Goal: Task Accomplishment & Management: Manage account settings

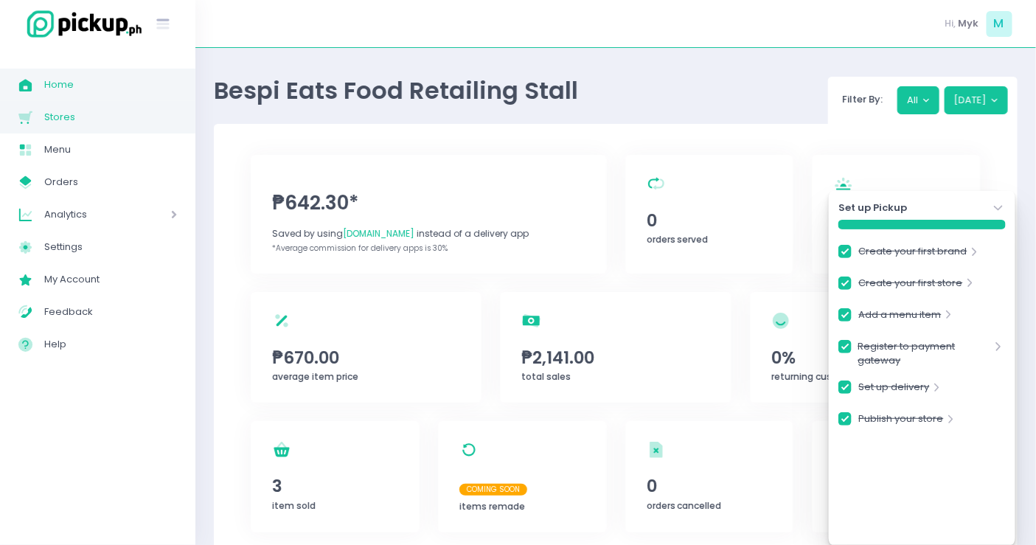
click at [70, 114] on span "Stores" at bounding box center [110, 117] width 133 height 19
checkbox input "true"
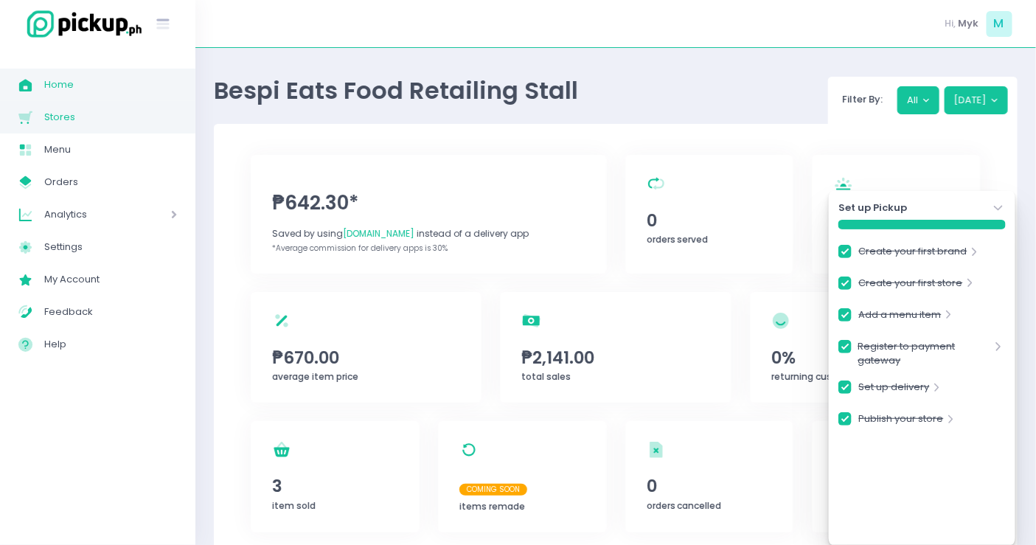
checkbox input "true"
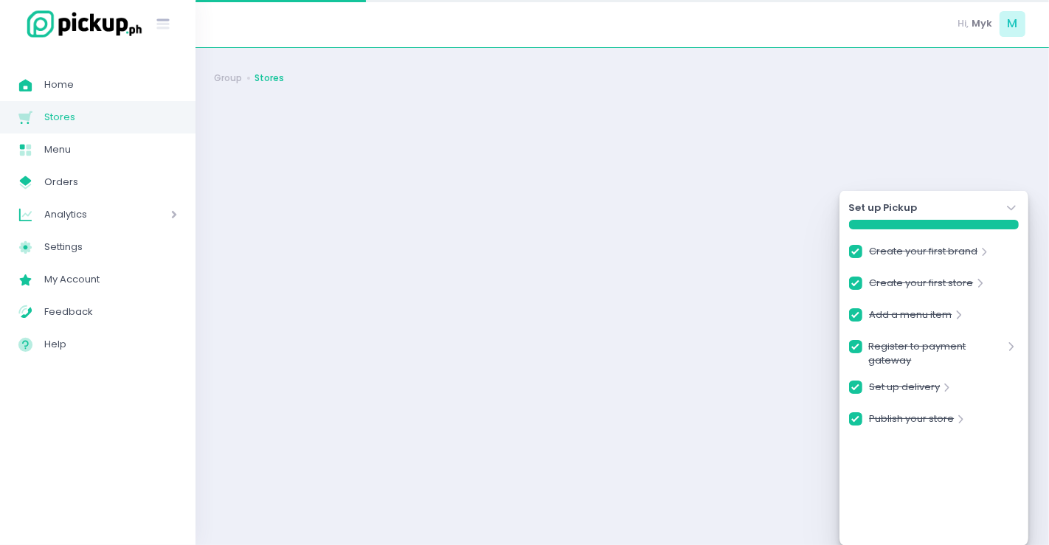
checkbox input "true"
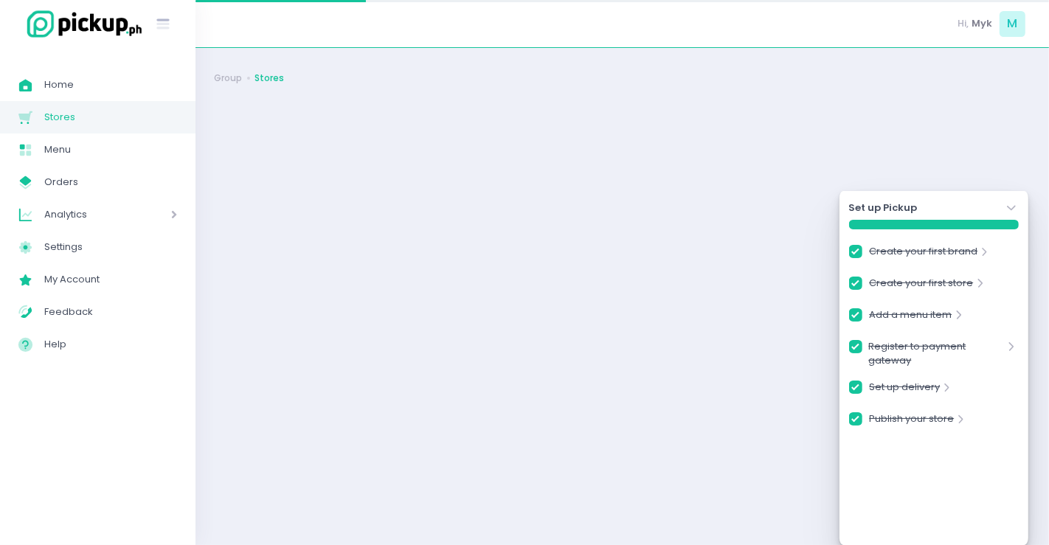
checkbox input "true"
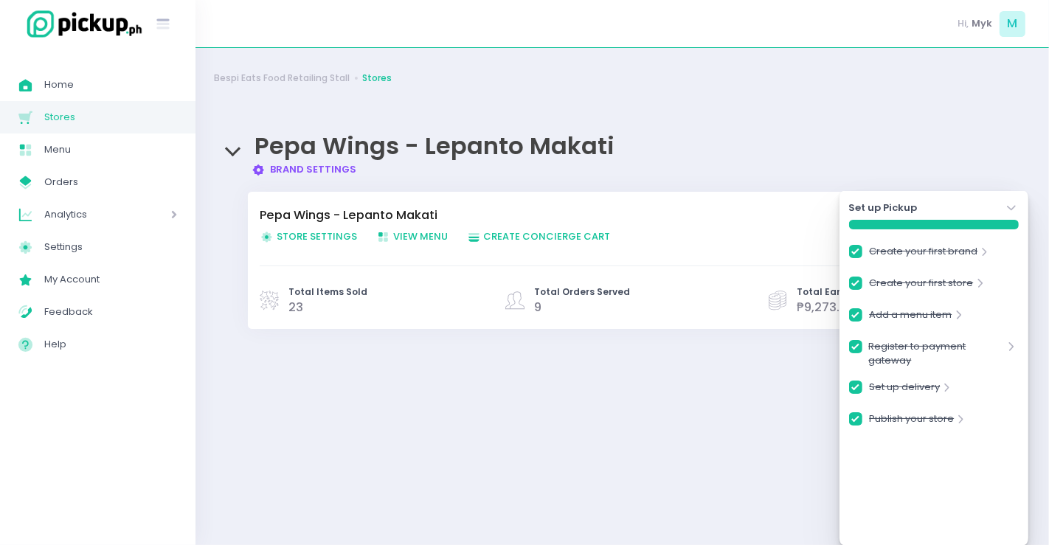
click at [305, 234] on span "Store Settings Created with Sketch. Store Settings" at bounding box center [308, 236] width 97 height 14
checkbox input "true"
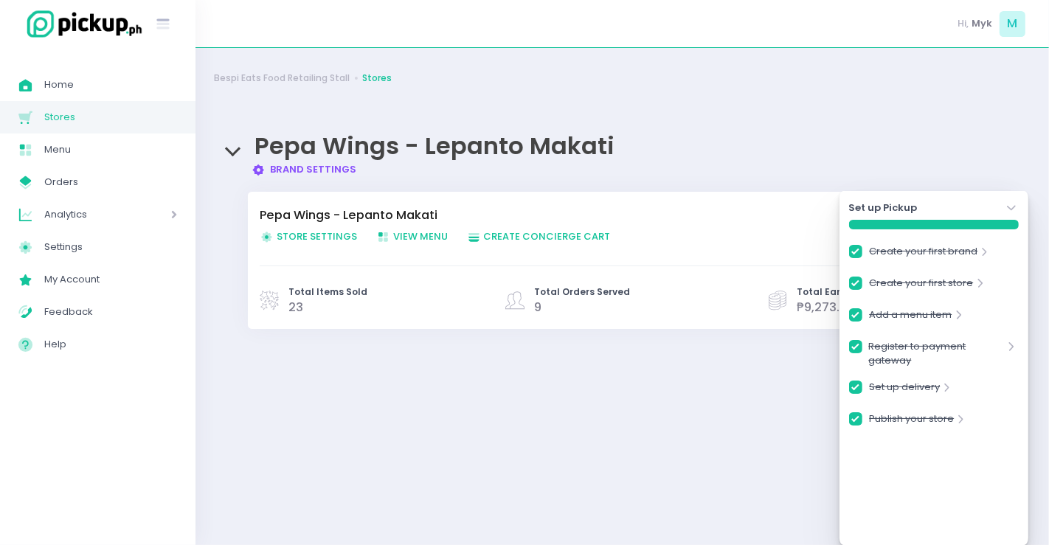
checkbox input "true"
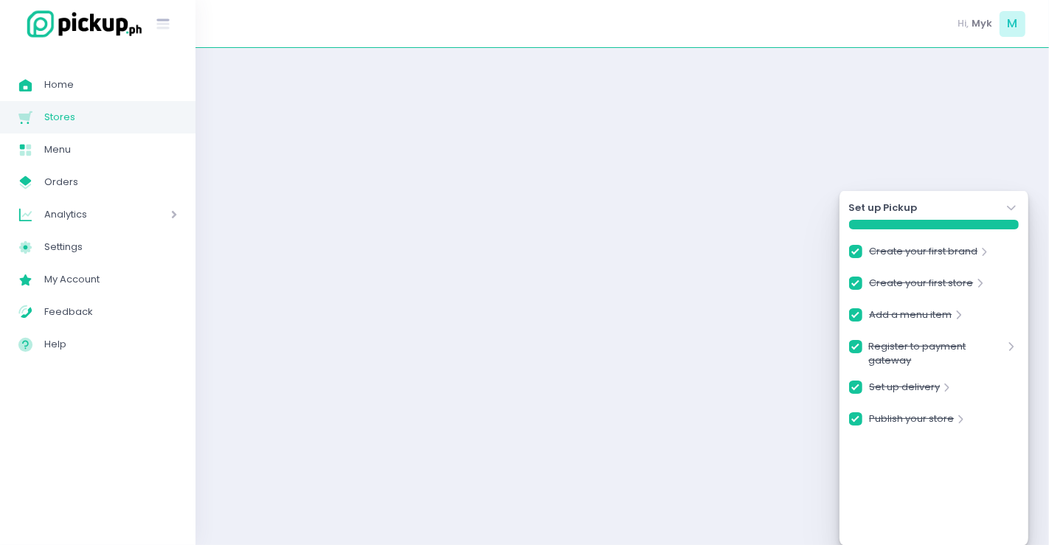
checkbox input "true"
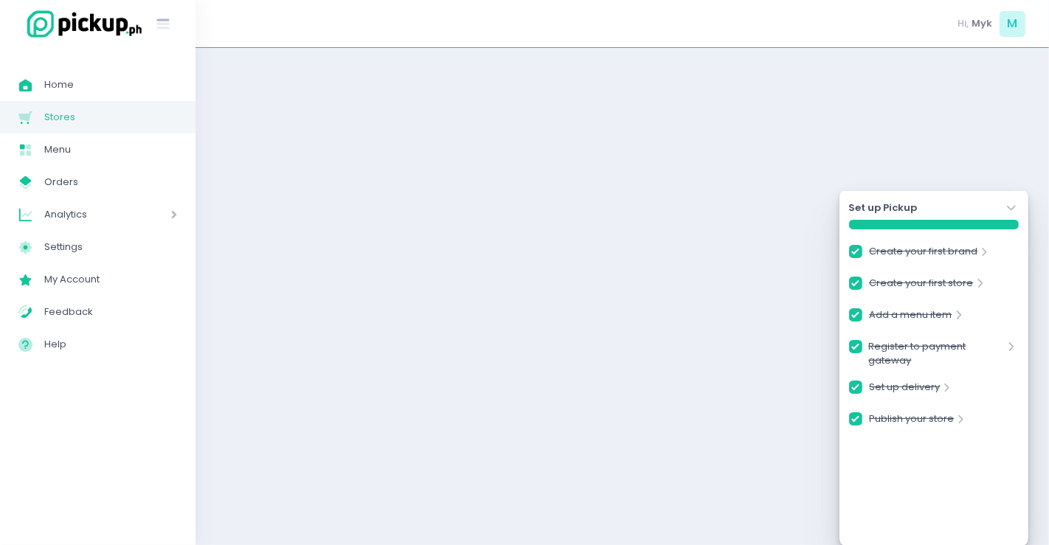
checkbox input "true"
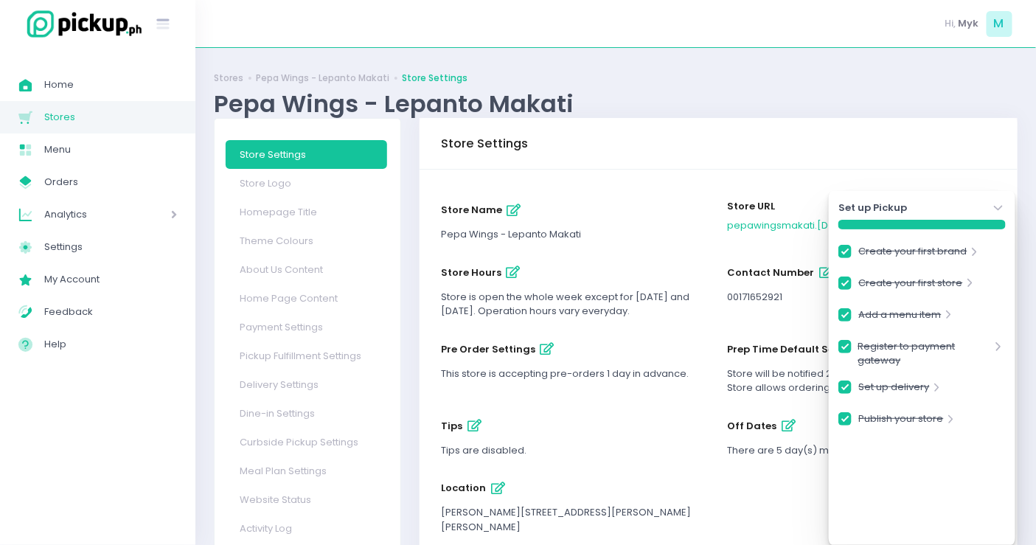
click at [986, 206] on div "Set up Pickup Stockholm-icons / Navigation / Angle-down Created with Sketch." at bounding box center [921, 208] width 167 height 15
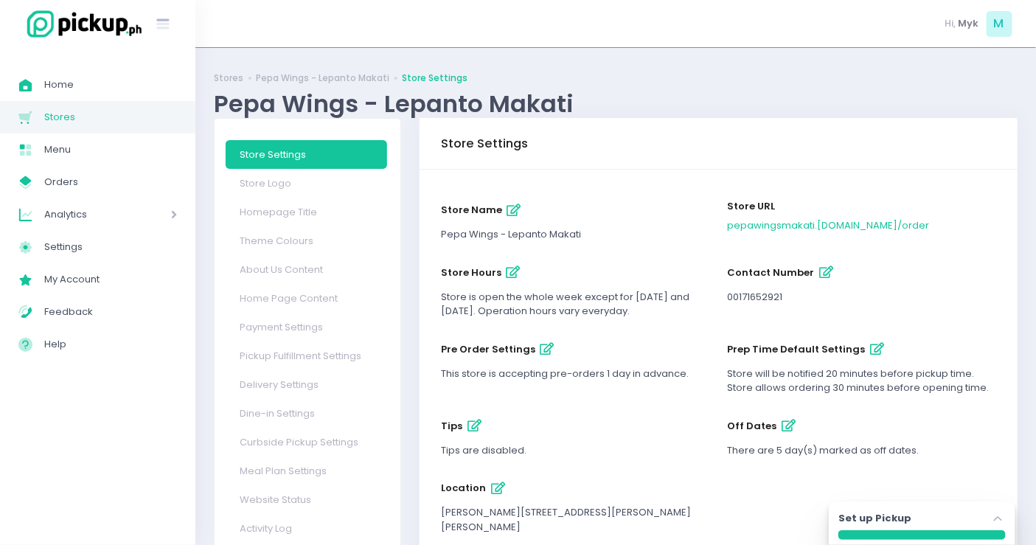
scroll to position [108, 0]
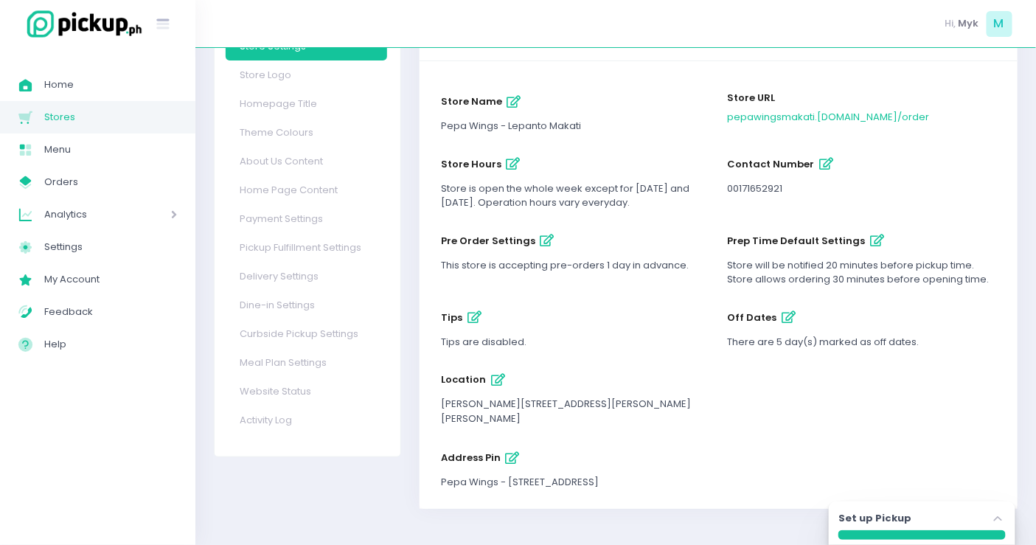
click at [512, 456] on icon "button" at bounding box center [513, 458] width 14 height 13
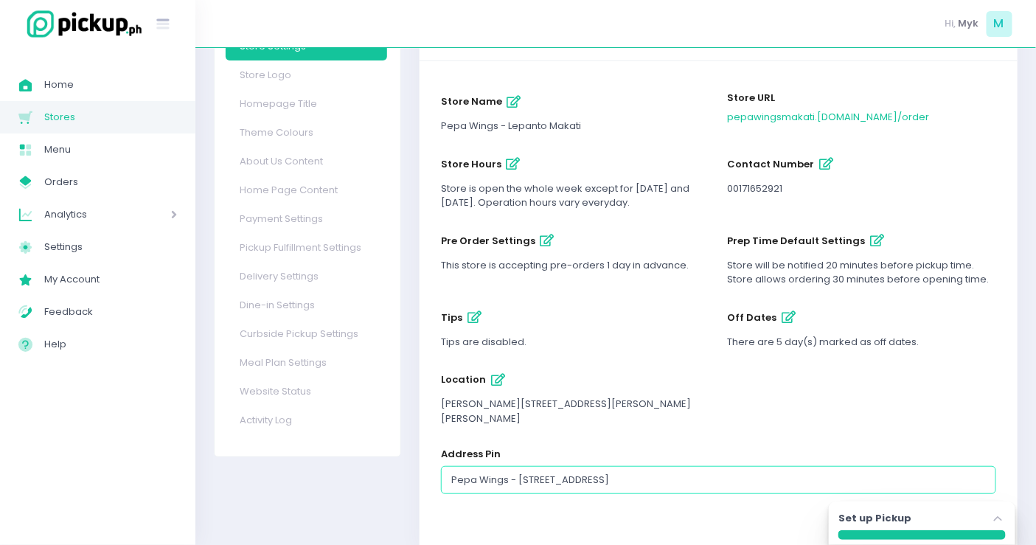
click at [540, 482] on input "Pepa Wings - [STREET_ADDRESS]" at bounding box center [718, 480] width 555 height 28
click at [597, 481] on input "Pepa Wings - [STREET_ADDRESS]" at bounding box center [718, 480] width 555 height 28
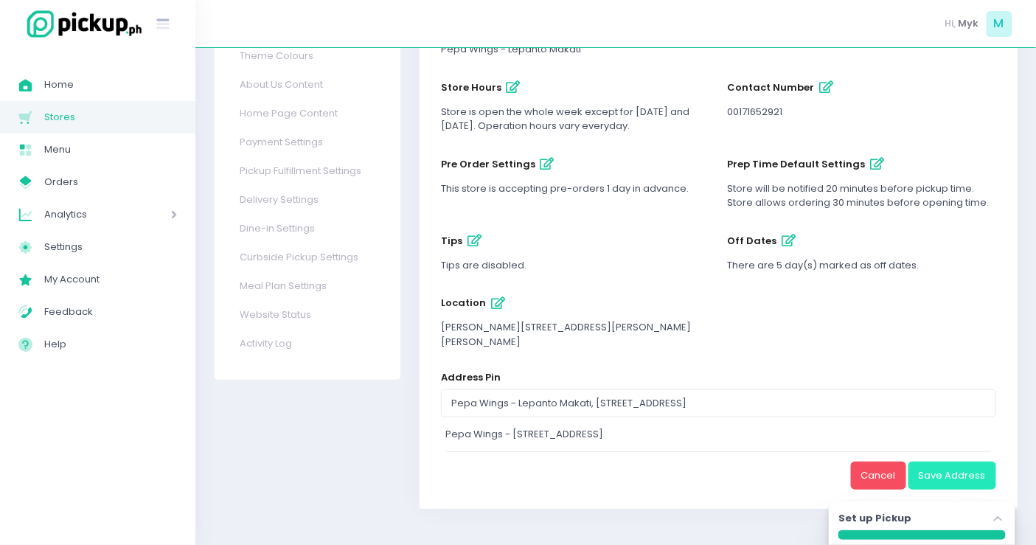
click at [967, 471] on button "Save Address" at bounding box center [952, 476] width 88 height 28
type input "Pepa Wings - [STREET_ADDRESS]"
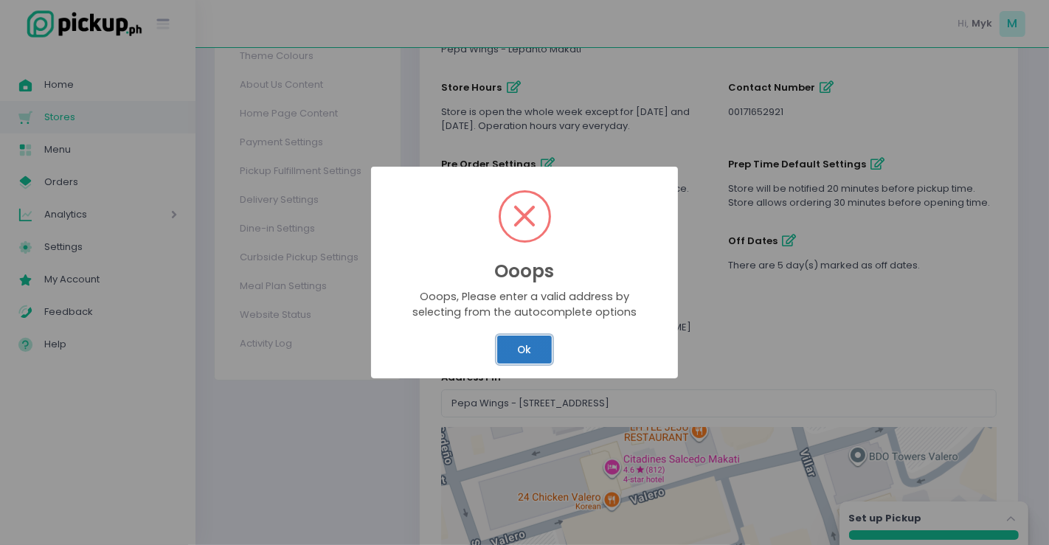
click at [536, 337] on button "Ok" at bounding box center [524, 350] width 55 height 28
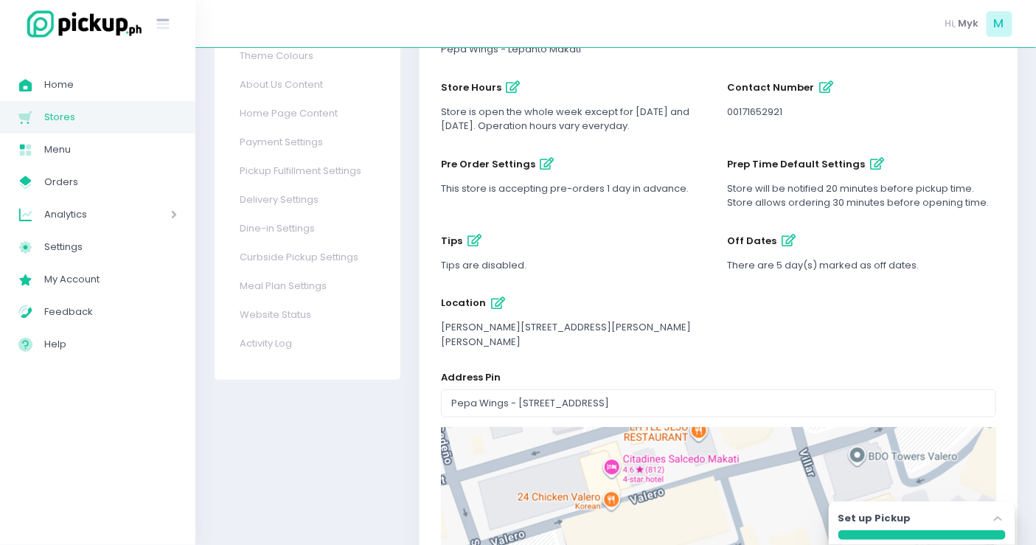
scroll to position [446, 0]
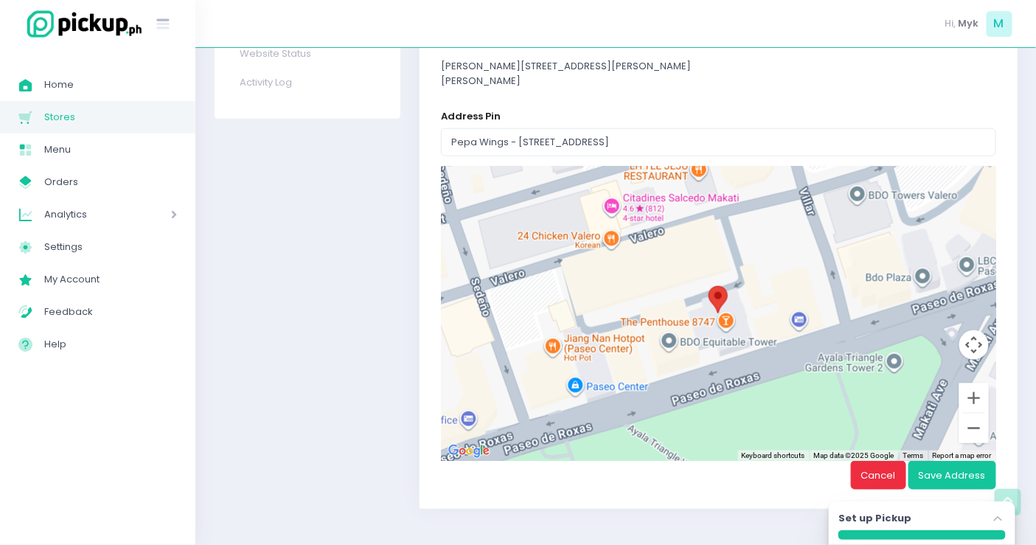
click at [871, 465] on button "Cancel" at bounding box center [878, 475] width 55 height 28
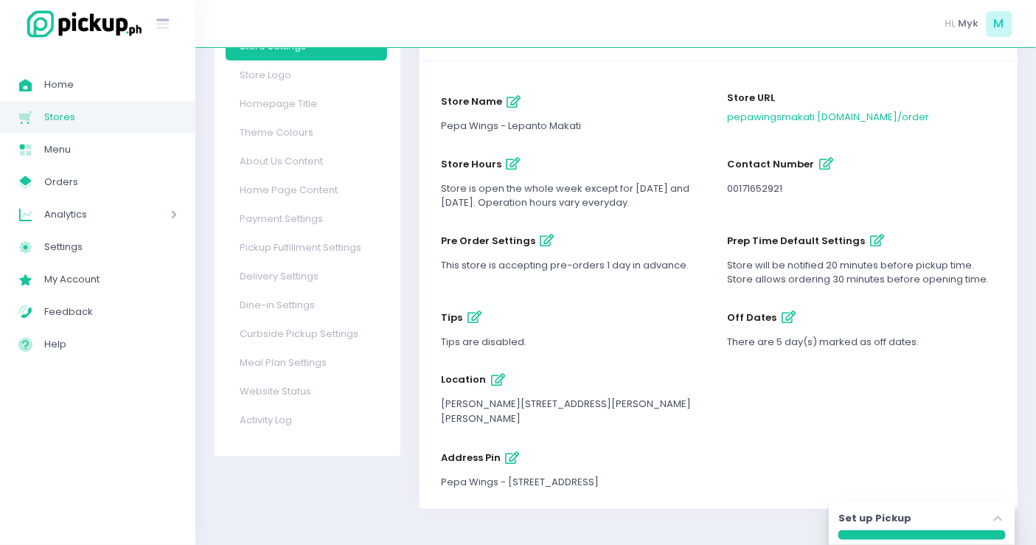
scroll to position [0, 0]
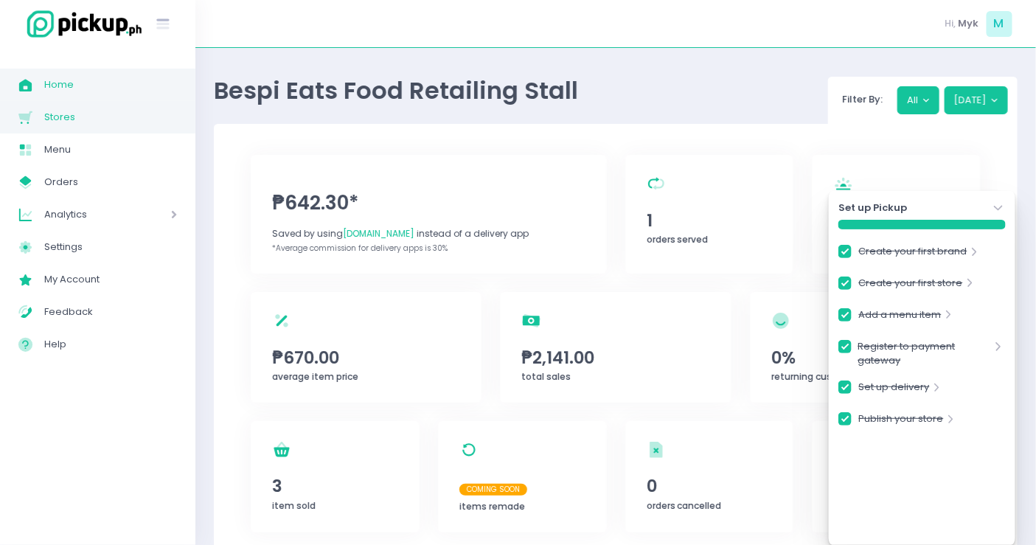
click at [66, 125] on span "Stores" at bounding box center [110, 117] width 133 height 19
checkbox input "true"
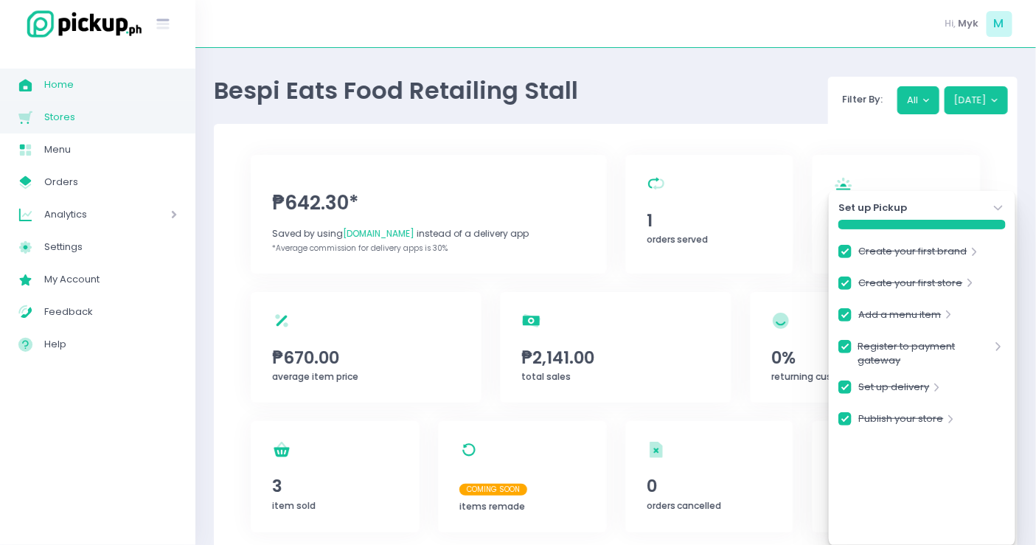
checkbox input "true"
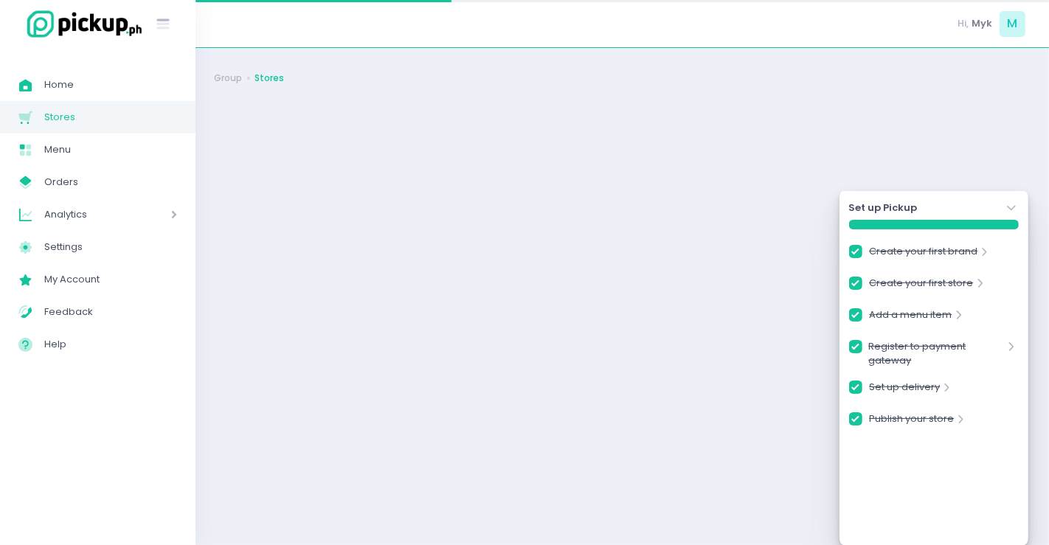
checkbox input "true"
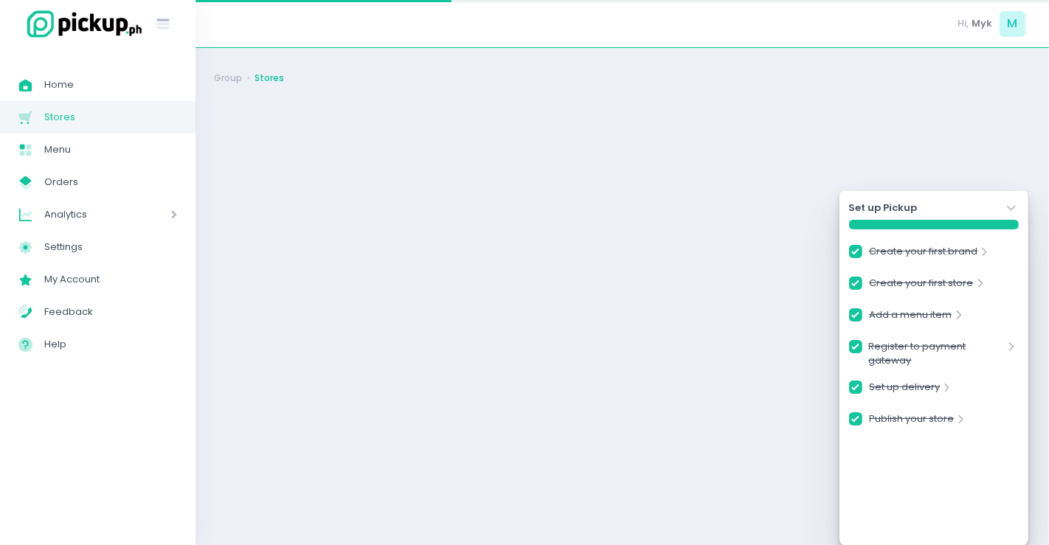
checkbox input "true"
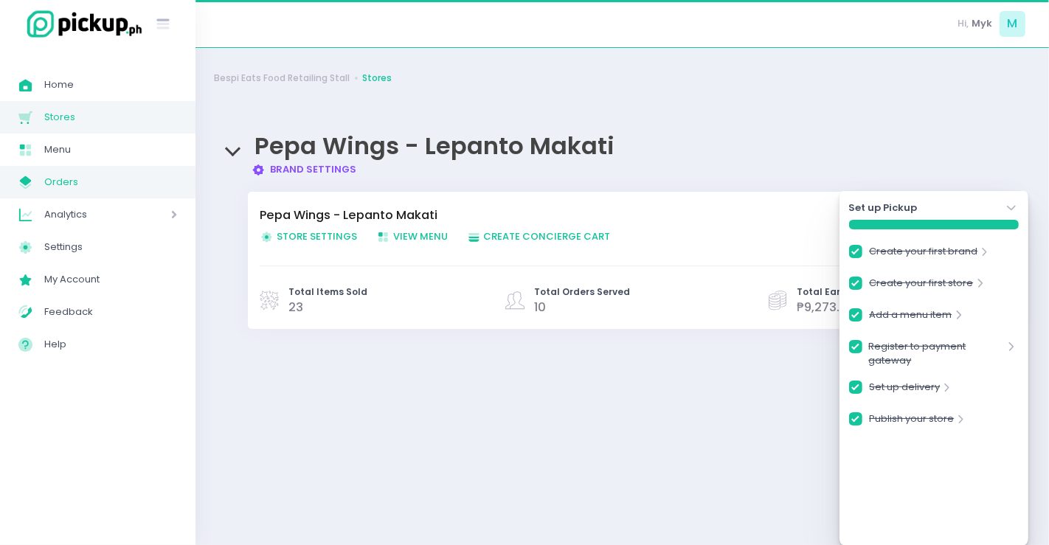
click at [86, 187] on span "Orders" at bounding box center [110, 182] width 133 height 19
checkbox input "true"
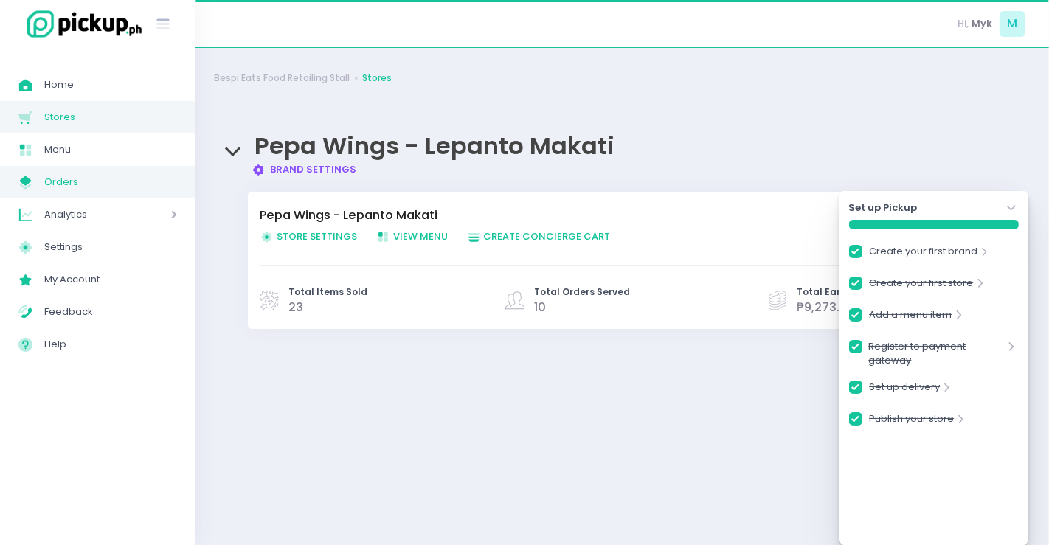
checkbox input "true"
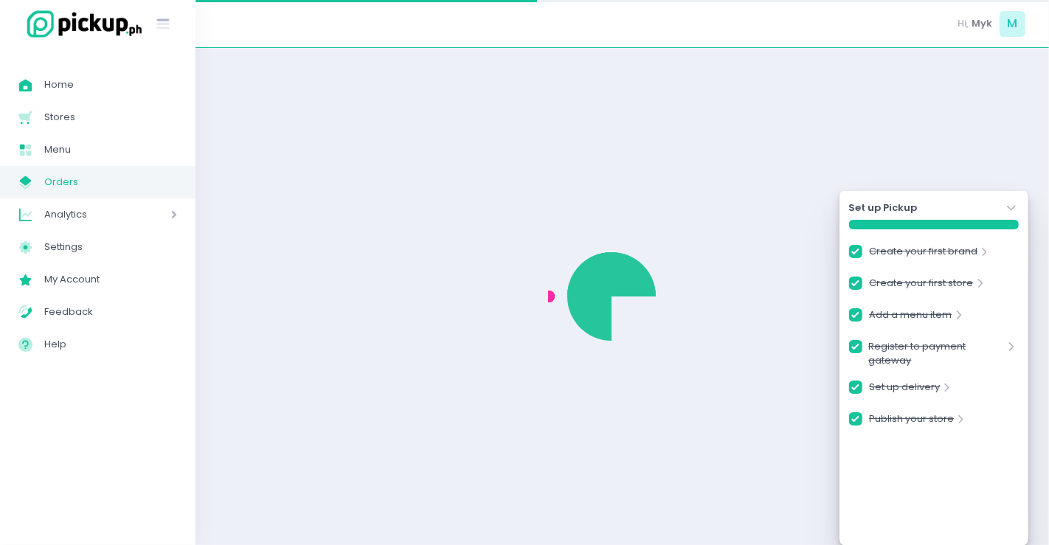
checkbox input "true"
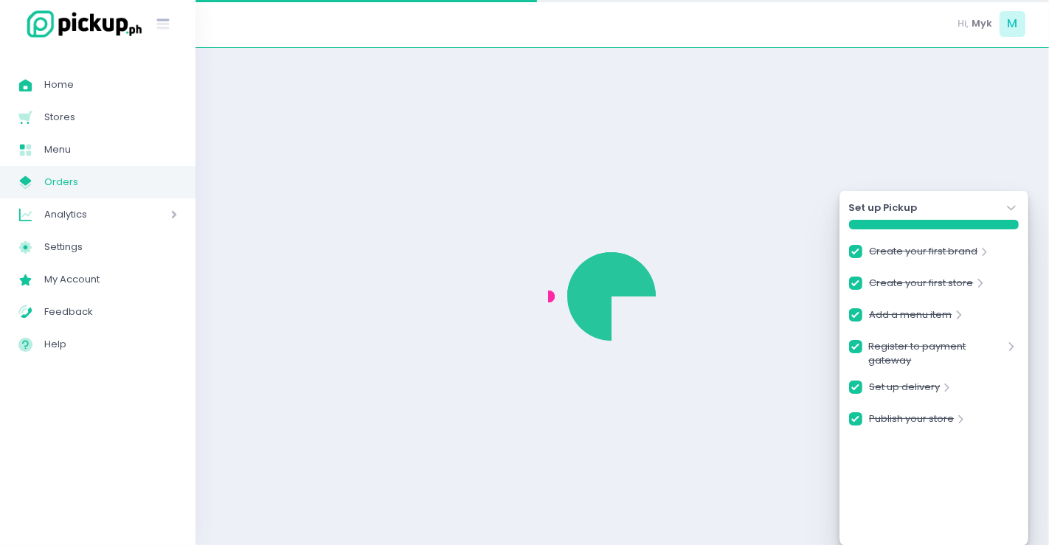
checkbox input "true"
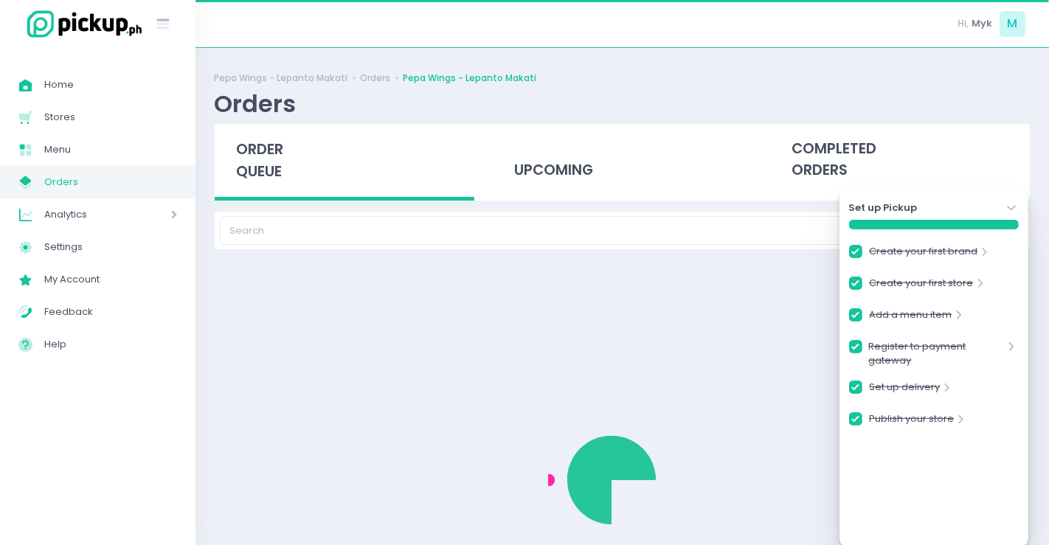
checkbox input "true"
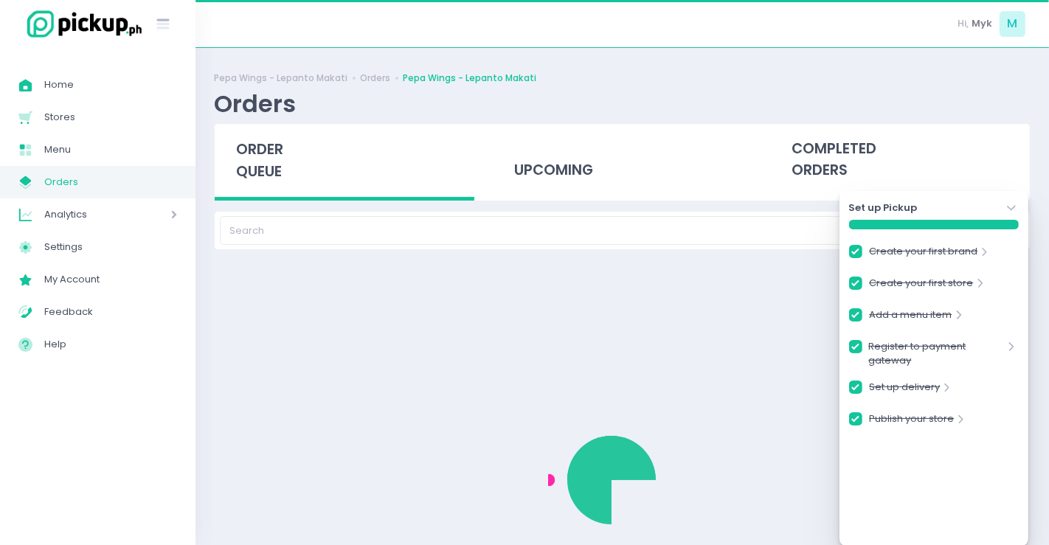
checkbox input "true"
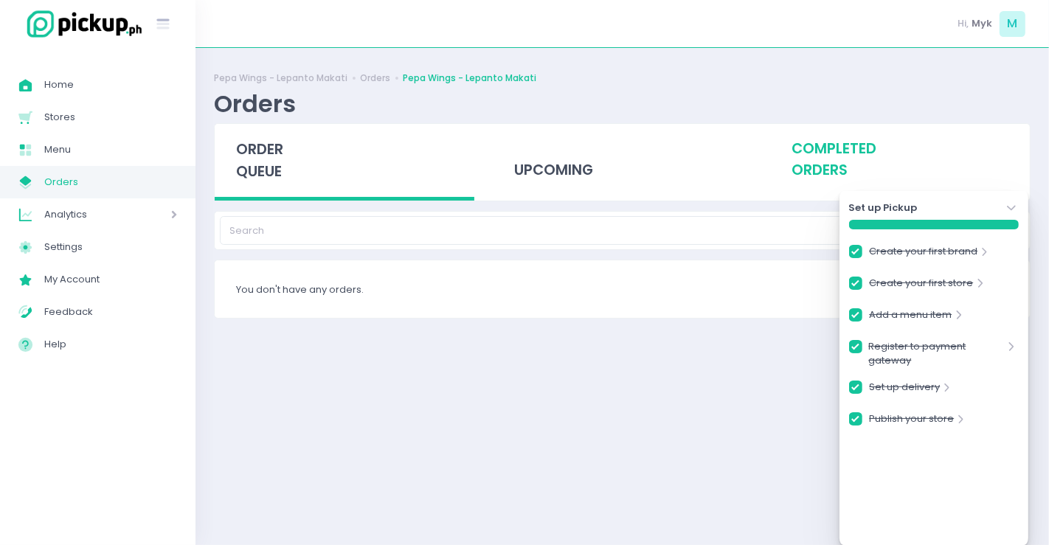
click at [844, 151] on div "completed orders" at bounding box center [900, 160] width 260 height 72
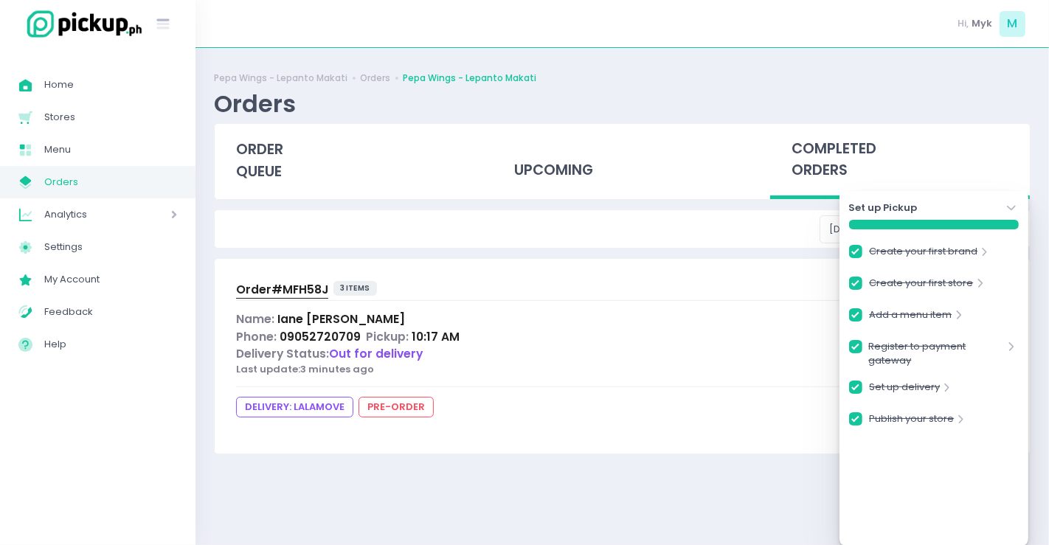
click at [251, 286] on span "Order# MFH58J" at bounding box center [282, 289] width 92 height 15
checkbox input "true"
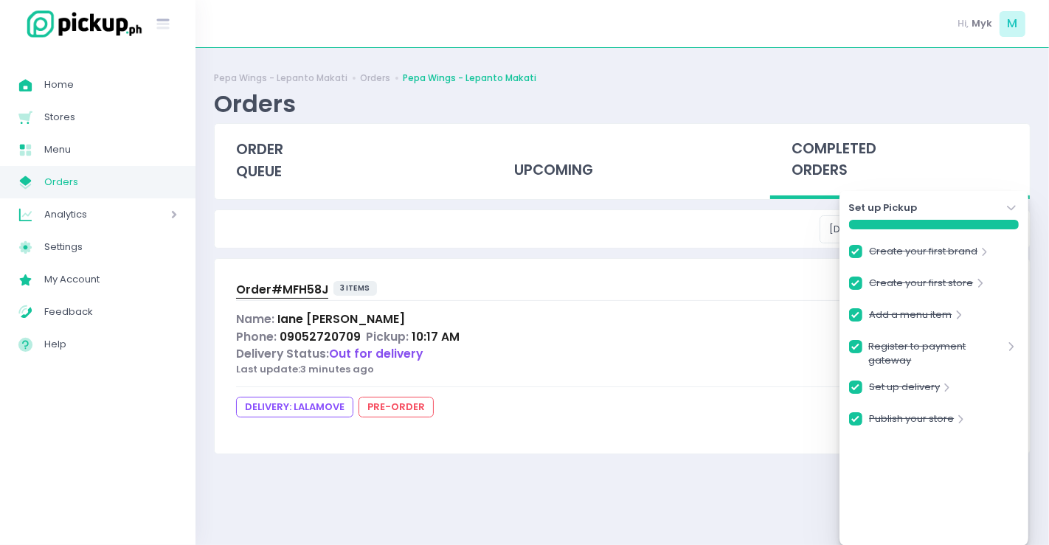
checkbox input "true"
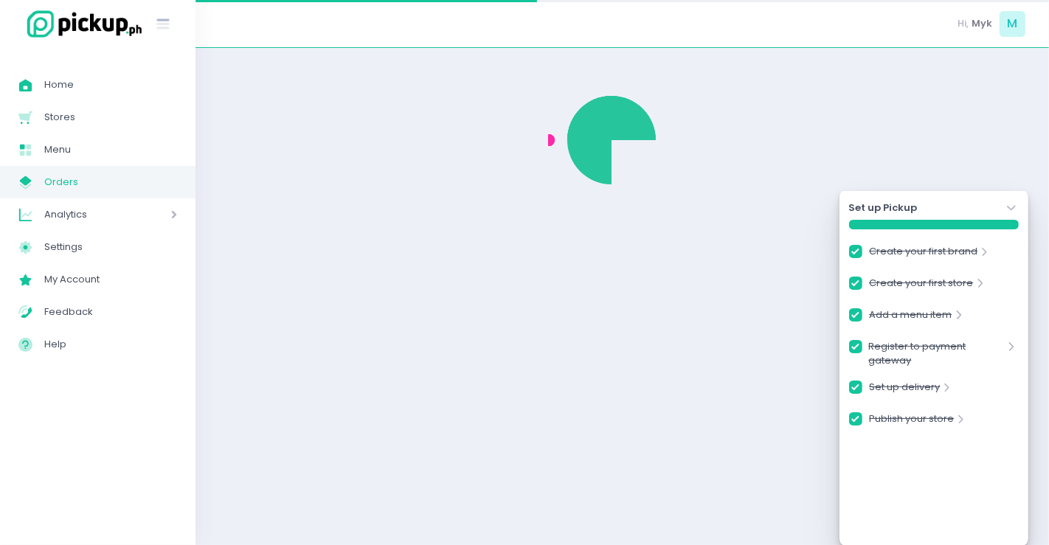
checkbox input "true"
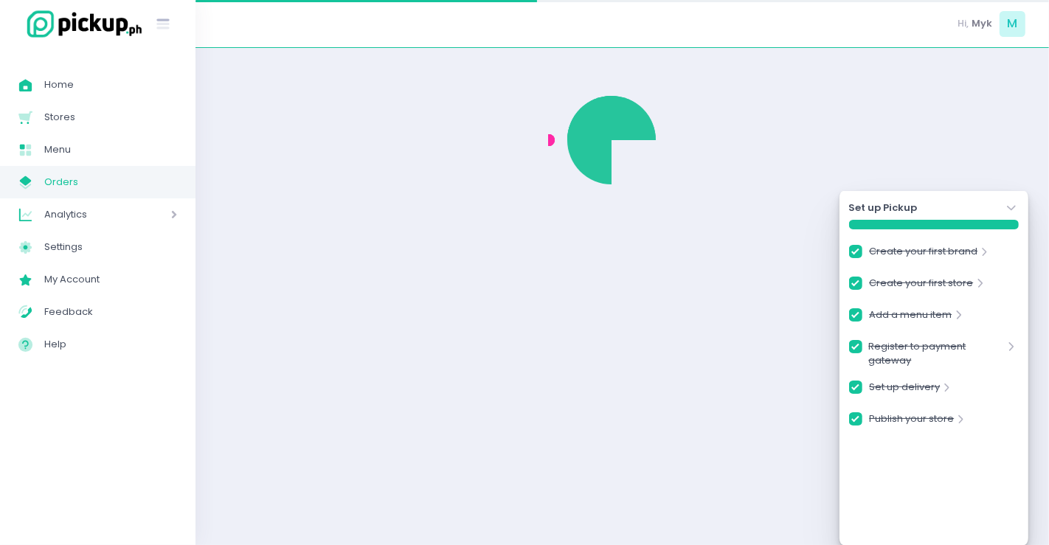
checkbox input "true"
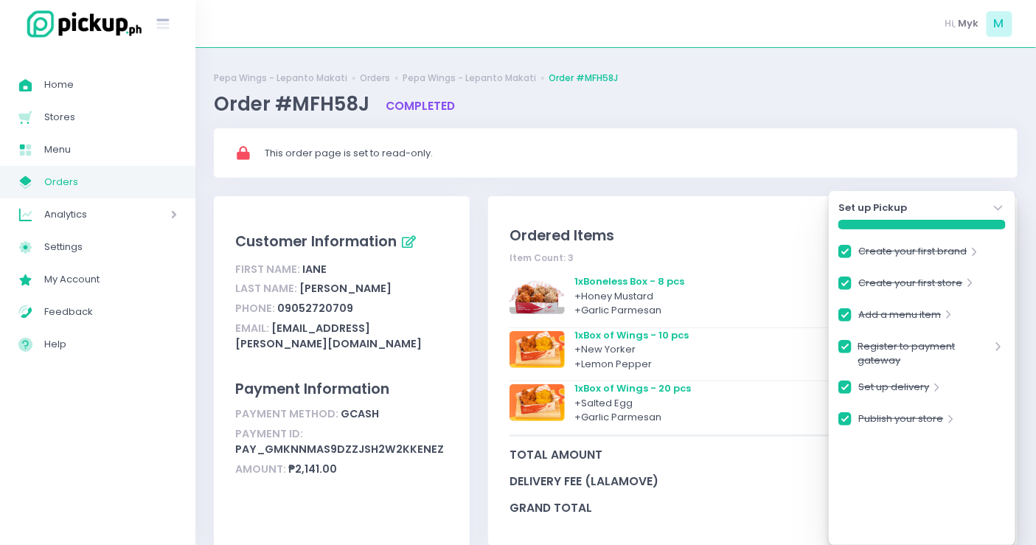
click at [844, 198] on div "Set up Pickup Stockholm-icons / Navigation / Angle-down Created with Sketch. Cr…" at bounding box center [922, 368] width 187 height 354
click at [844, 200] on div "Set up Pickup Stockholm-icons / Navigation / Angle-down Created with Sketch. Cr…" at bounding box center [922, 368] width 187 height 354
click at [844, 204] on icon "Stockholm-icons / Navigation / Angle-down Created with Sketch." at bounding box center [998, 208] width 15 height 15
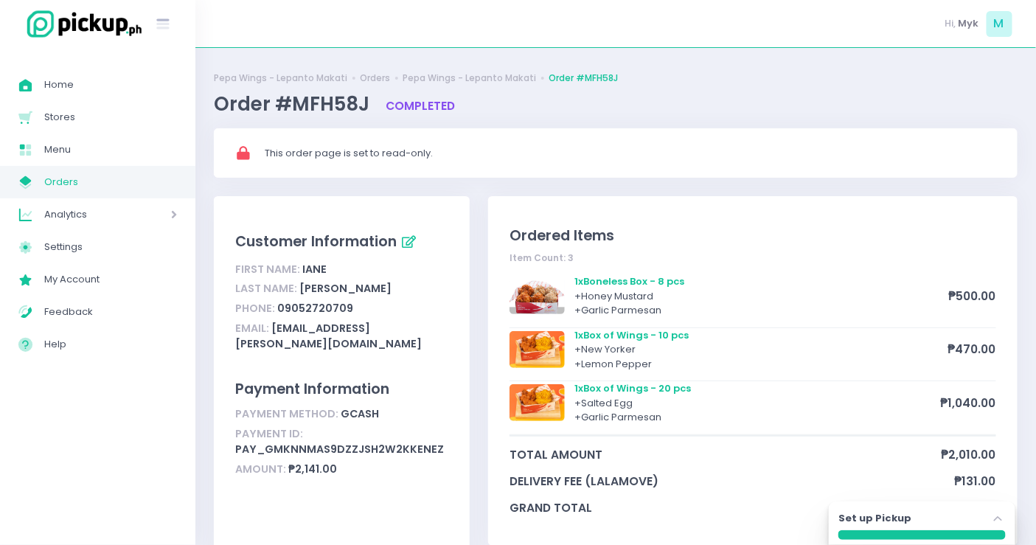
scroll to position [82, 0]
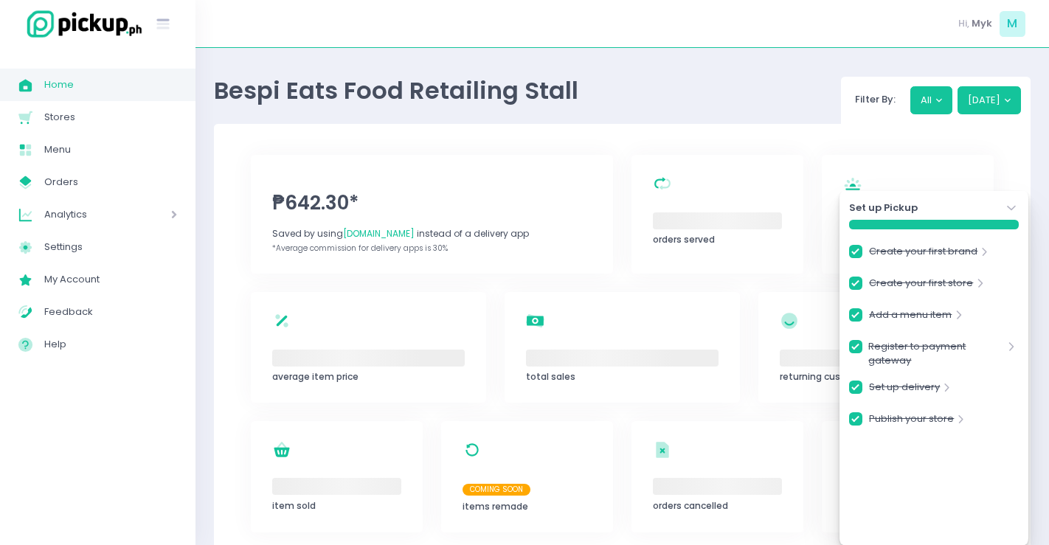
checkbox input "true"
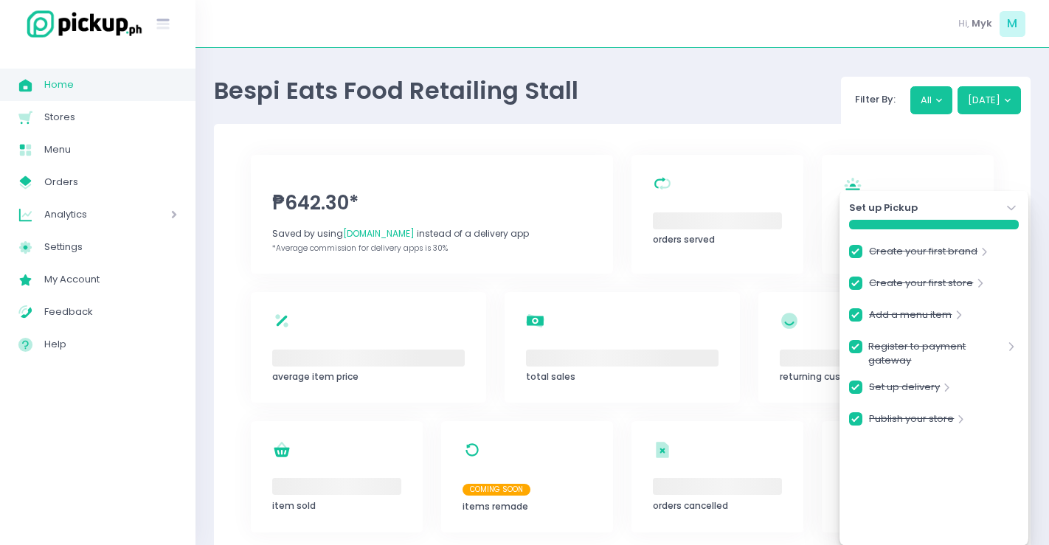
checkbox input "true"
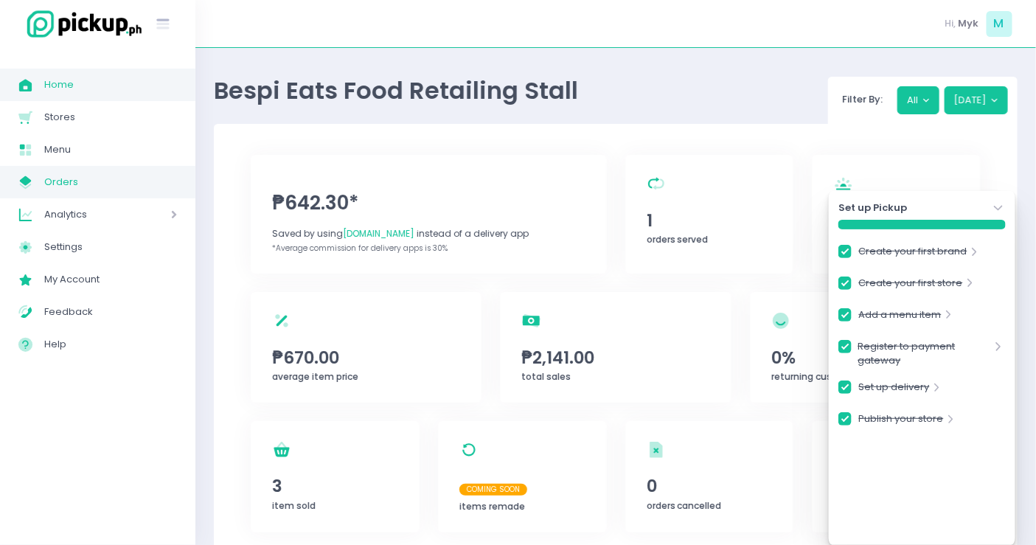
click at [41, 181] on span "My Store Created with Sketch." at bounding box center [31, 182] width 26 height 19
checkbox input "true"
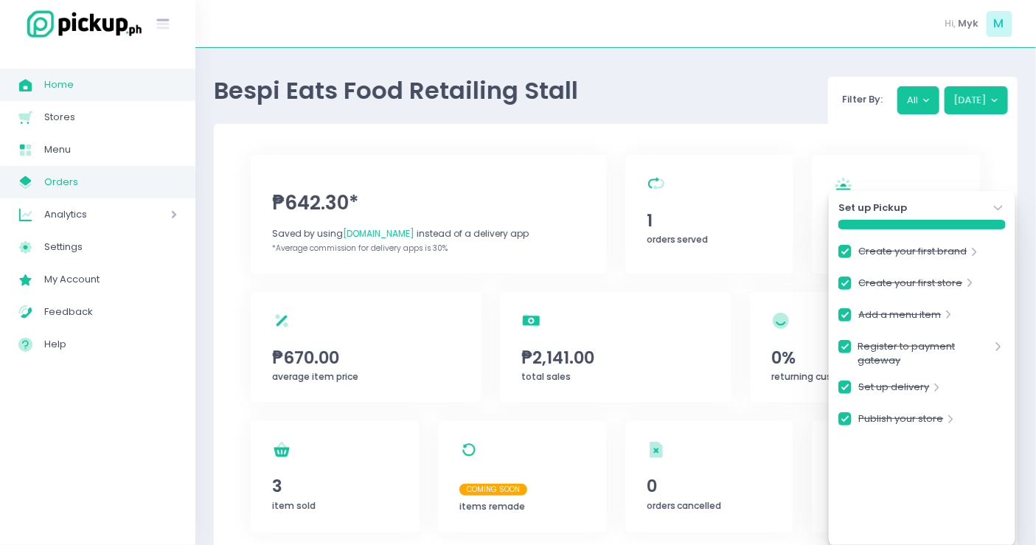
checkbox input "true"
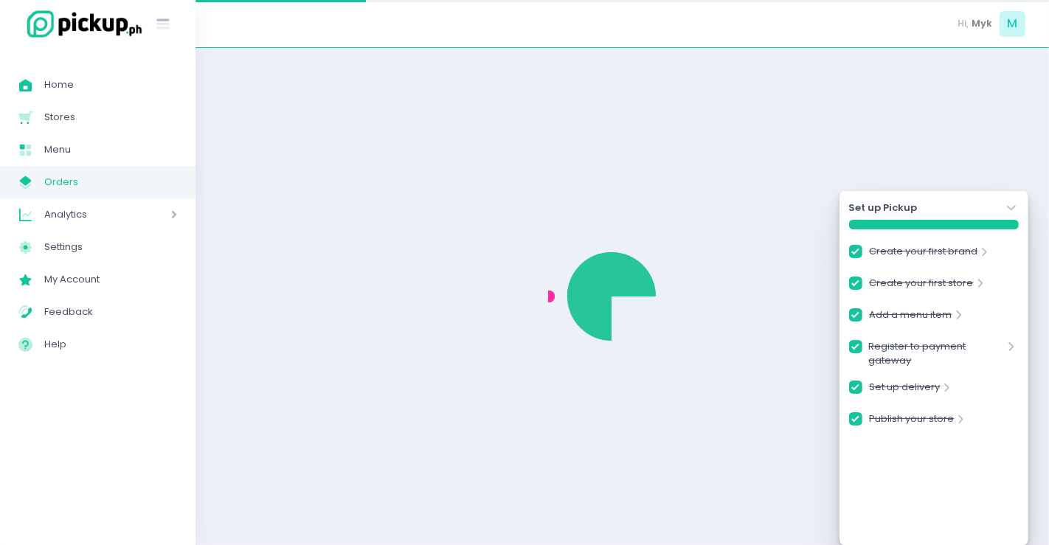
checkbox input "true"
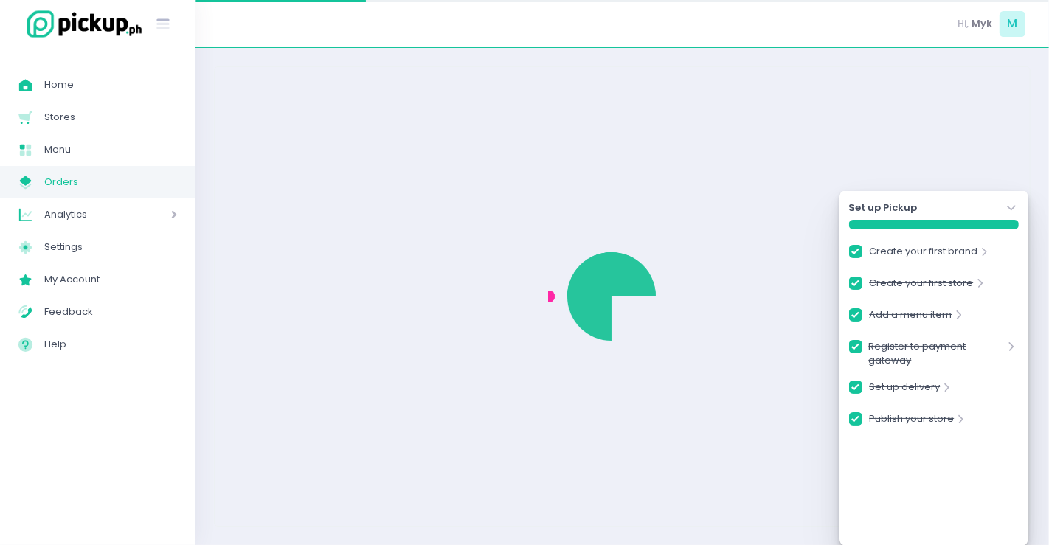
checkbox input "true"
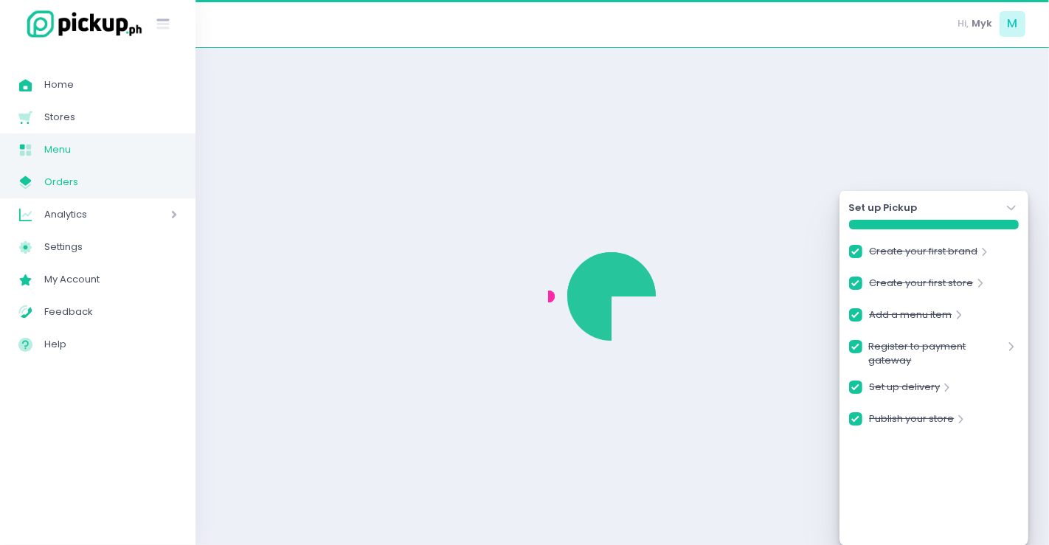
checkbox input "true"
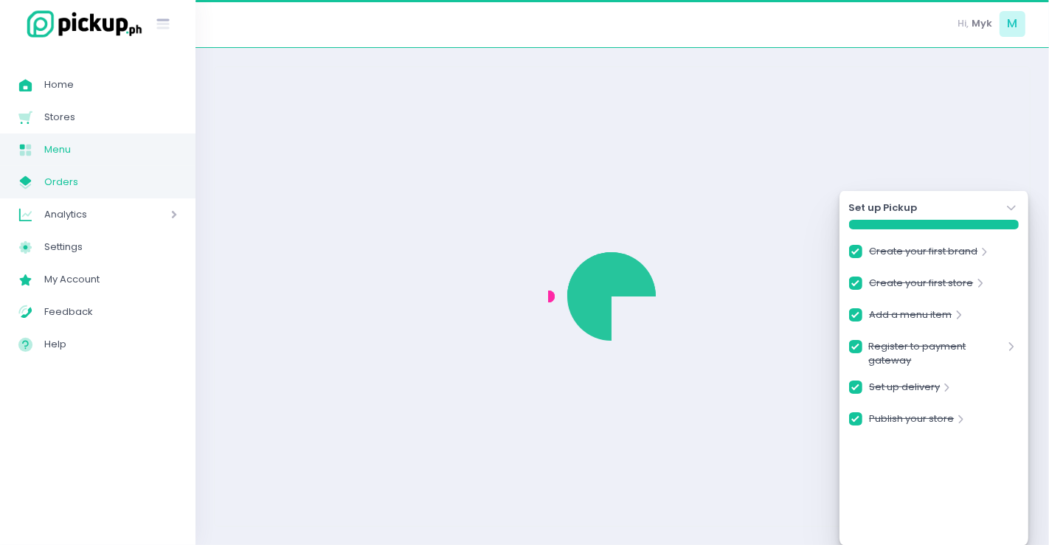
checkbox input "true"
click at [59, 144] on span "Menu" at bounding box center [110, 149] width 133 height 19
checkbox input "true"
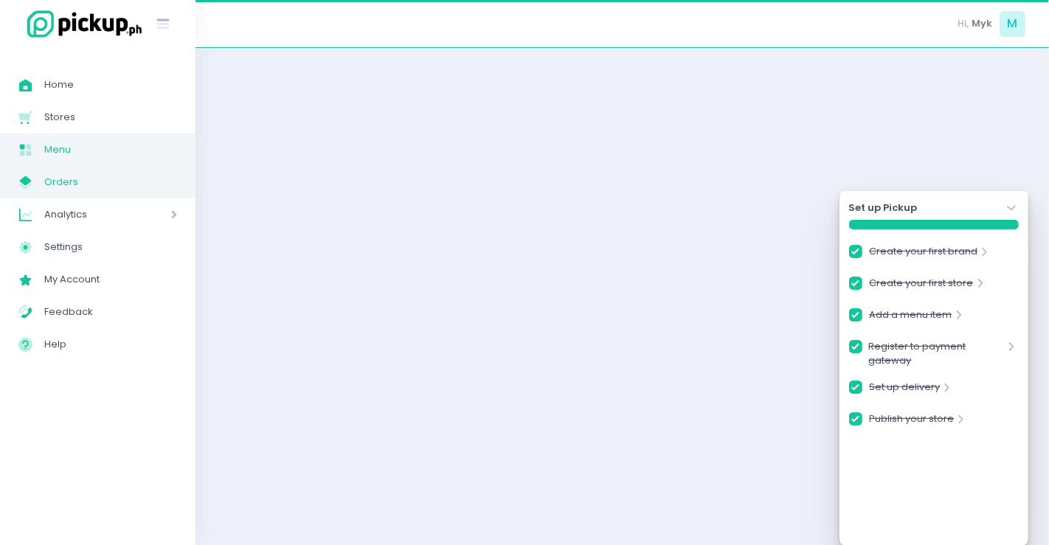
checkbox input "true"
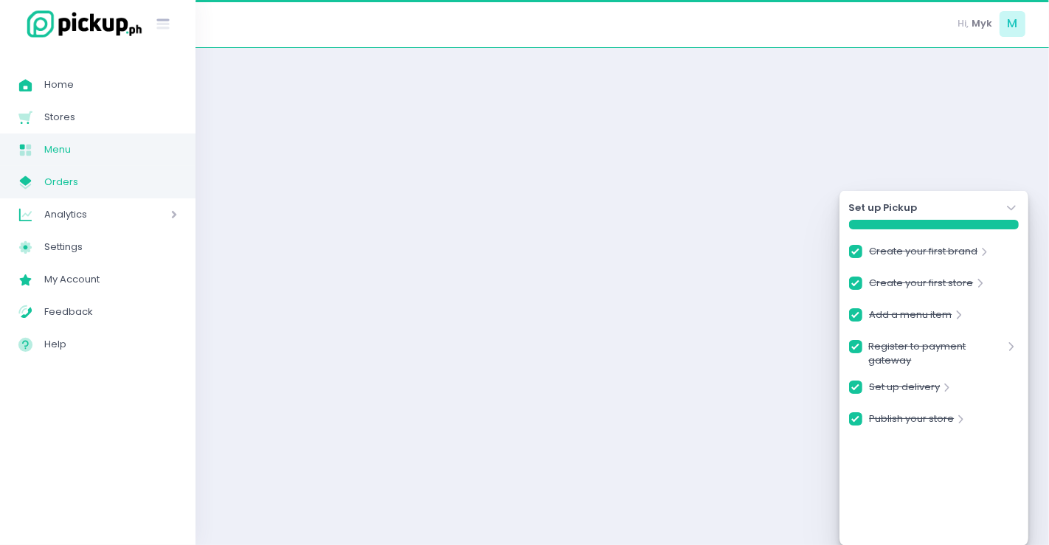
checkbox input "true"
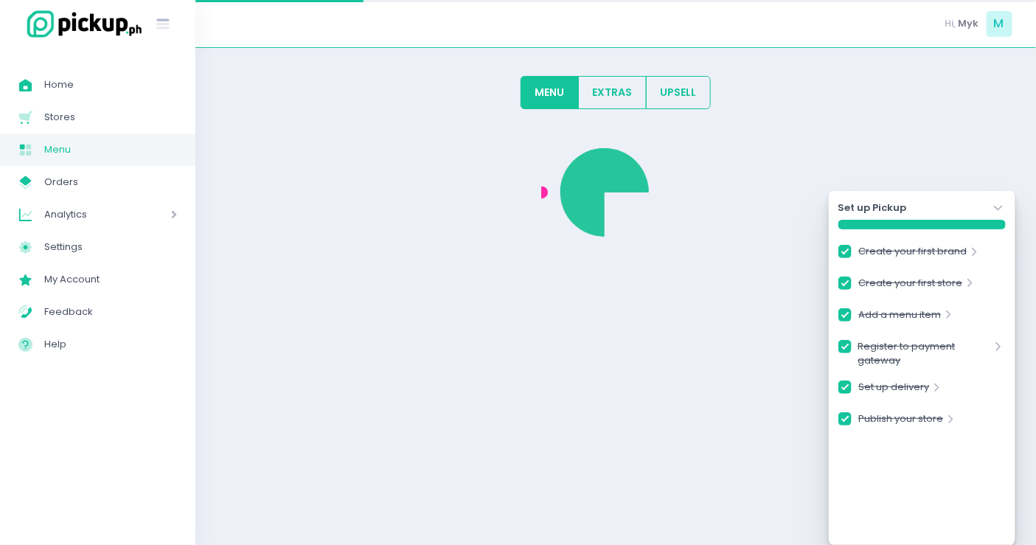
checkbox input "true"
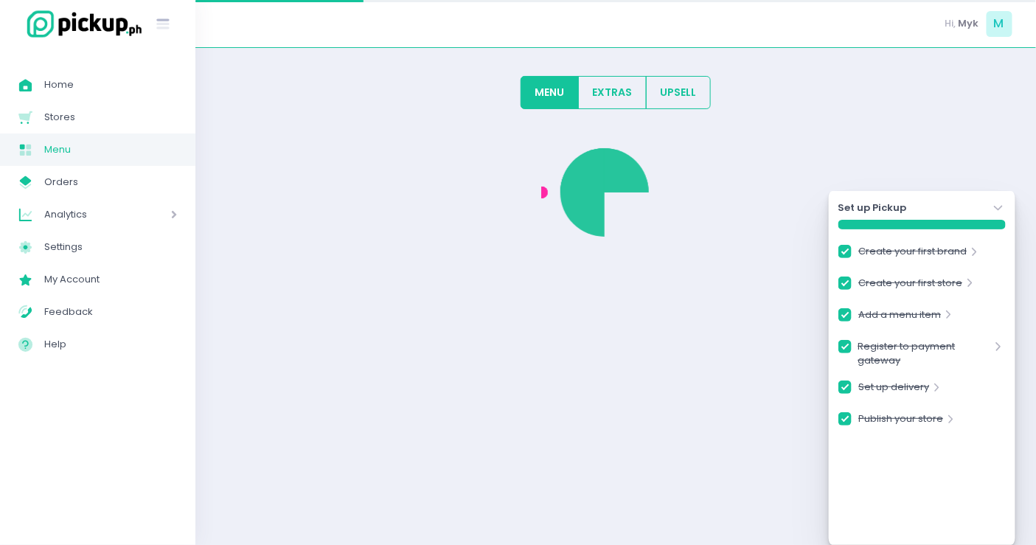
checkbox input "true"
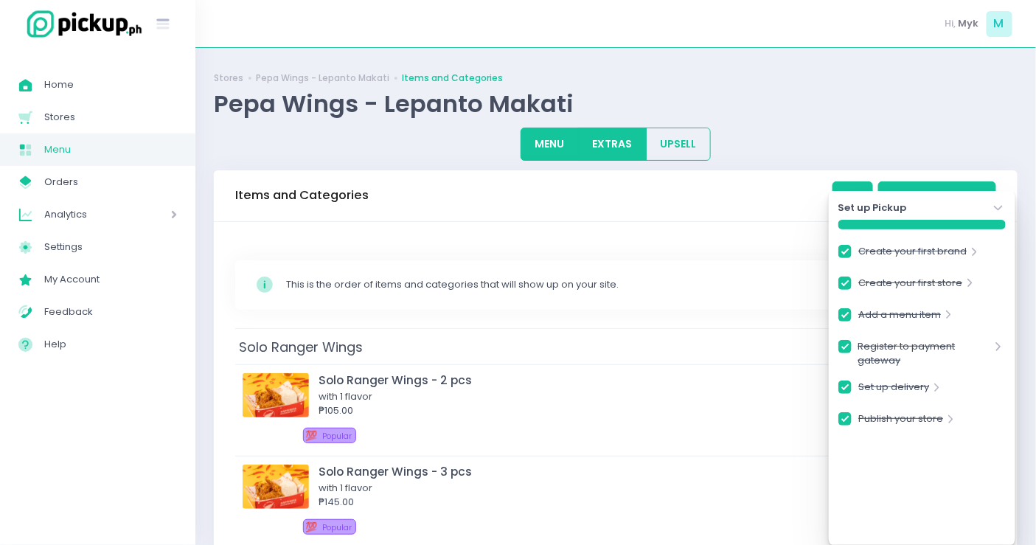
click at [606, 140] on button "EXTRAS" at bounding box center [612, 144] width 69 height 33
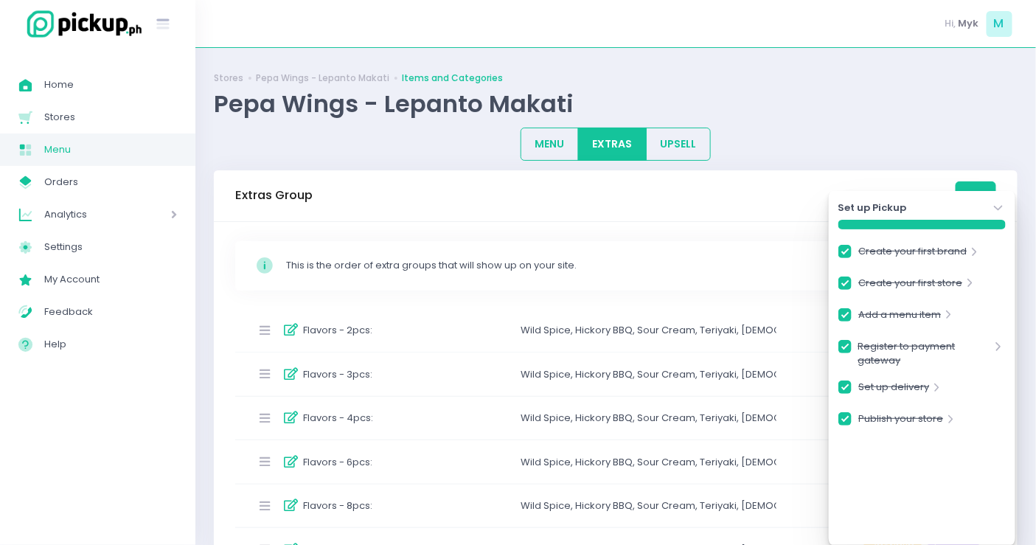
click at [1002, 204] on icon "Stockholm-icons / Navigation / Angle-down Created with Sketch." at bounding box center [998, 208] width 15 height 15
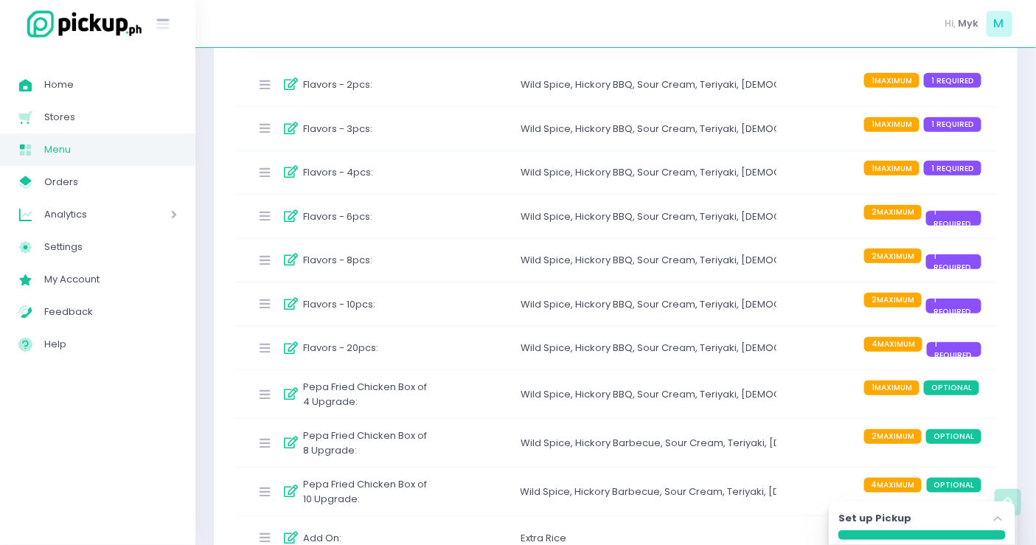
scroll to position [293, 0]
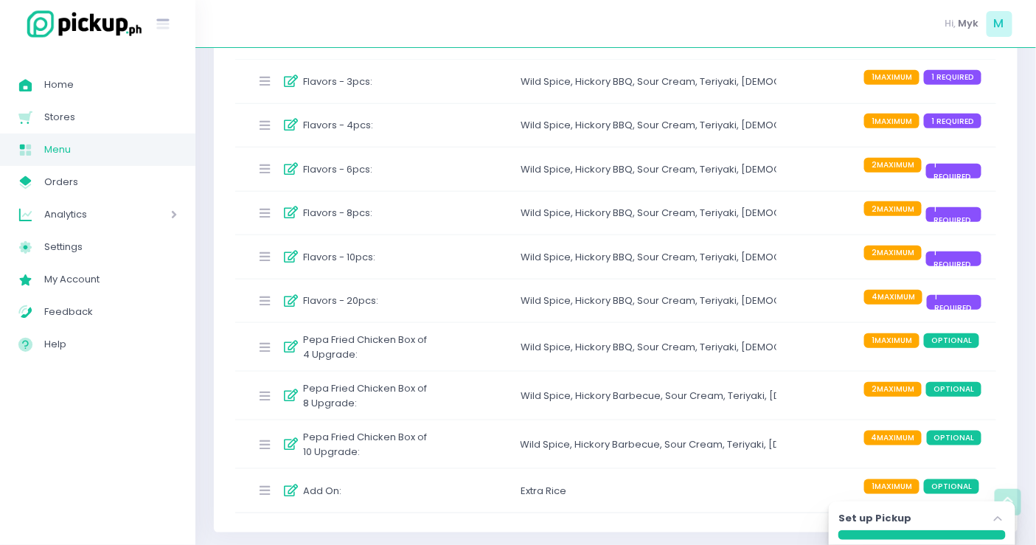
click at [354, 299] on label "Flavors - 20pcs :" at bounding box center [340, 300] width 75 height 15
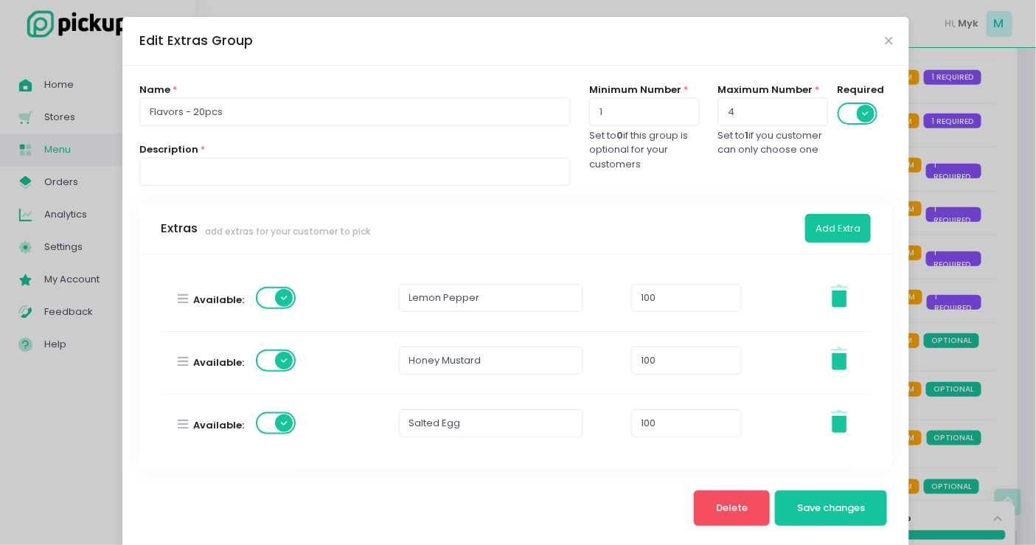
scroll to position [762, 0]
drag, startPoint x: 647, startPoint y: 301, endPoint x: 623, endPoint y: 301, distance: 24.3
click at [631, 301] on input "100" at bounding box center [686, 296] width 111 height 28
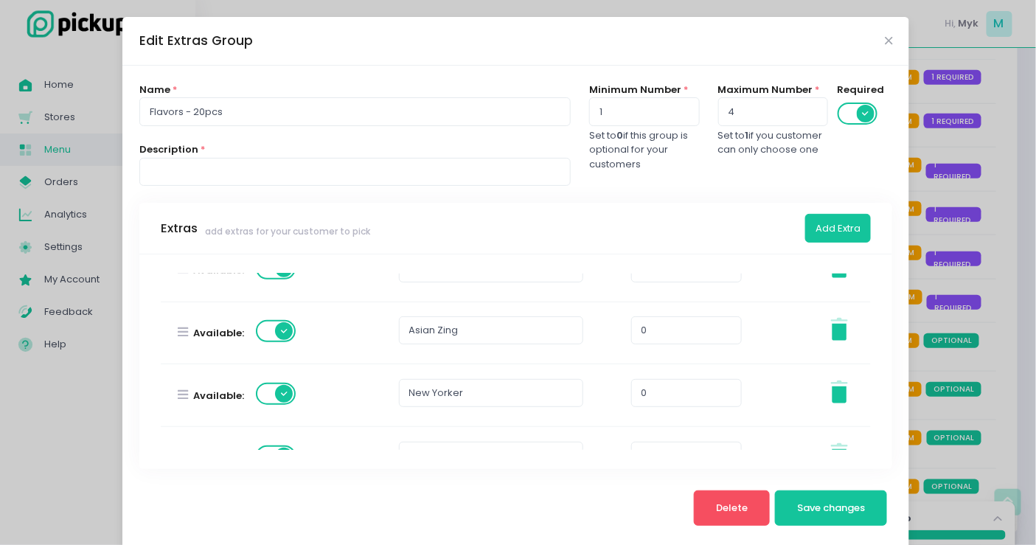
scroll to position [435, 0]
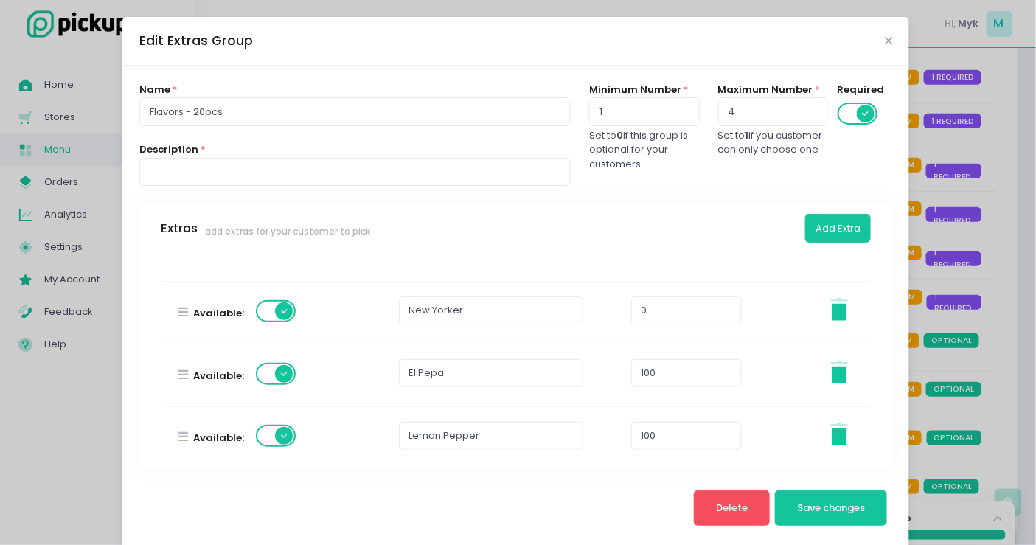
type input "50"
drag, startPoint x: 669, startPoint y: 377, endPoint x: 618, endPoint y: 374, distance: 51.0
click at [618, 374] on div "Available: El Pepa 100 Stockholm-icons / General / Trash Created with Sketch." at bounding box center [516, 375] width 729 height 62
paste input "5"
type input "50"
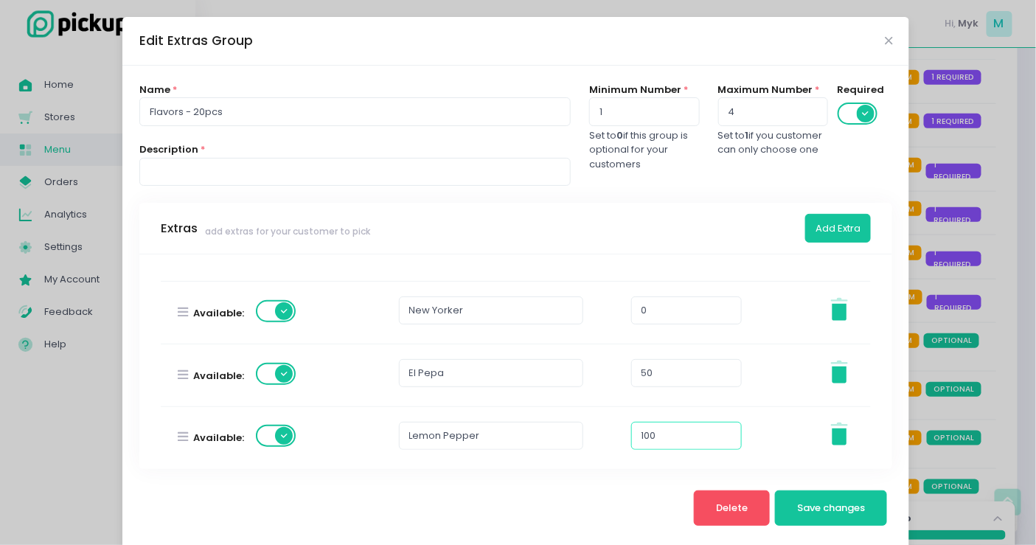
click at [655, 435] on input "100" at bounding box center [686, 436] width 111 height 28
paste input "5"
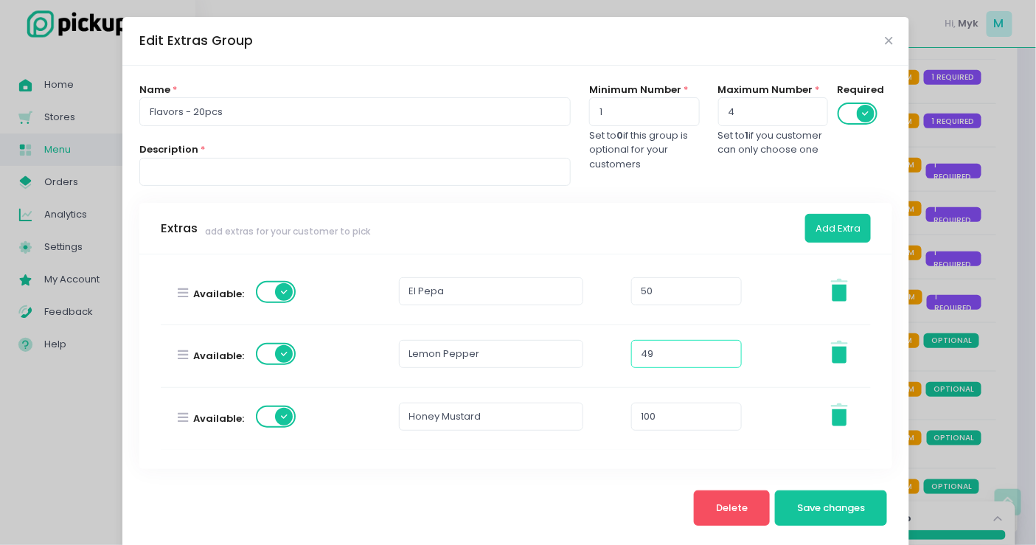
type input "49"
click at [658, 420] on input "100" at bounding box center [686, 417] width 111 height 28
paste input "5"
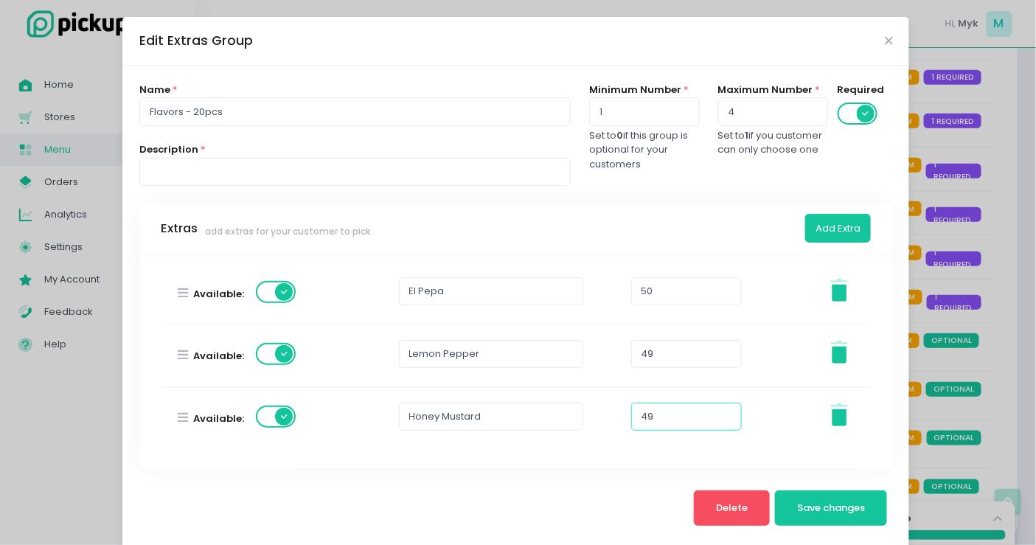
scroll to position [599, 0]
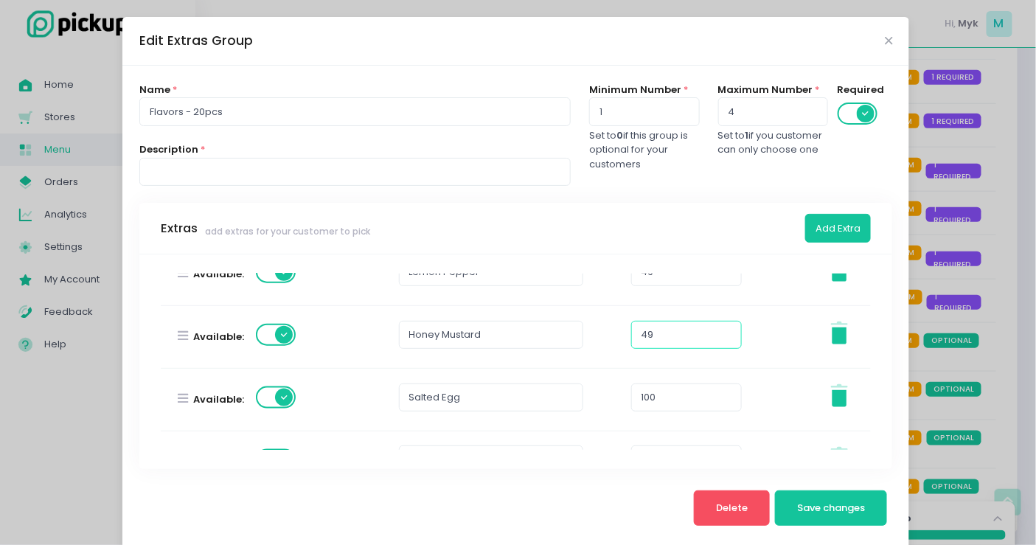
type input "49"
click at [662, 397] on input "100" at bounding box center [686, 397] width 111 height 28
paste input "5"
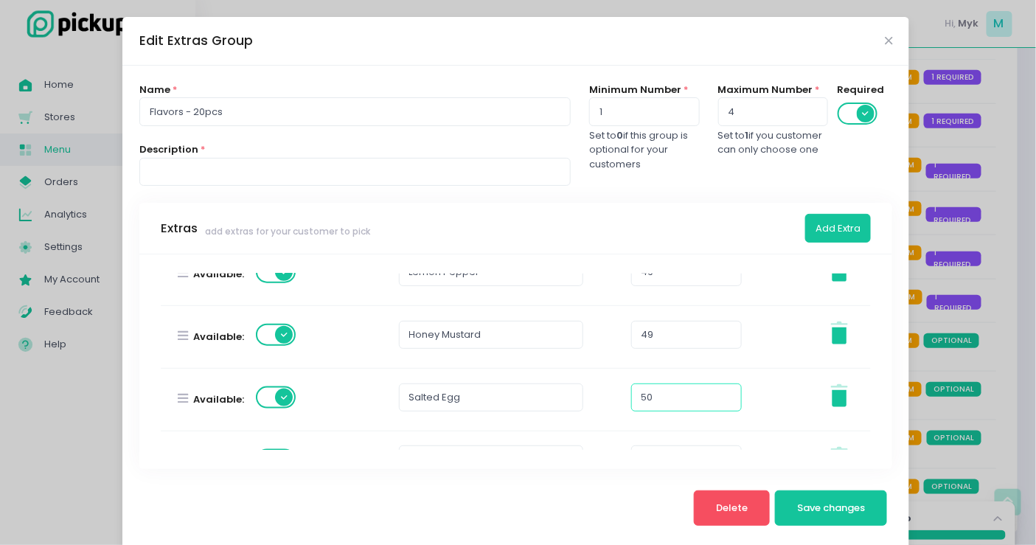
type input "50"
click at [667, 337] on input "49" at bounding box center [686, 335] width 111 height 28
paste input "50"
click at [667, 337] on input "4950" at bounding box center [686, 335] width 111 height 28
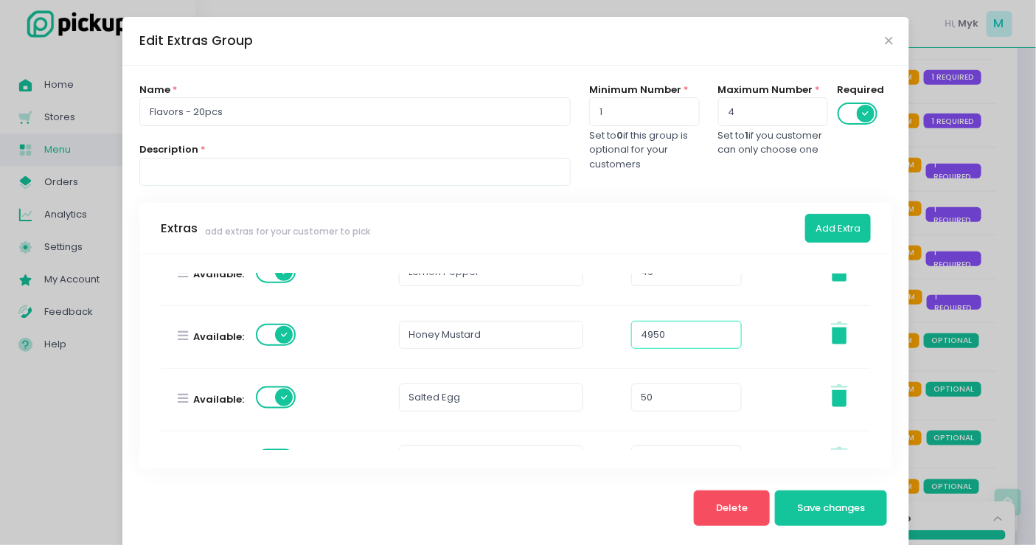
click at [667, 337] on input "4950" at bounding box center [686, 335] width 111 height 28
paste input "number"
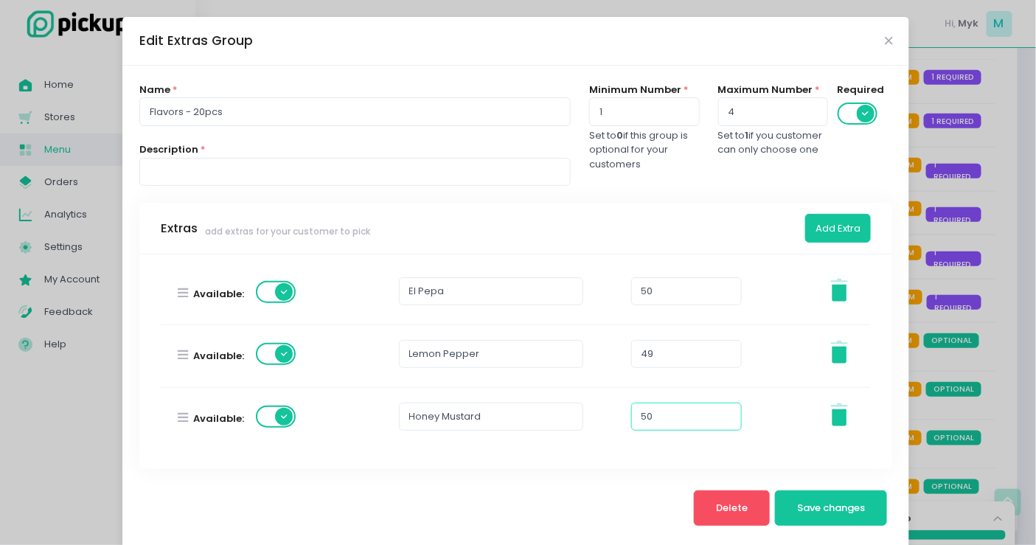
type input "50"
click at [668, 347] on input "49" at bounding box center [686, 354] width 111 height 28
paste input "50"
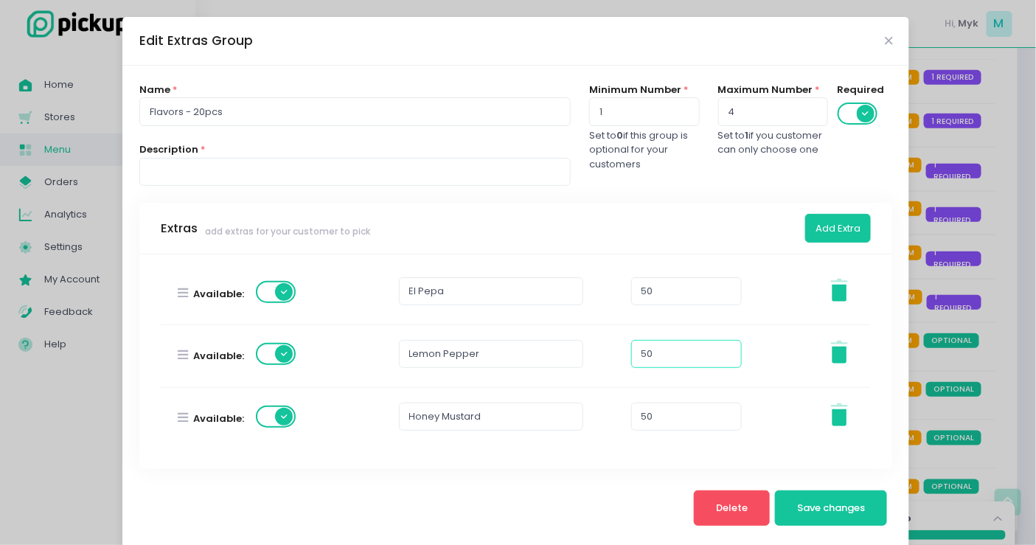
click at [784, 336] on div "Available: Lemon Pepper 50 Stockholm-icons / General / Trash Created with Sketc…" at bounding box center [516, 356] width 729 height 62
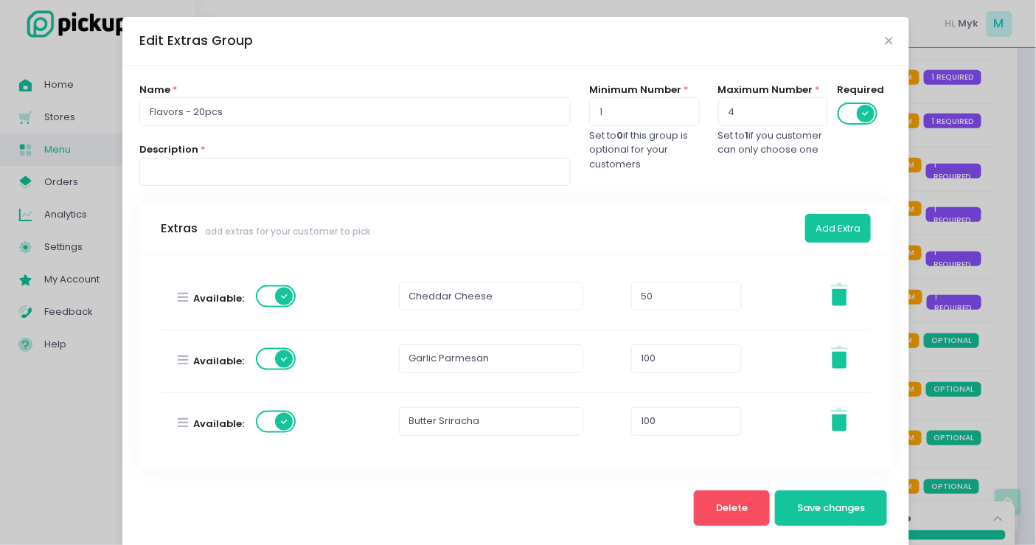
scroll to position [762, 0]
type input "50"
click at [677, 351] on input "100" at bounding box center [686, 358] width 111 height 28
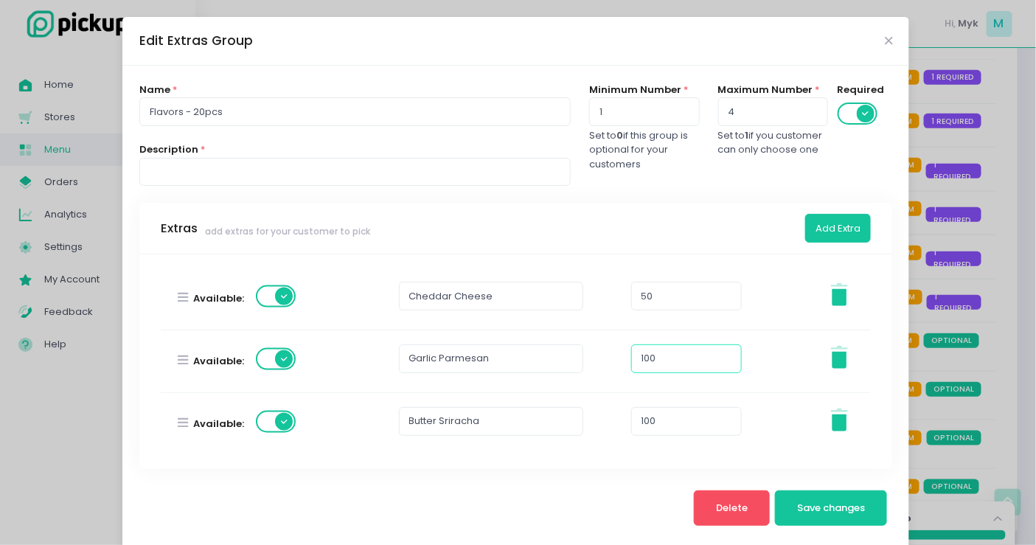
paste input "5"
click at [762, 358] on div "50" at bounding box center [704, 361] width 146 height 62
type input "50"
click at [661, 411] on input "100" at bounding box center [686, 421] width 111 height 28
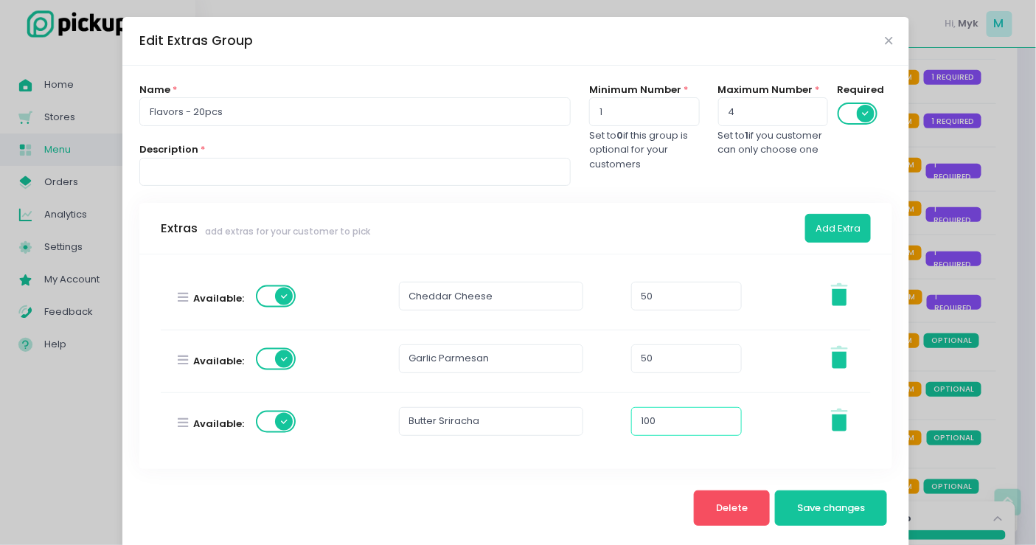
click at [661, 411] on input "100" at bounding box center [686, 421] width 111 height 28
paste input "5"
click at [760, 393] on div "50" at bounding box center [704, 424] width 146 height 62
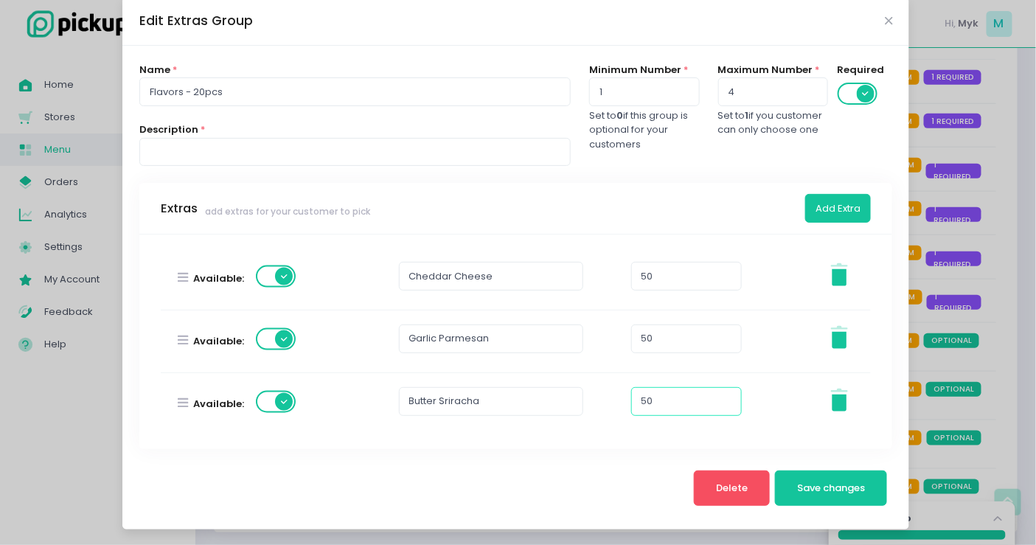
click at [682, 395] on input "50" at bounding box center [686, 401] width 111 height 28
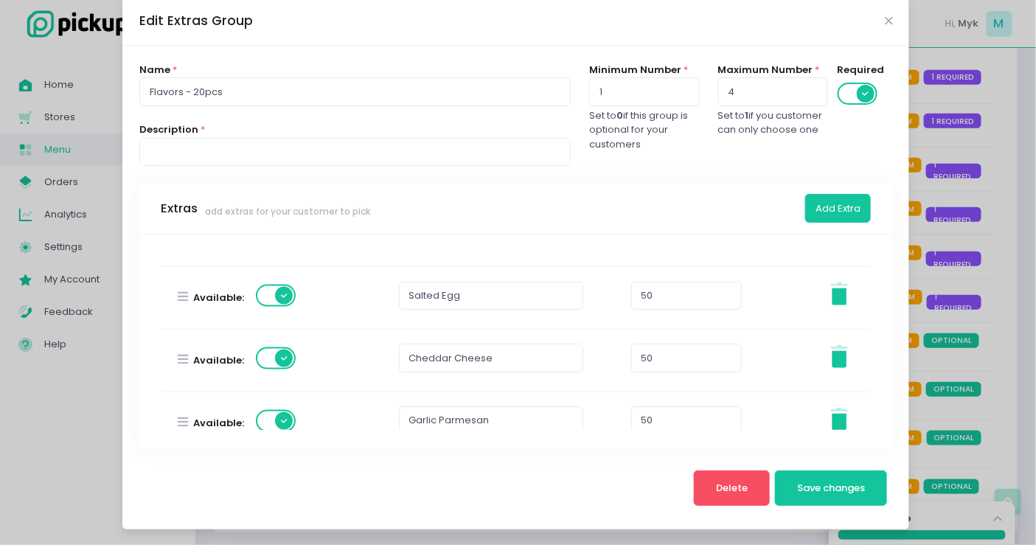
scroll to position [762, 0]
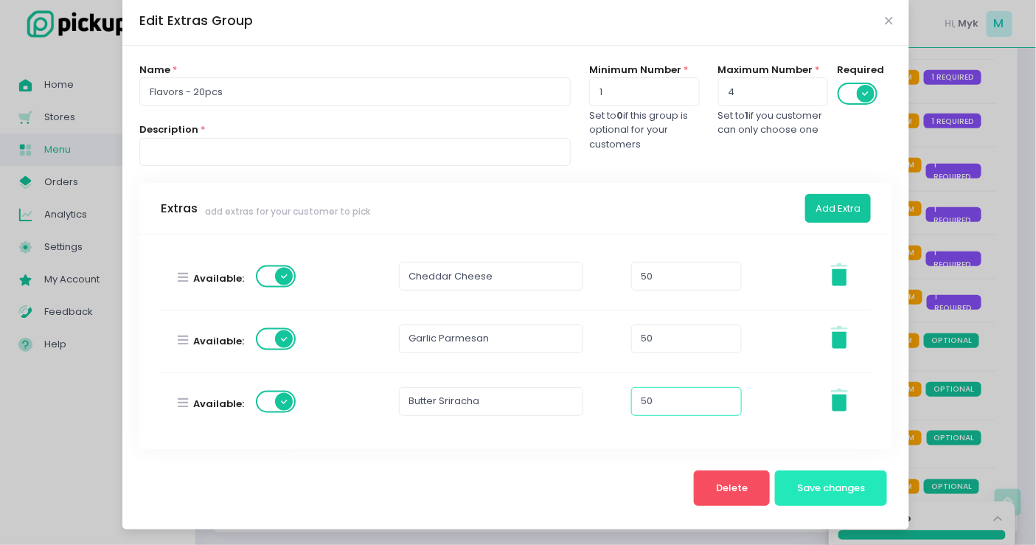
type input "50"
click at [830, 481] on span "Save changes" at bounding box center [831, 488] width 68 height 14
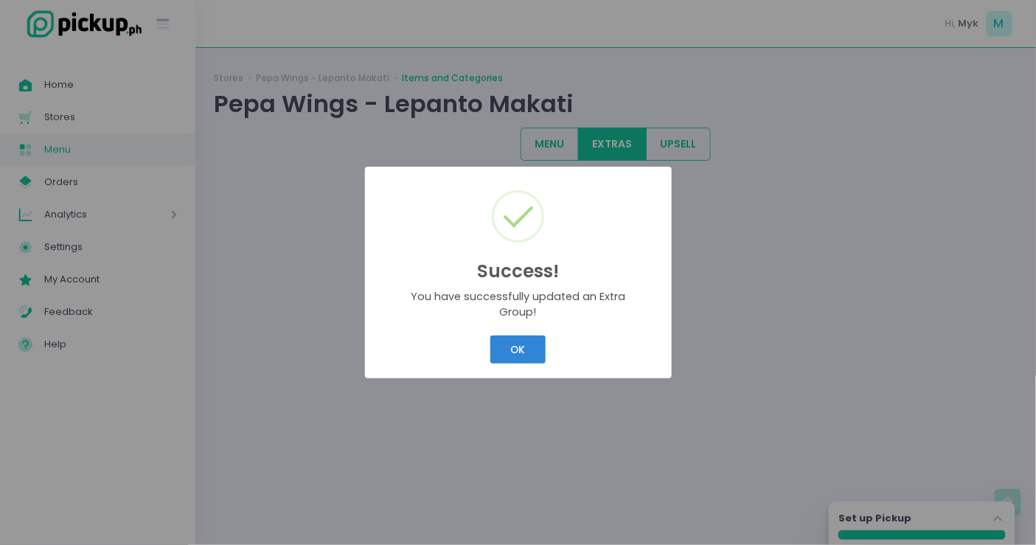
scroll to position [0, 0]
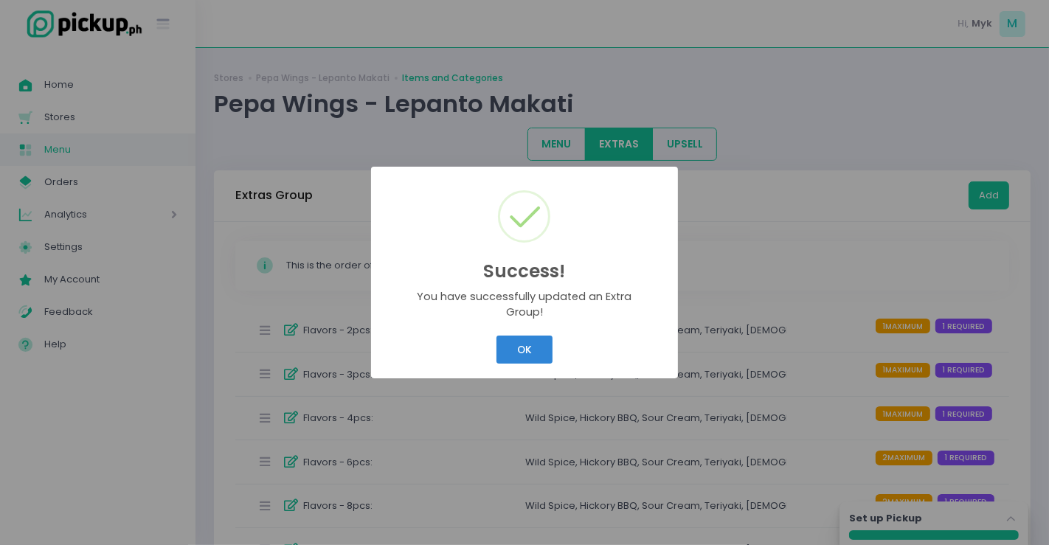
click at [552, 340] on div "OK Cancel" at bounding box center [524, 350] width 283 height 35
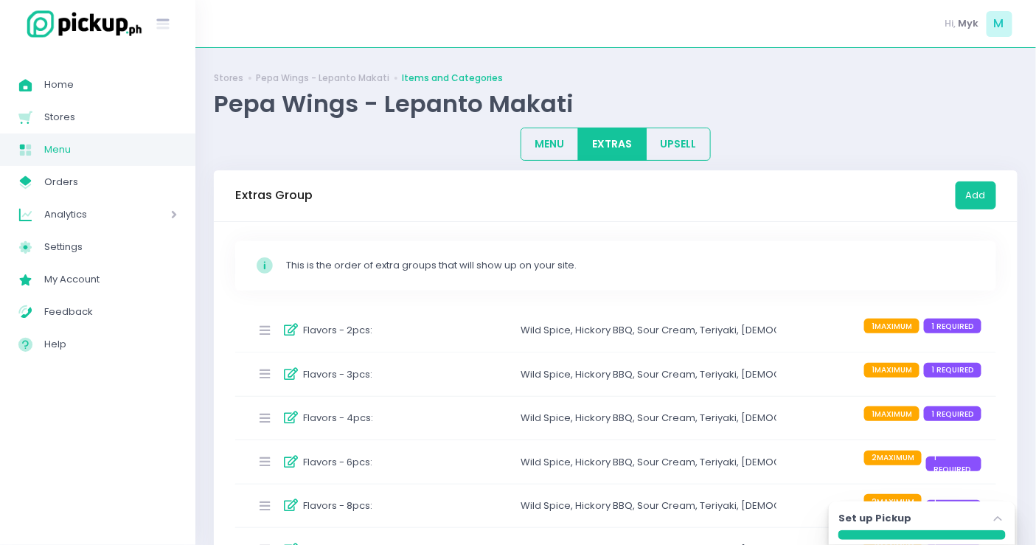
scroll to position [246, 0]
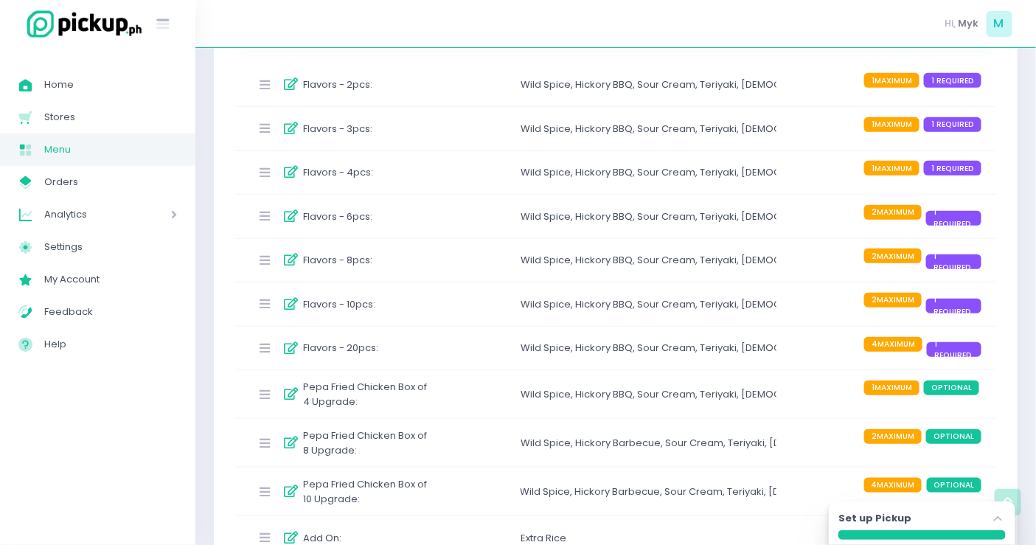
click at [496, 307] on div "Flavors - 10pcs : Wild Spice , Hickory BBQ , Sour Cream , Teriyaki , Korean Yan…" at bounding box center [615, 304] width 761 height 44
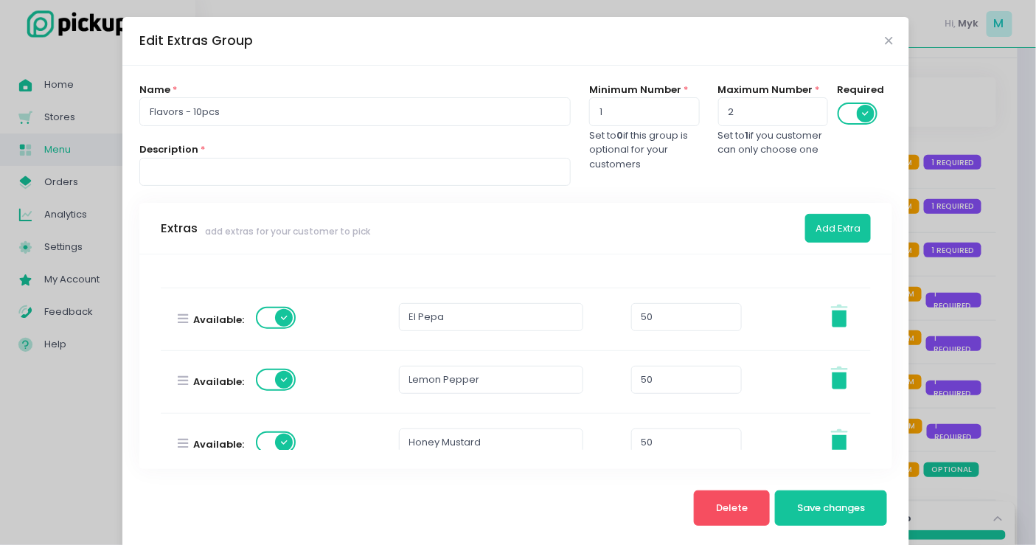
scroll to position [409, 0]
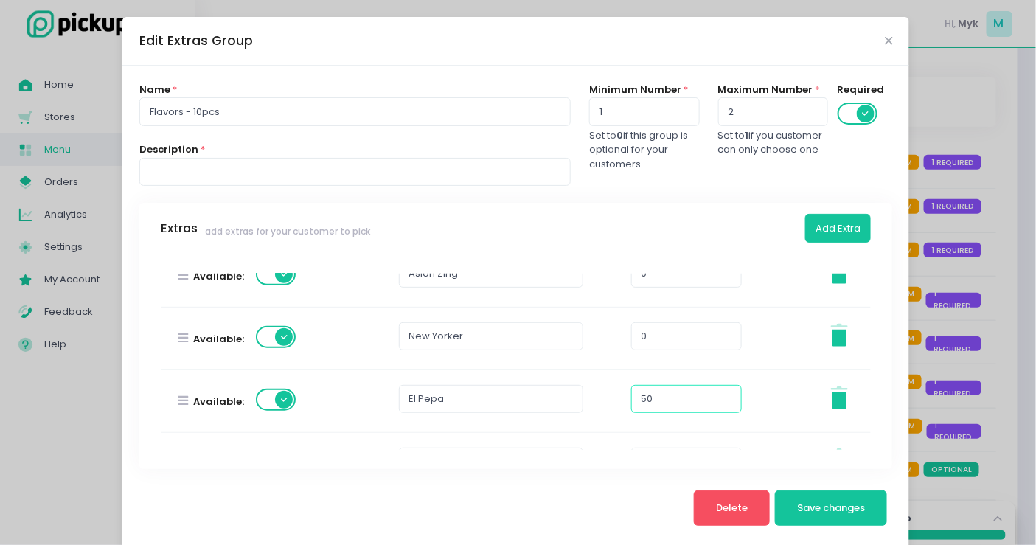
drag, startPoint x: 665, startPoint y: 402, endPoint x: 617, endPoint y: 396, distance: 48.3
click at [617, 396] on div "Available: El Pepa 50 Stockholm-icons / General / Trash Created with Sketch." at bounding box center [516, 401] width 729 height 62
type input "25"
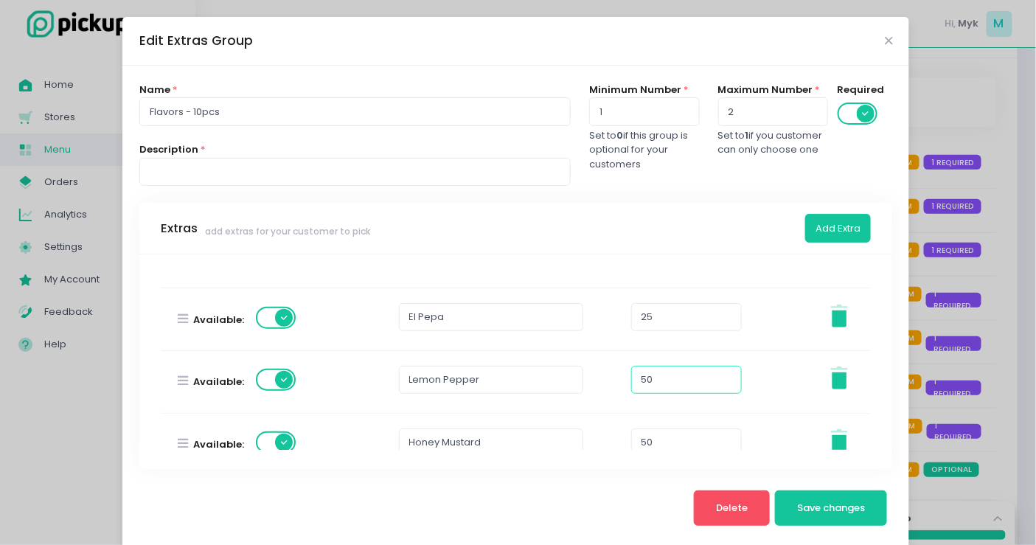
click at [670, 378] on input "50" at bounding box center [686, 380] width 111 height 28
paste input "25"
type input "25"
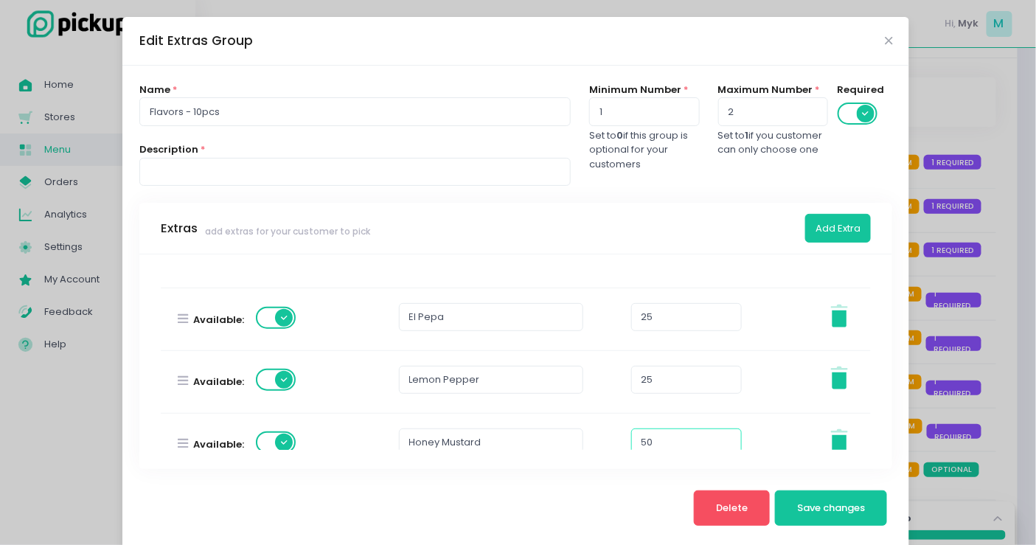
click at [650, 435] on input "50" at bounding box center [686, 442] width 111 height 28
paste input "25"
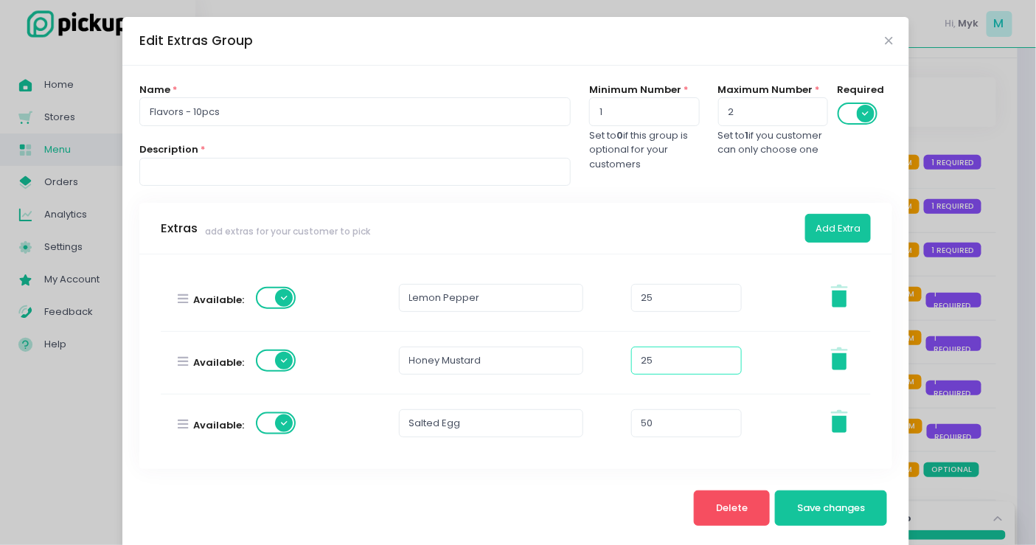
type input "25"
click at [671, 418] on input "50" at bounding box center [686, 423] width 111 height 28
paste input "25"
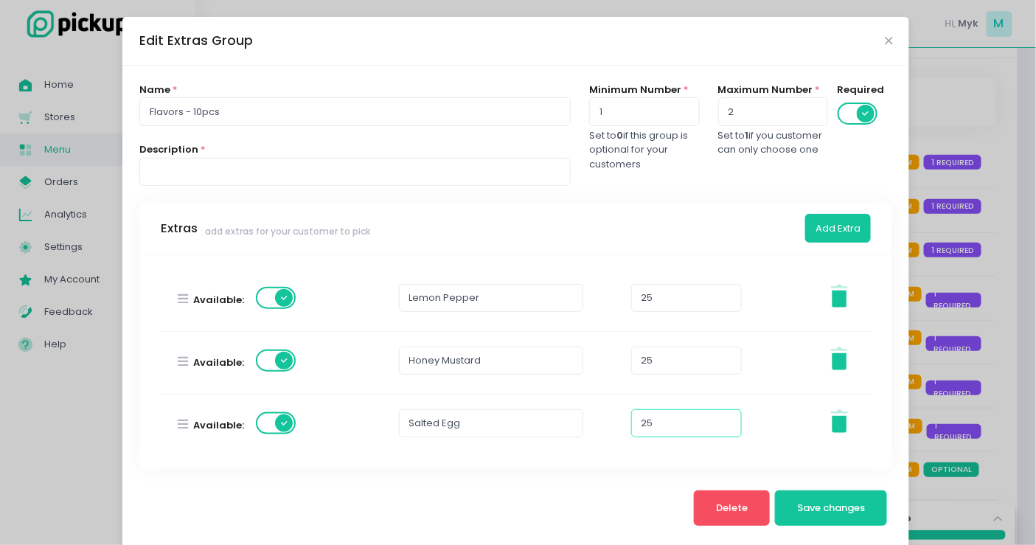
scroll to position [655, 0]
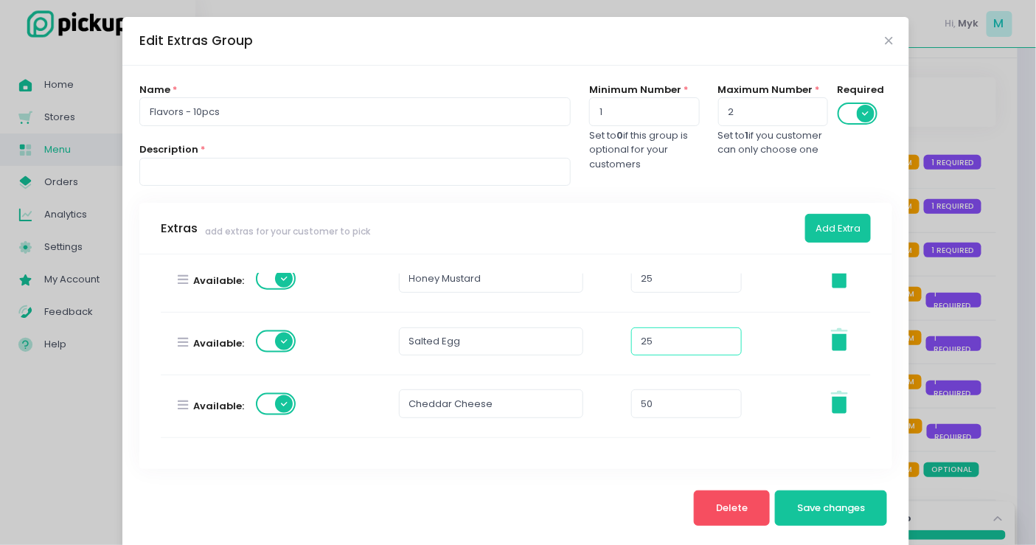
type input "25"
click at [664, 403] on input "50" at bounding box center [686, 403] width 111 height 28
paste input "25"
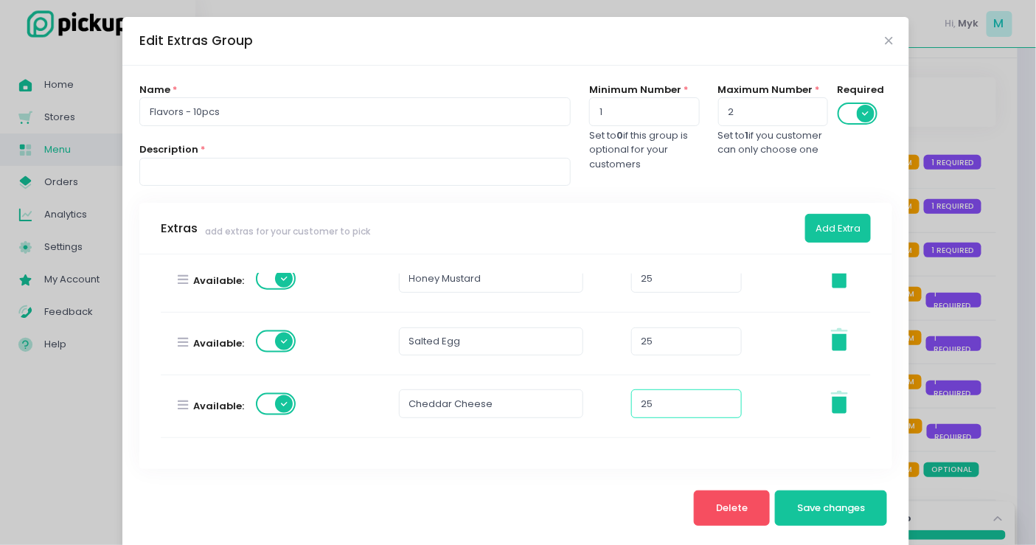
scroll to position [737, 0]
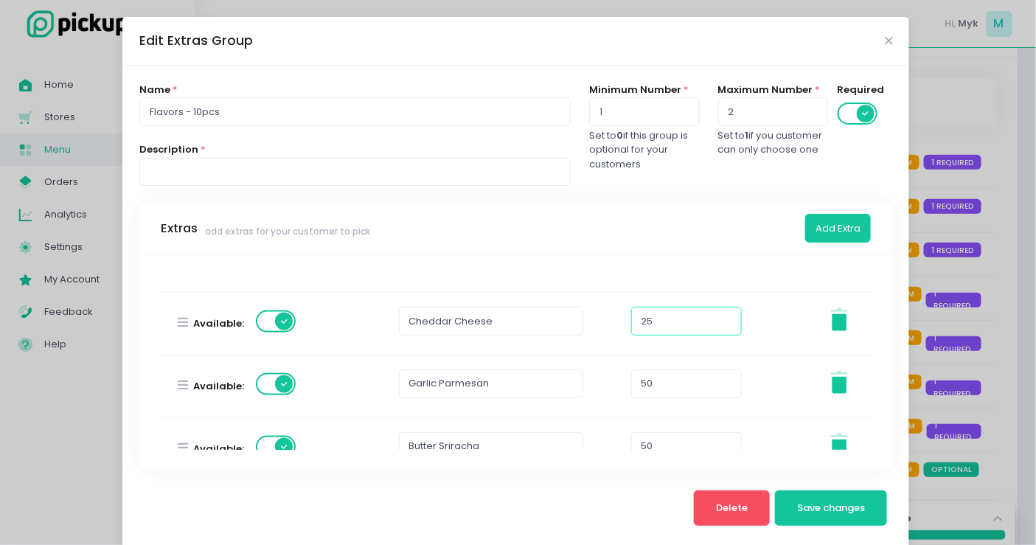
type input "25"
click at [681, 388] on input "50" at bounding box center [686, 383] width 111 height 28
paste input "25"
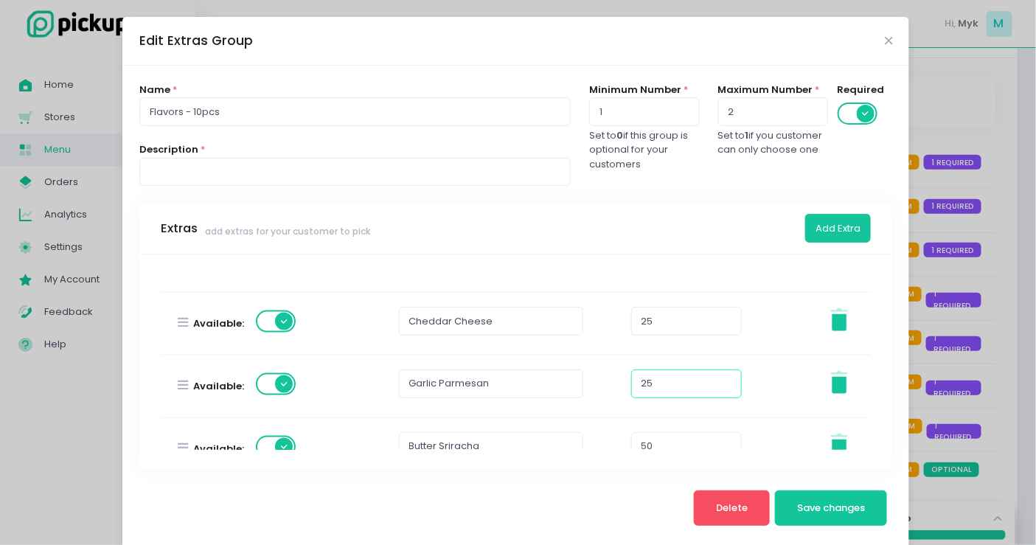
type input "25"
click at [651, 440] on input "50" at bounding box center [686, 446] width 111 height 28
paste input "25"
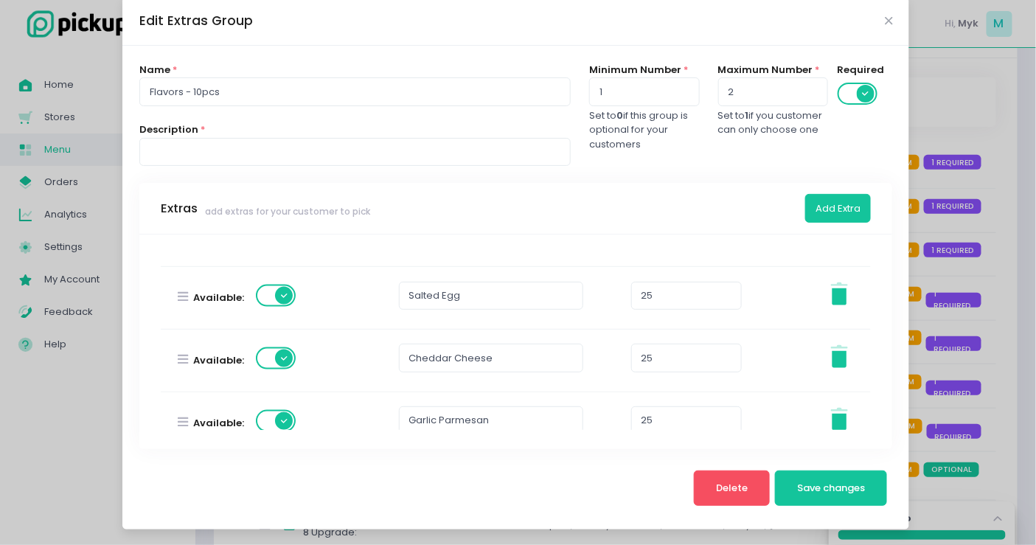
scroll to position [762, 0]
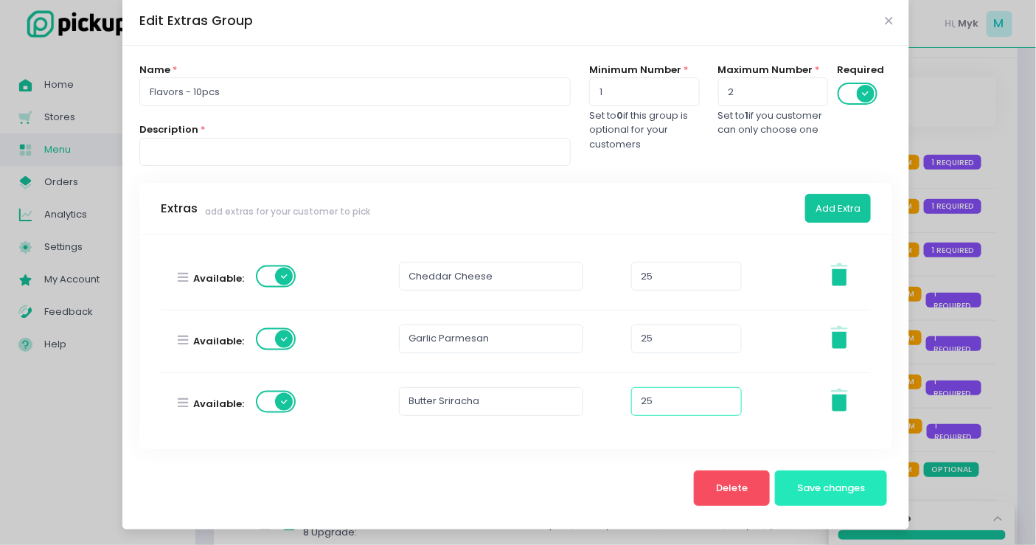
type input "25"
click at [808, 479] on button "Save changes" at bounding box center [831, 487] width 113 height 35
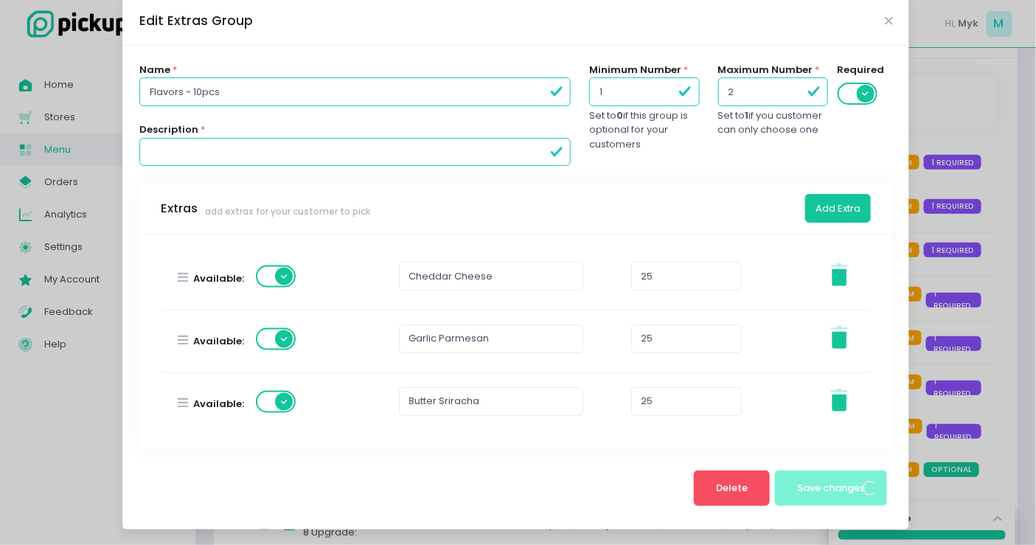
scroll to position [0, 0]
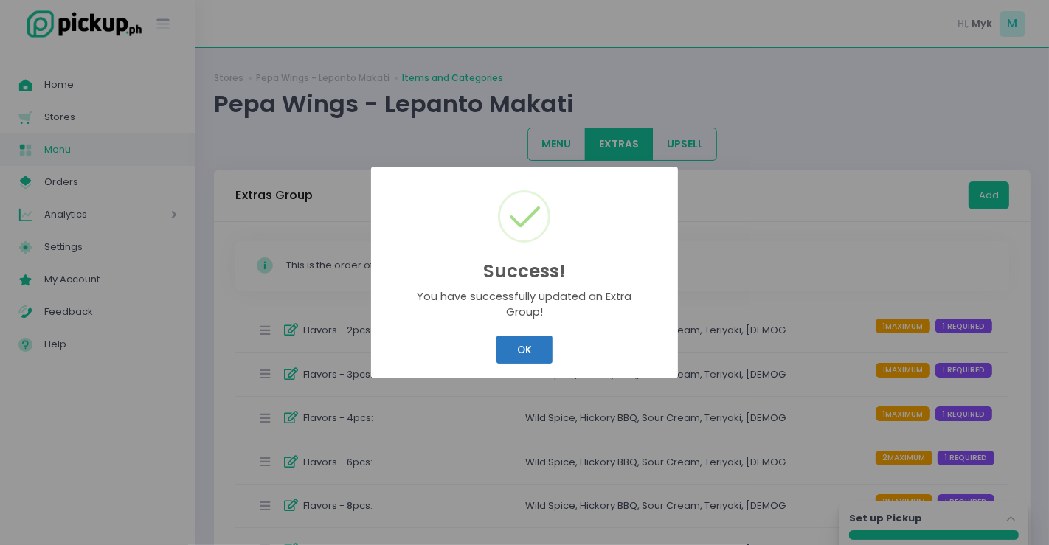
click at [529, 348] on button "OK" at bounding box center [523, 350] width 55 height 28
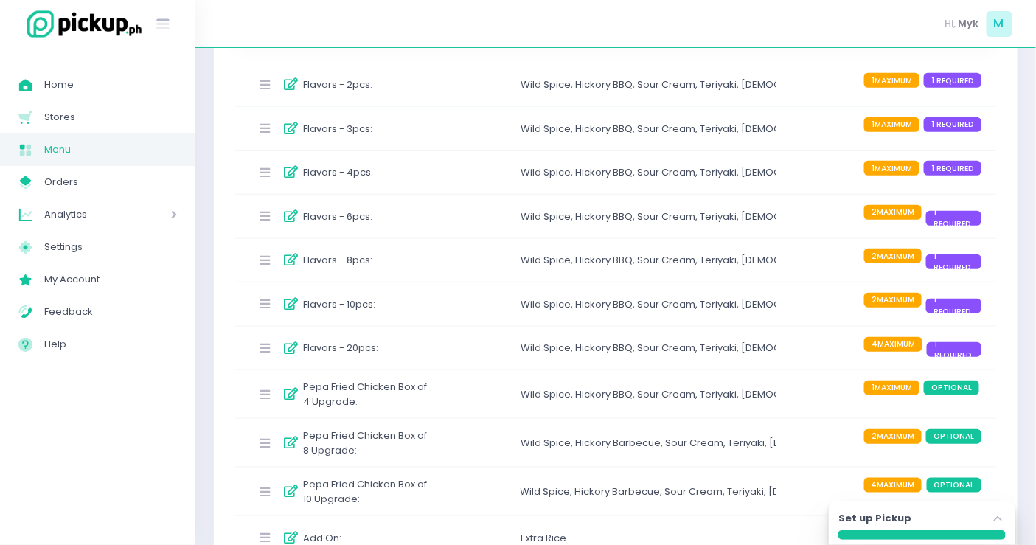
scroll to position [293, 0]
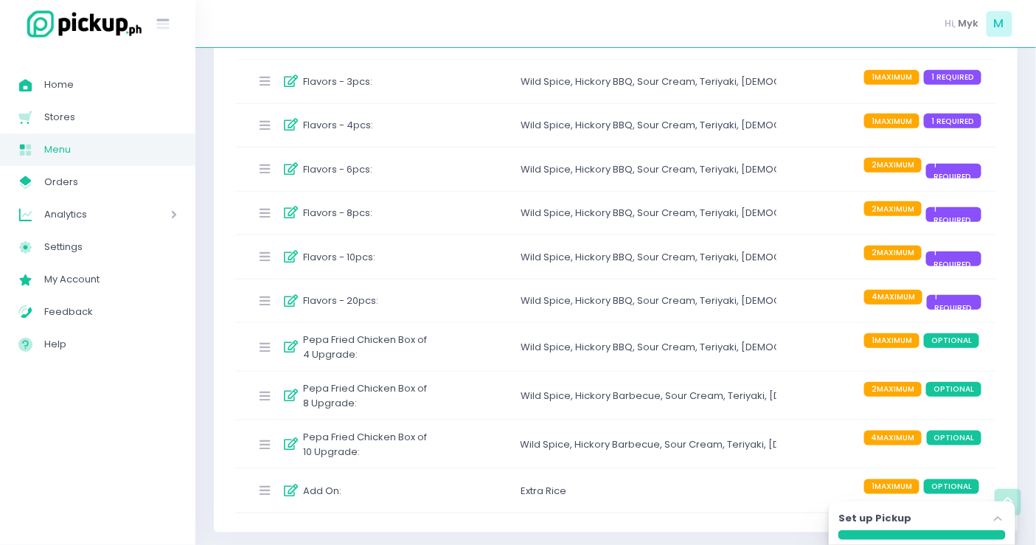
click at [586, 216] on div "Hickory BBQ ," at bounding box center [606, 213] width 62 height 15
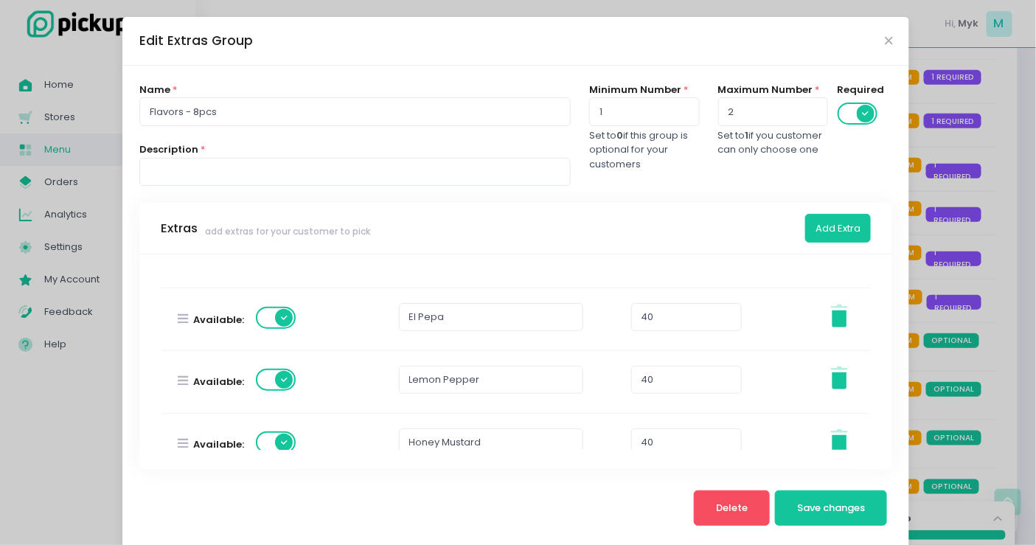
scroll to position [409, 0]
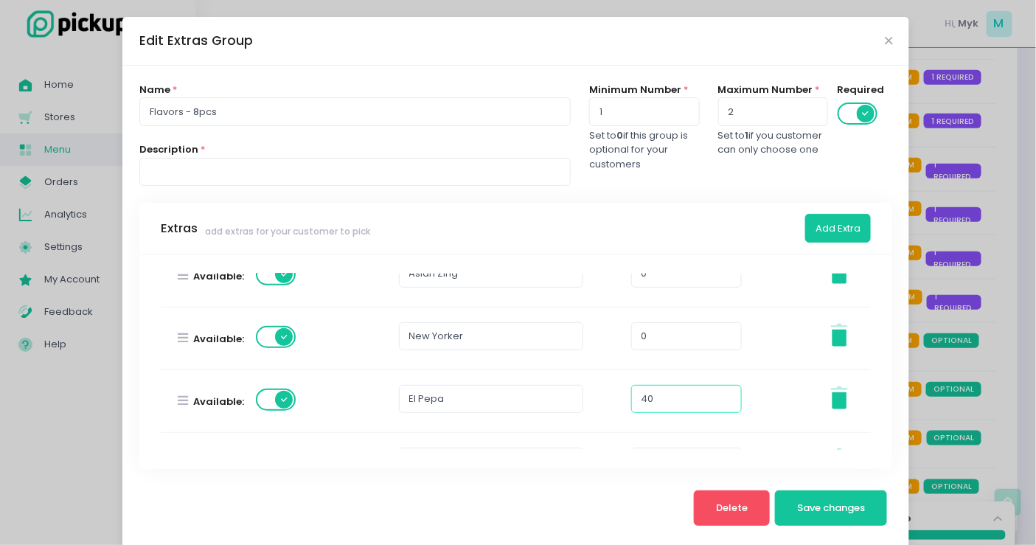
drag, startPoint x: 645, startPoint y: 397, endPoint x: 588, endPoint y: 397, distance: 57.5
click at [588, 397] on div "Available: El Pepa 40 Stockholm-icons / General / Trash Created with Sketch." at bounding box center [516, 401] width 729 height 62
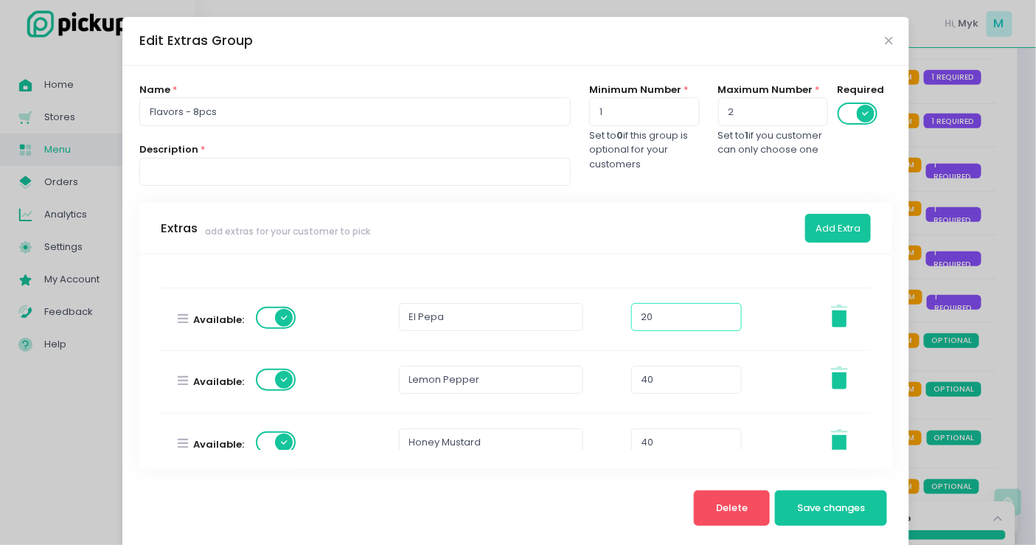
type input "20"
click at [689, 381] on input "40" at bounding box center [686, 380] width 111 height 28
paste input "2"
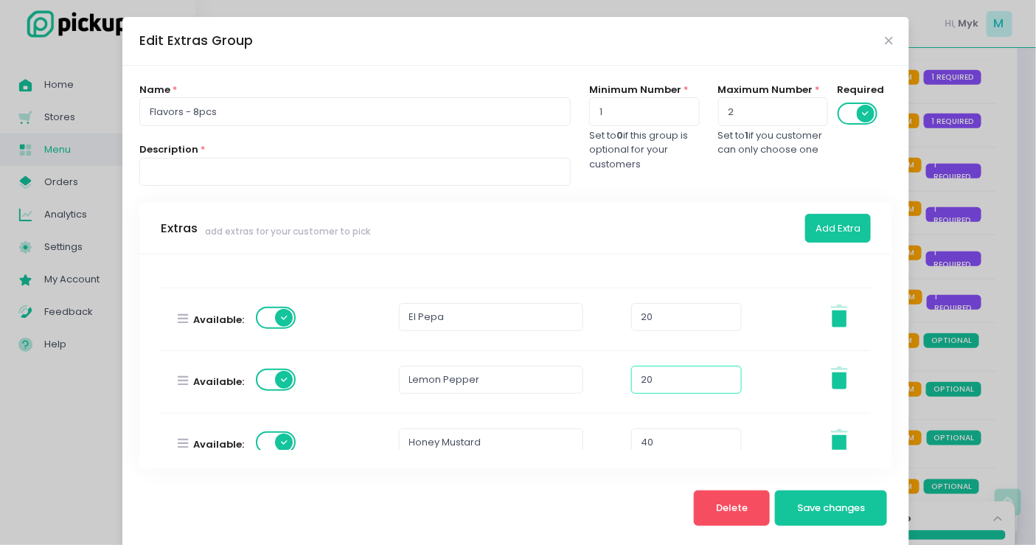
type input "20"
click at [670, 437] on input "40" at bounding box center [686, 442] width 111 height 28
paste input "2"
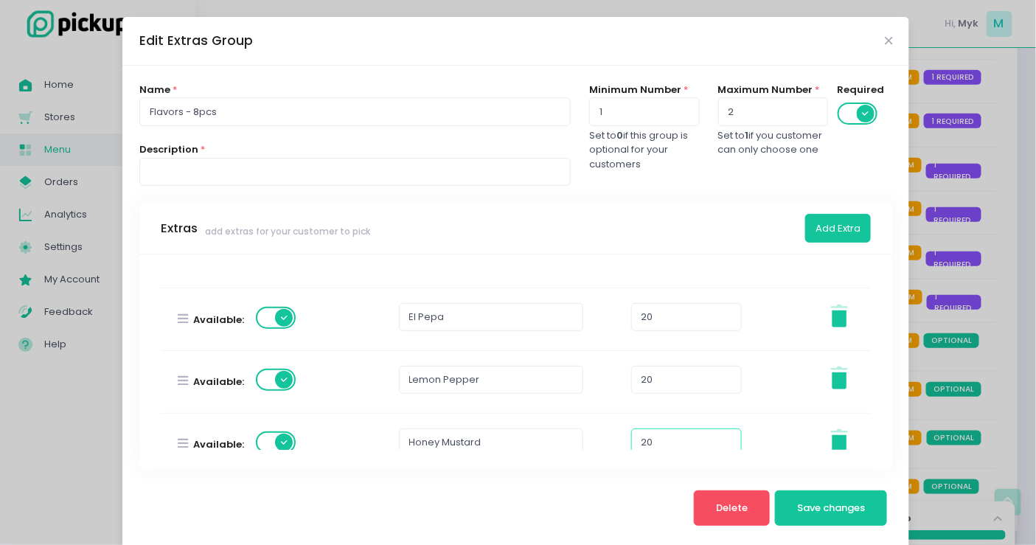
scroll to position [573, 0]
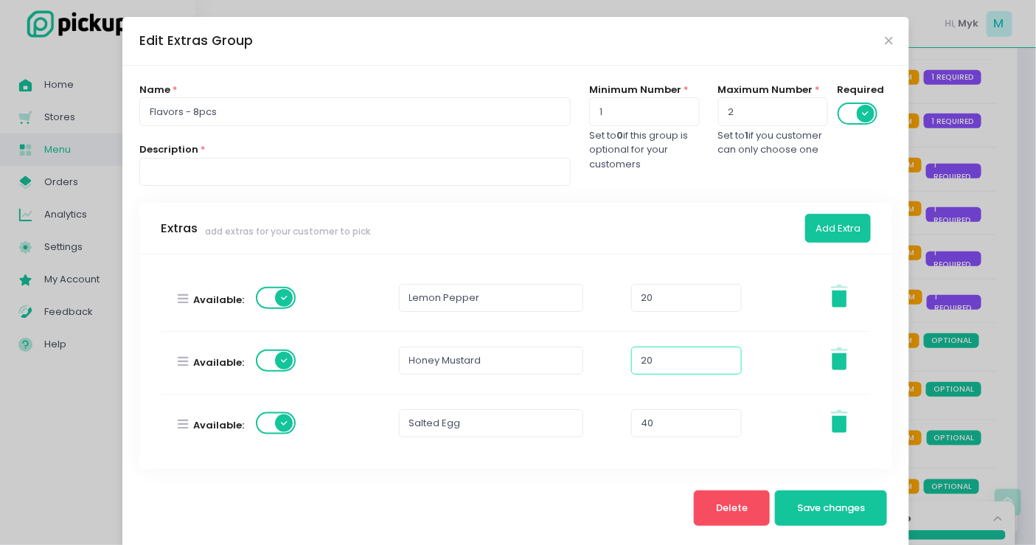
type input "20"
click at [659, 415] on input "40" at bounding box center [686, 423] width 111 height 28
paste input "2"
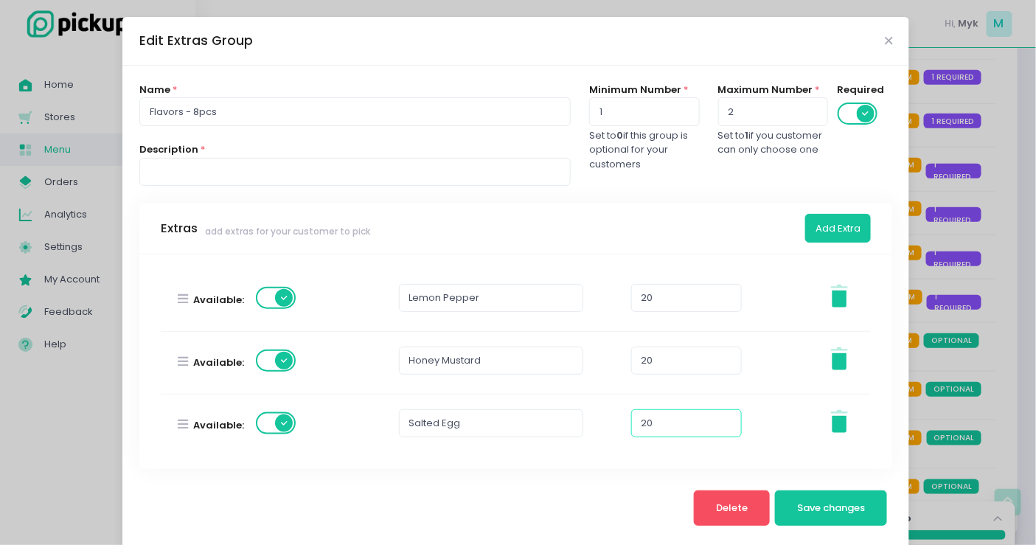
scroll to position [655, 0]
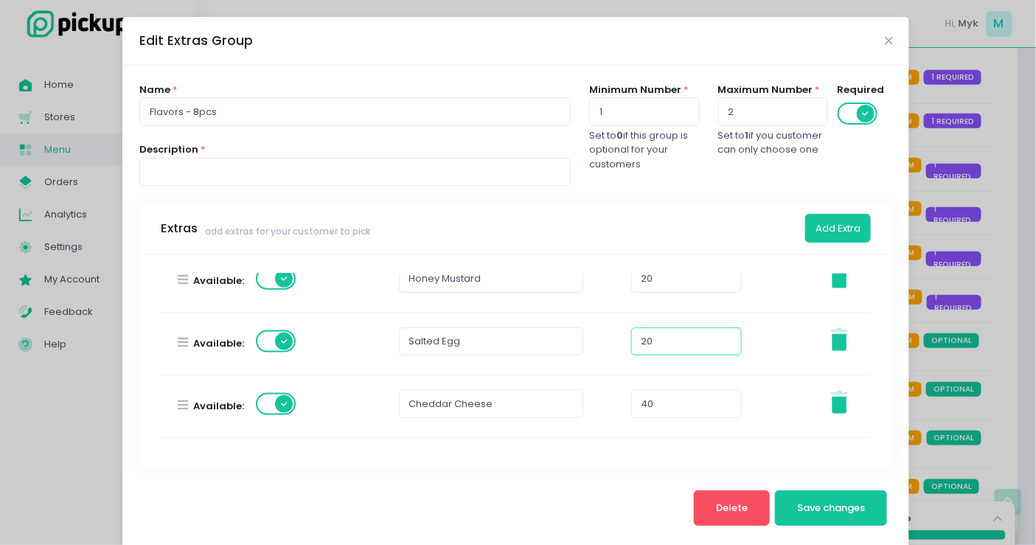
type input "20"
click at [679, 403] on input "40" at bounding box center [686, 403] width 111 height 28
paste input "2"
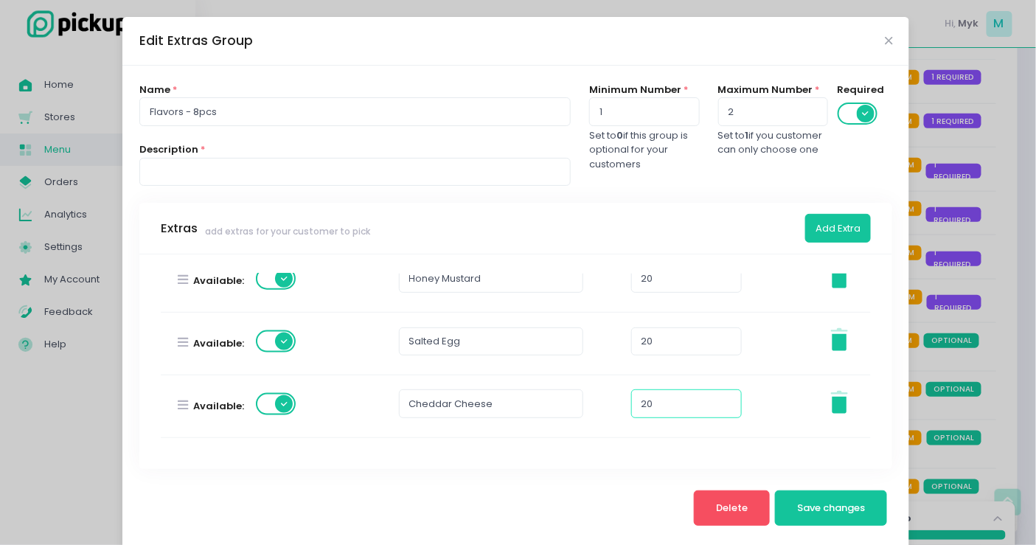
scroll to position [737, 0]
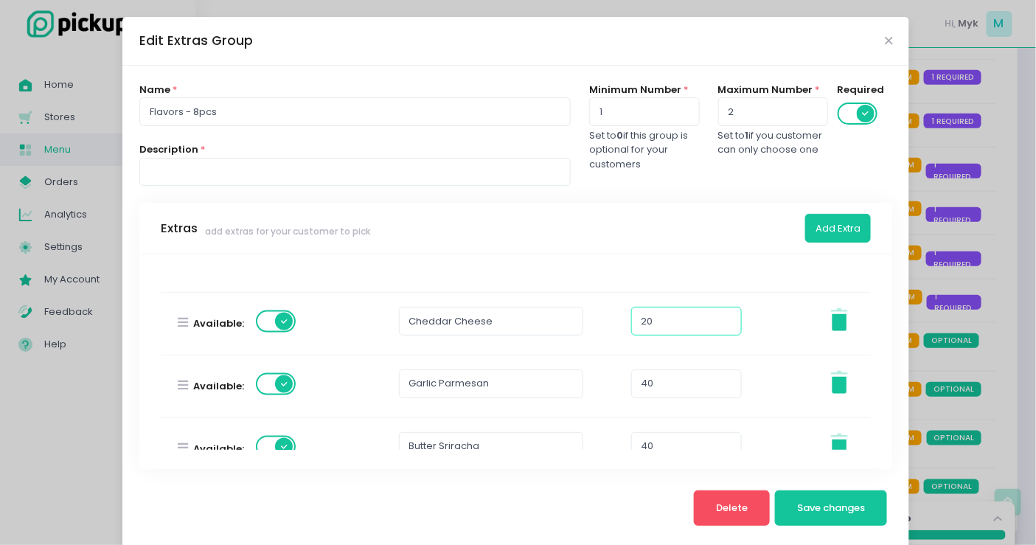
type input "20"
click at [681, 386] on input "40" at bounding box center [686, 383] width 111 height 28
click at [681, 385] on input "40" at bounding box center [686, 383] width 111 height 28
paste input "2"
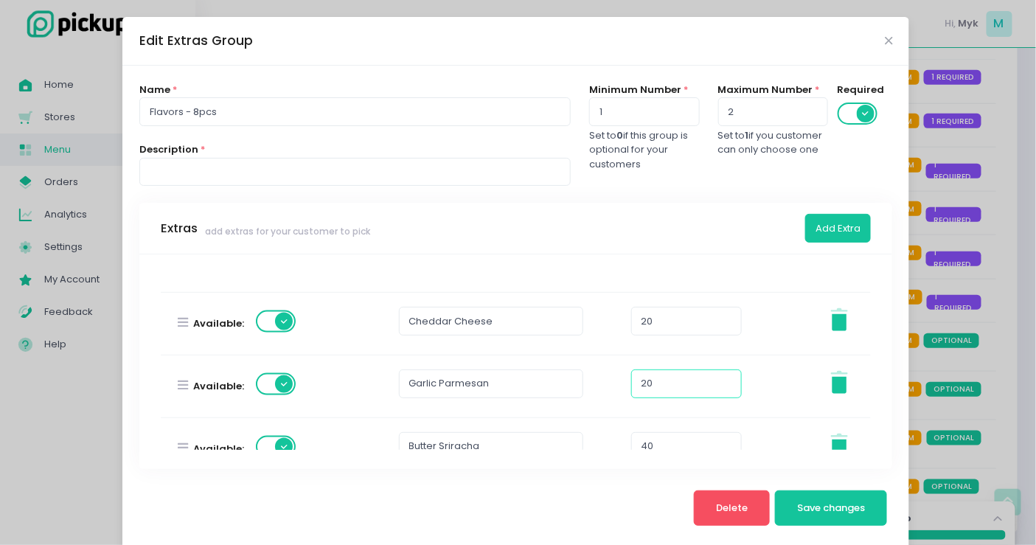
type input "20"
click at [662, 437] on input "40" at bounding box center [686, 446] width 111 height 28
paste input "2"
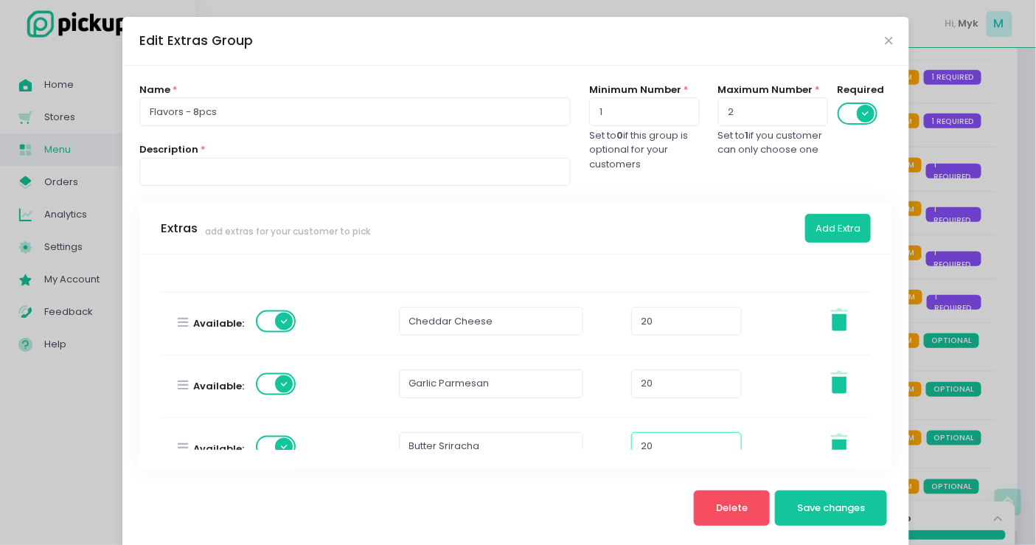
scroll to position [762, 0]
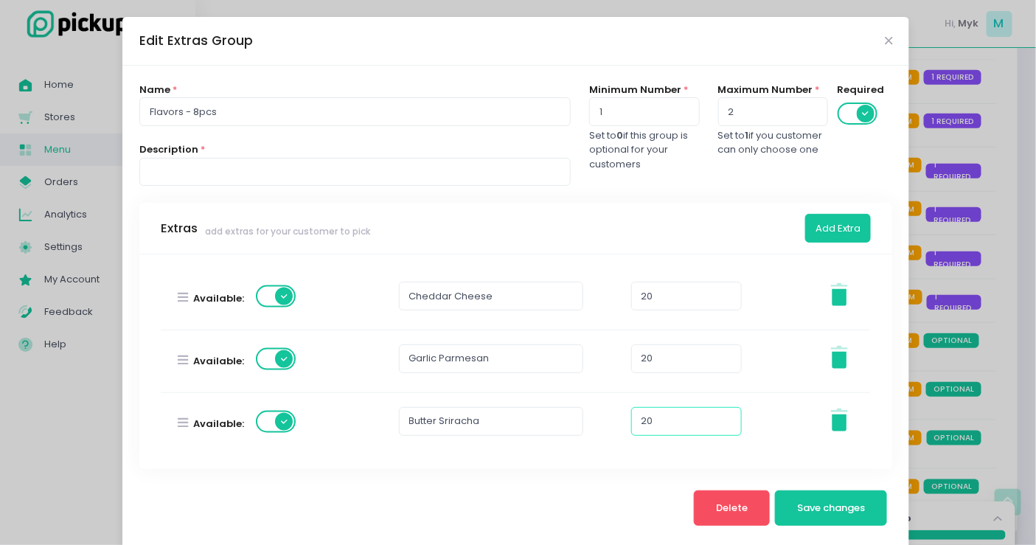
click at [669, 411] on input "20" at bounding box center [686, 421] width 111 height 28
paste input "number"
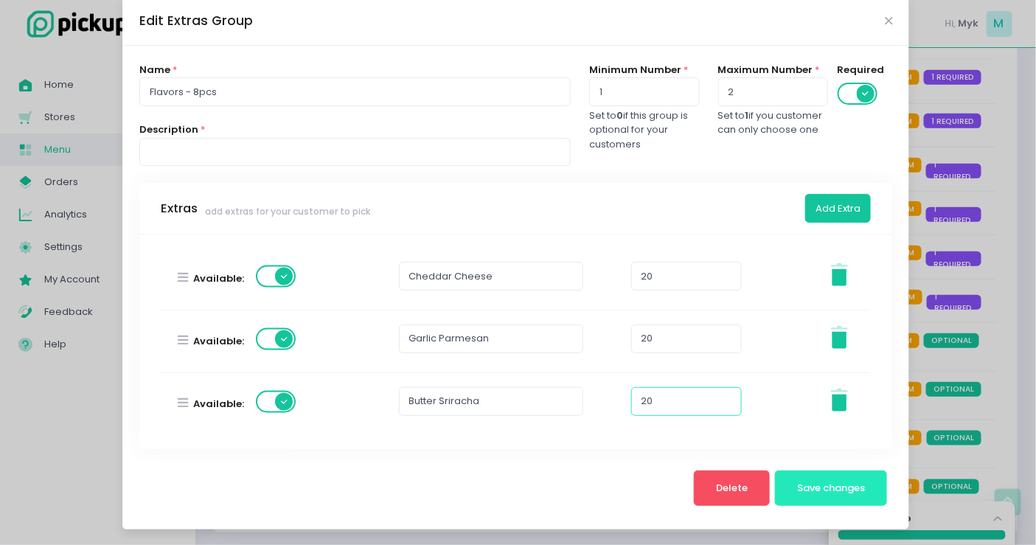
type input "20"
click at [822, 484] on span "Save changes" at bounding box center [831, 488] width 68 height 14
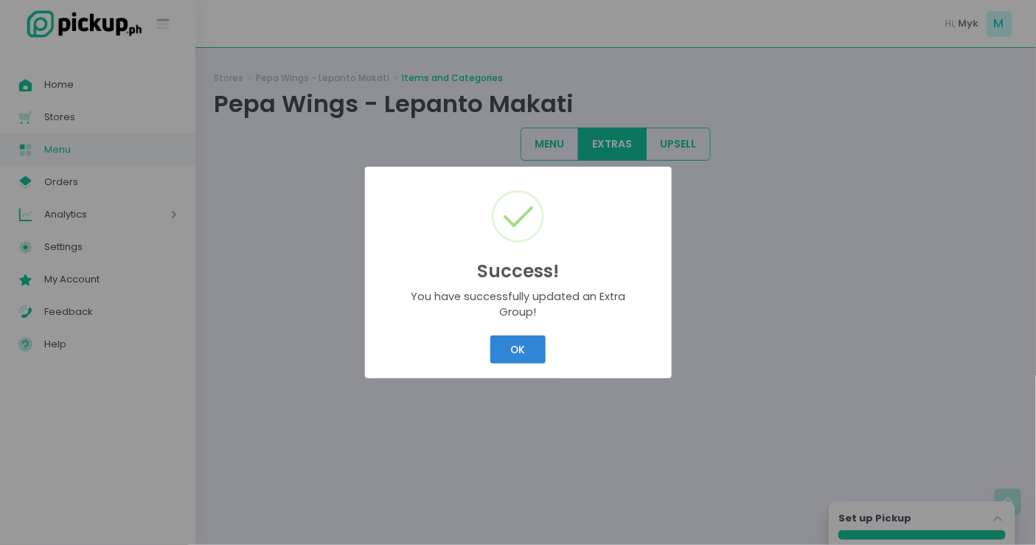
scroll to position [0, 0]
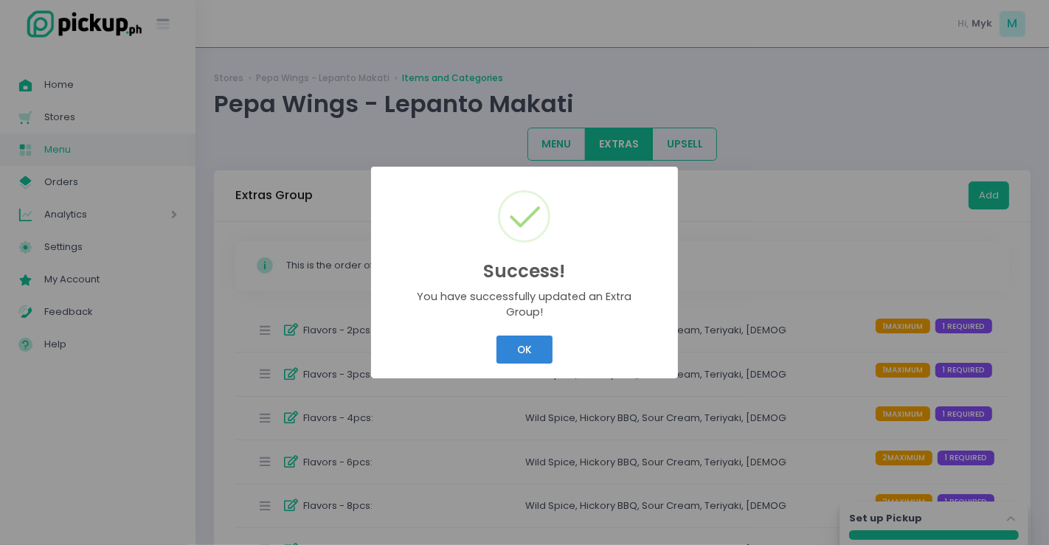
click at [524, 340] on button "OK" at bounding box center [523, 350] width 55 height 28
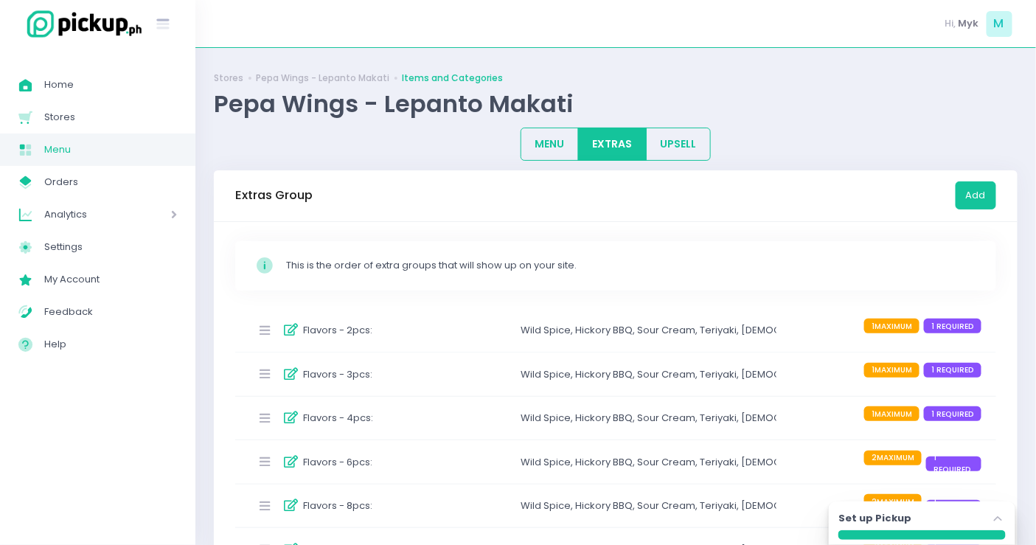
scroll to position [164, 0]
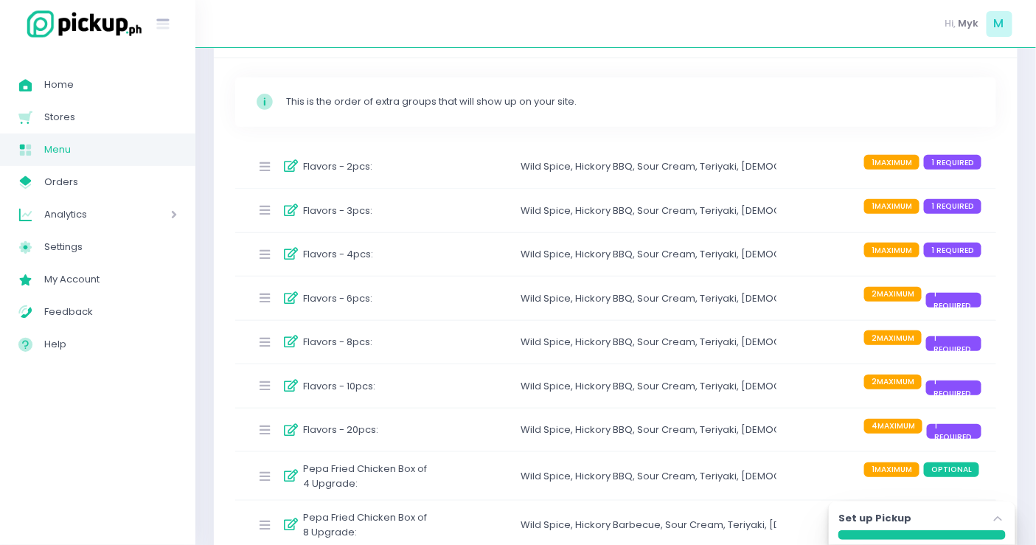
click at [530, 350] on div "Wild Spice , Hickory BBQ , Sour Cream , Teriyaki , Korean Yangnyeom , Asian Zin…" at bounding box center [649, 342] width 256 height 24
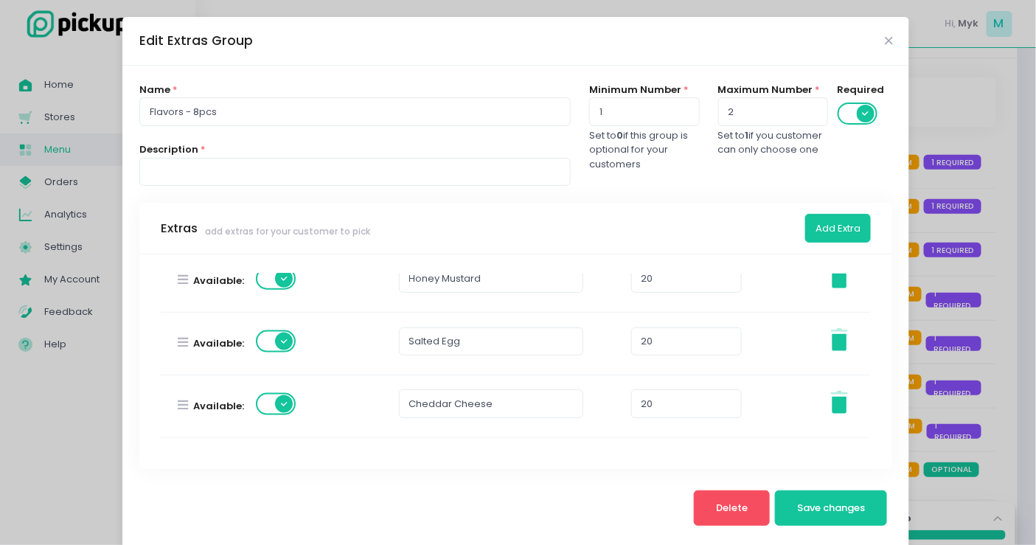
scroll to position [762, 0]
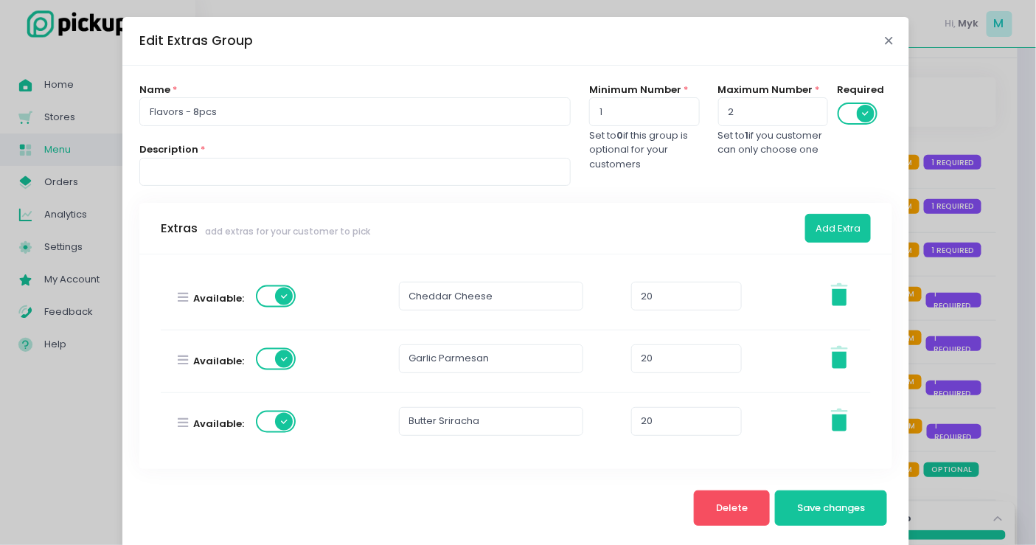
click at [885, 38] on icon "Close" at bounding box center [888, 40] width 7 height 11
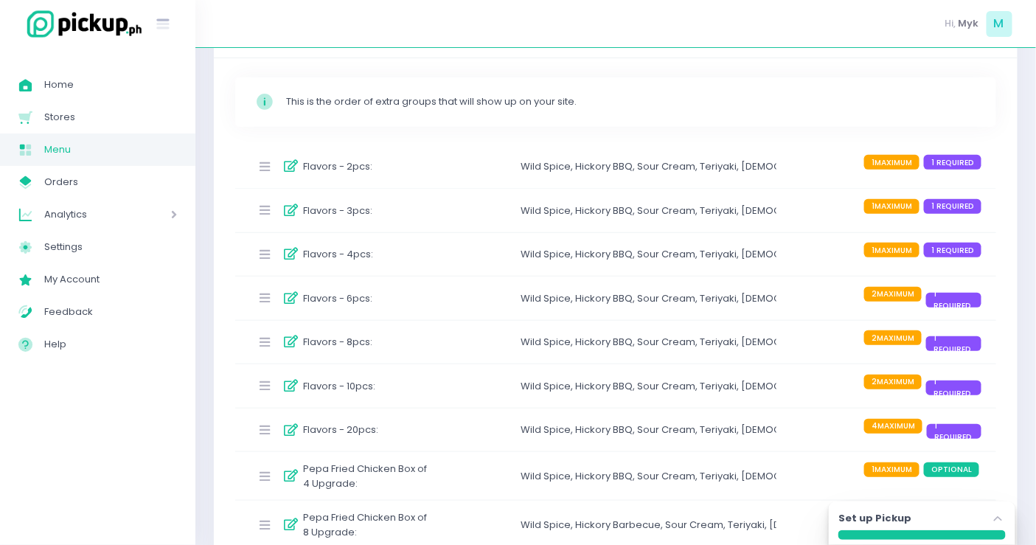
click at [650, 321] on div "Flavors - 8pcs : Wild Spice , Hickory BBQ , Sour Cream , Teriyaki , Korean Yang…" at bounding box center [615, 343] width 761 height 44
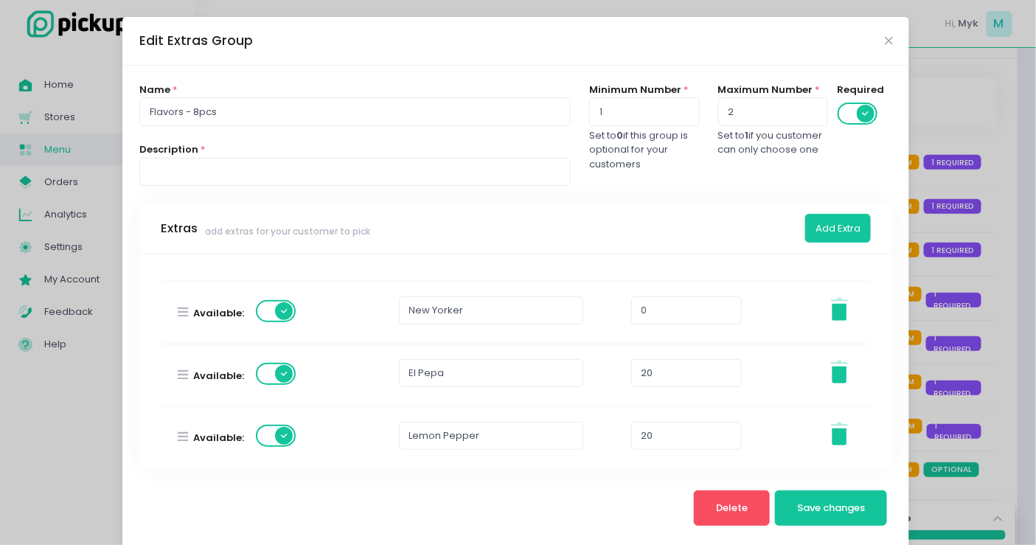
scroll to position [517, 0]
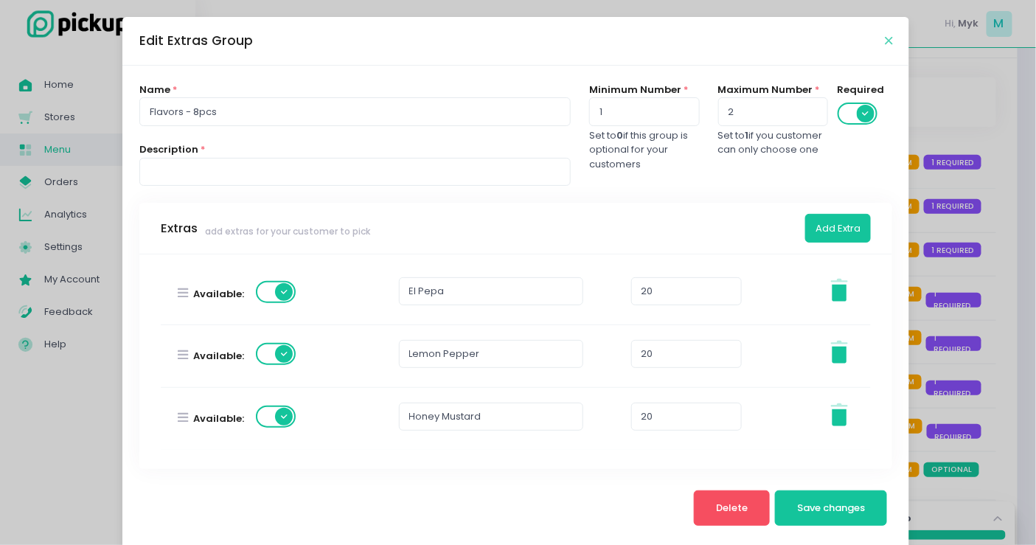
click at [885, 37] on icon "Close" at bounding box center [888, 40] width 7 height 11
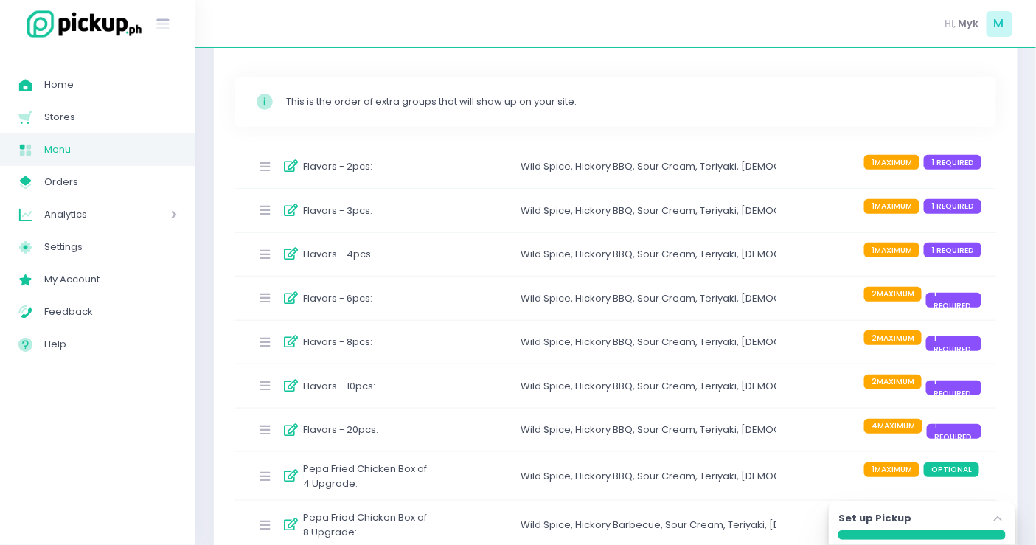
click at [570, 347] on div "Wild Spice , Hickory BBQ , Sour Cream , Teriyaki , Korean Yangnyeom , Asian Zin…" at bounding box center [649, 342] width 256 height 24
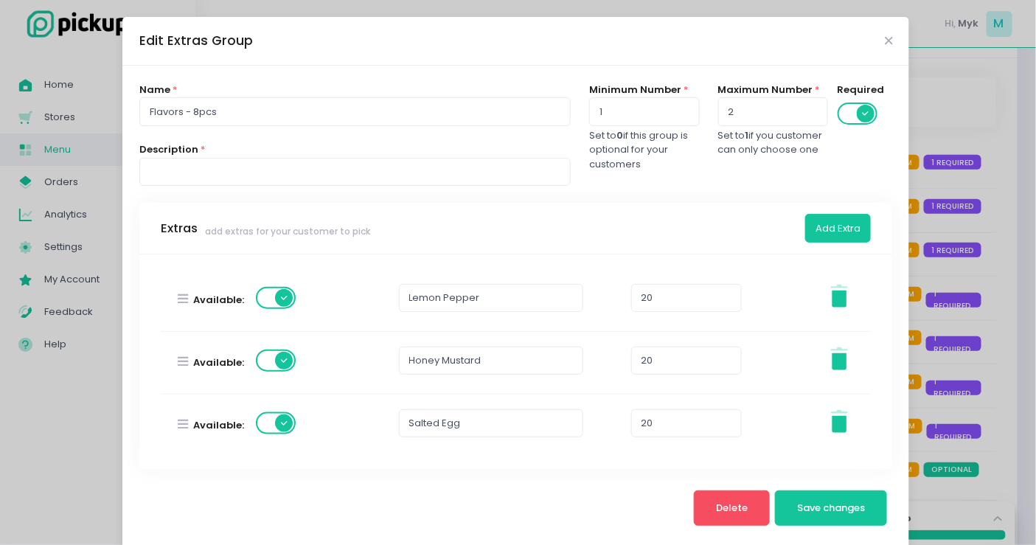
scroll to position [762, 0]
click at [885, 44] on icon "Close" at bounding box center [888, 40] width 7 height 11
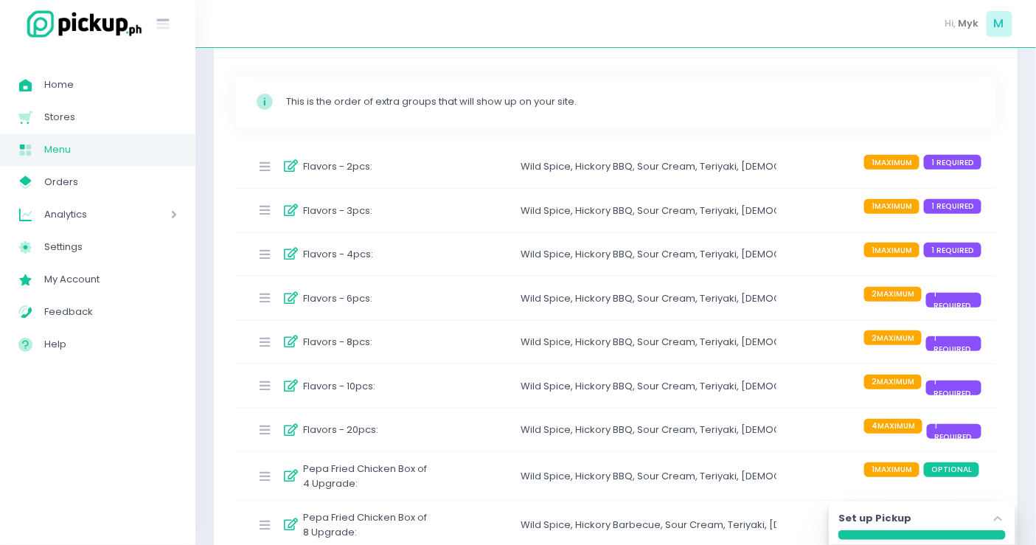
scroll to position [246, 0]
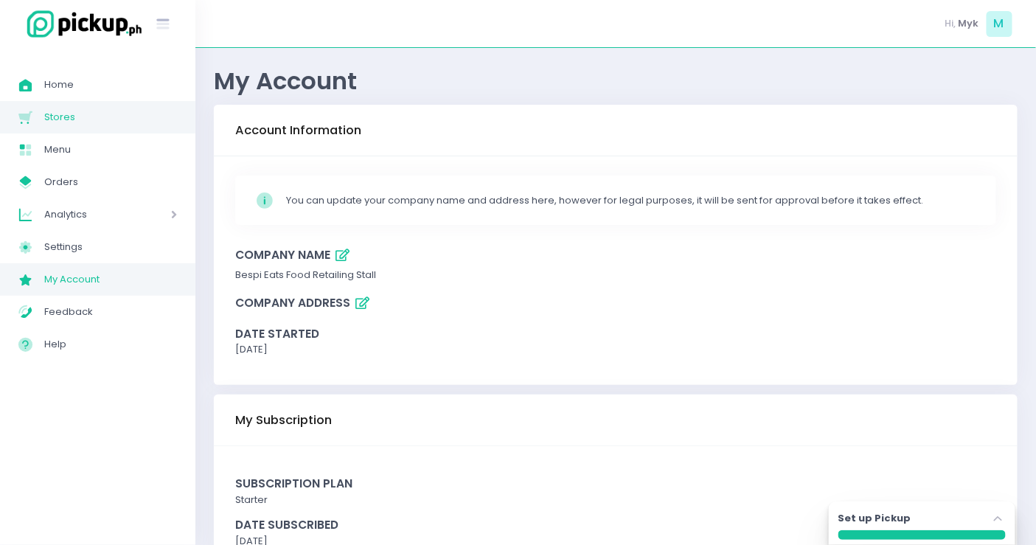
click at [55, 120] on span "Stores" at bounding box center [110, 117] width 133 height 19
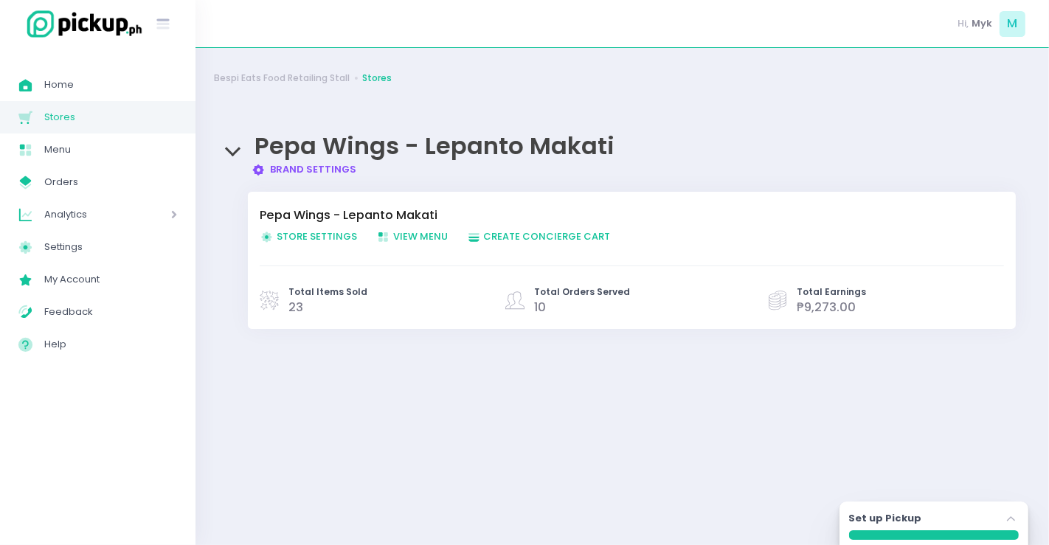
click at [274, 236] on span "Store Settings Created with Sketch. Store Settings" at bounding box center [308, 236] width 97 height 14
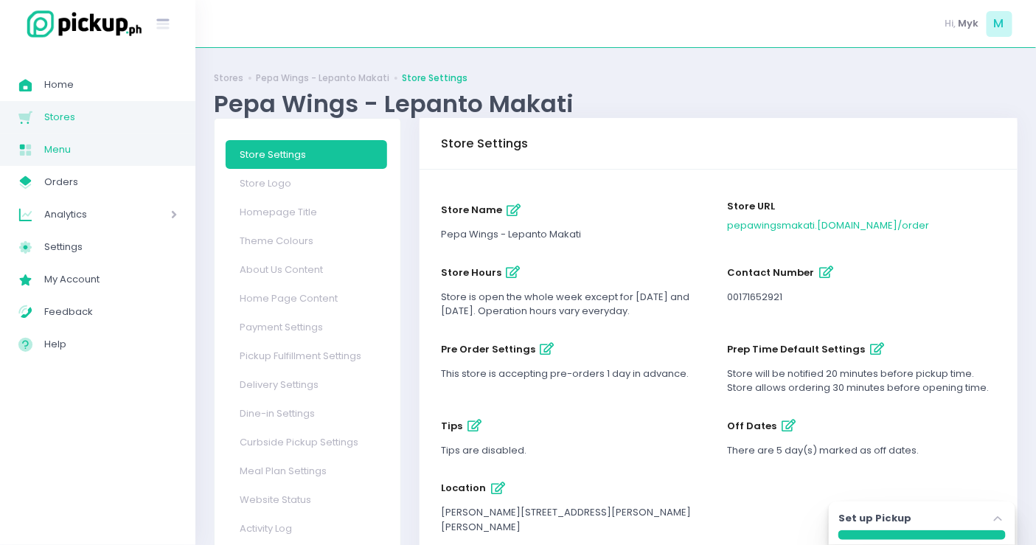
click at [113, 159] on link "Menu Created with Sketch. Menu" at bounding box center [97, 149] width 195 height 32
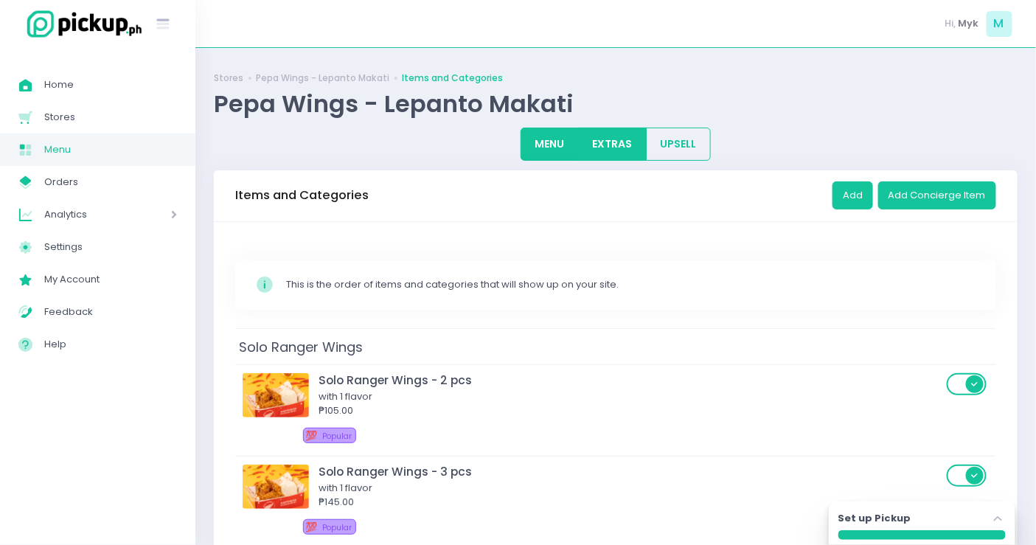
click at [611, 140] on button "EXTRAS" at bounding box center [612, 144] width 69 height 33
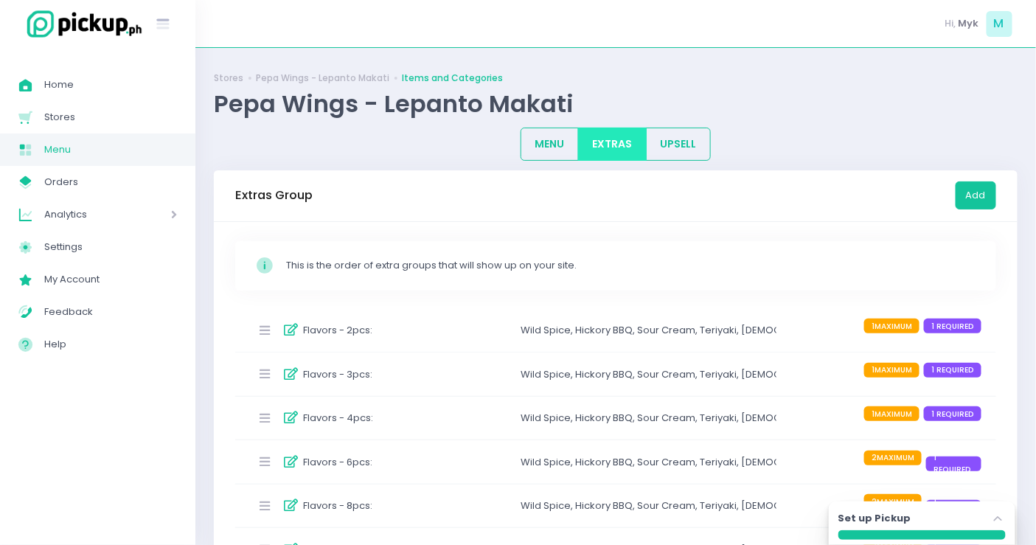
scroll to position [246, 0]
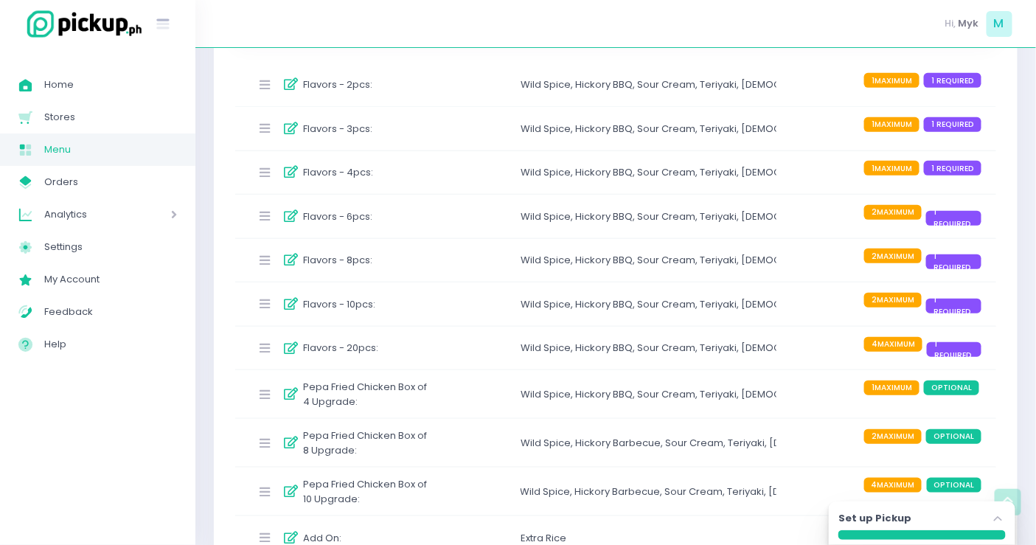
click at [631, 344] on div "Hickory BBQ ," at bounding box center [606, 348] width 62 height 15
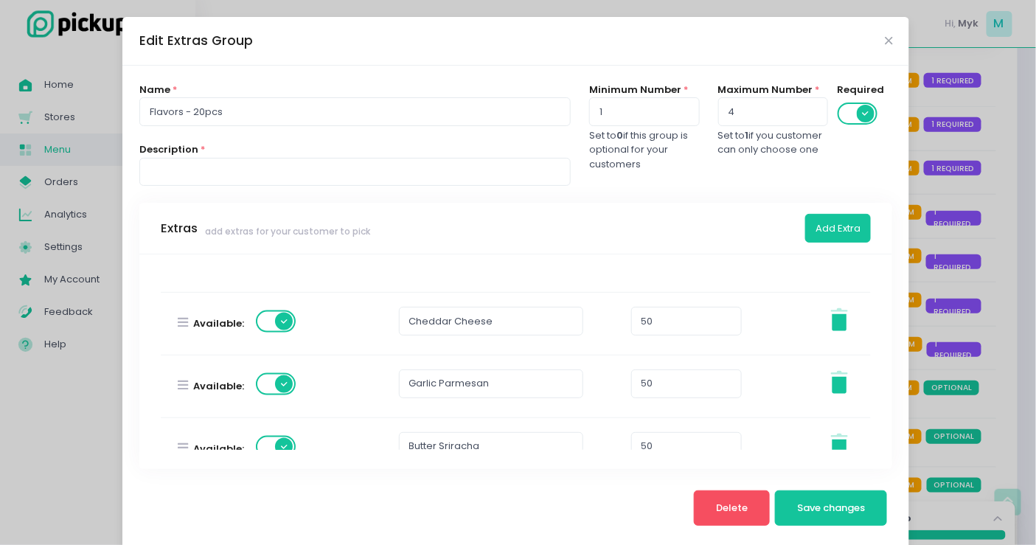
scroll to position [573, 0]
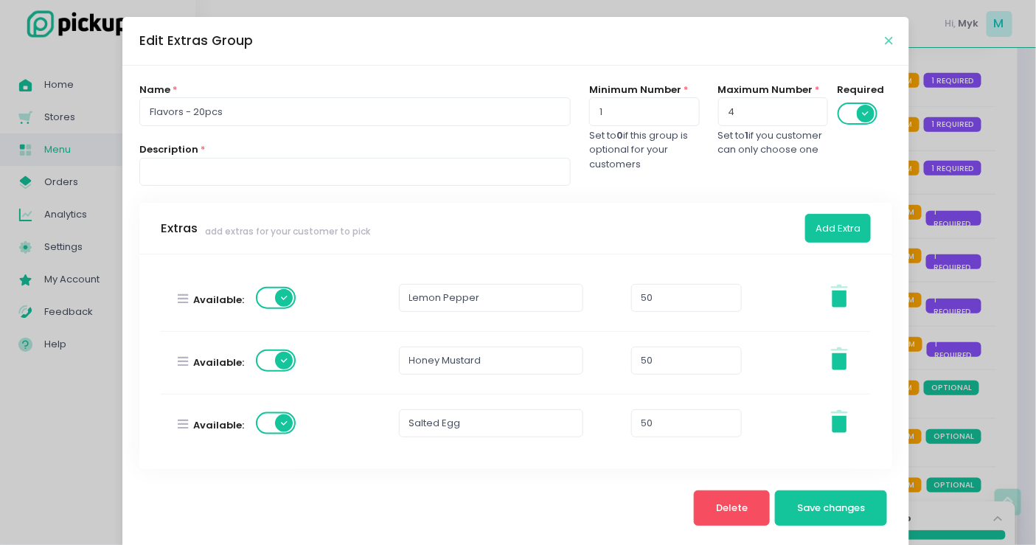
click at [885, 39] on icon "Close" at bounding box center [888, 40] width 7 height 11
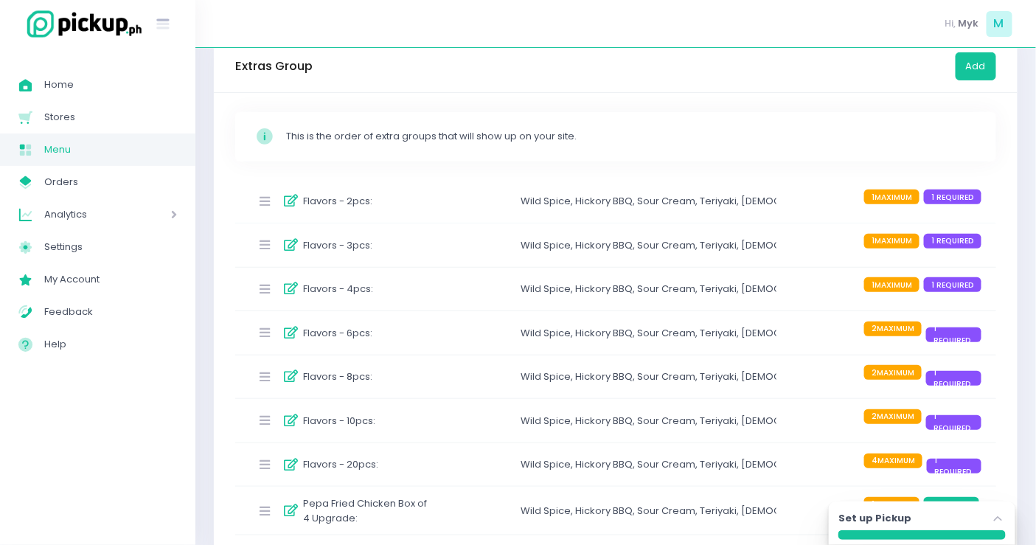
scroll to position [211, 0]
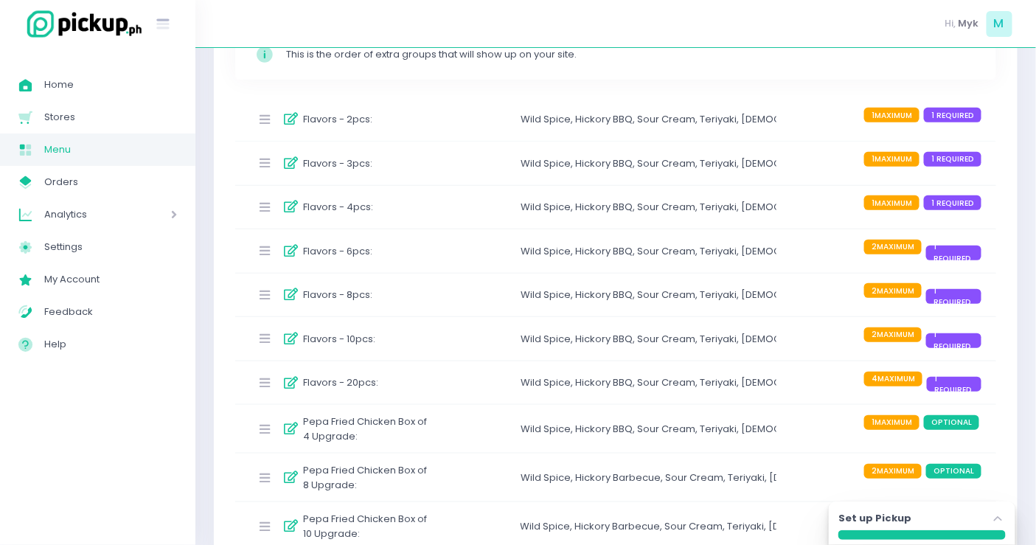
click at [474, 338] on div "Flavors - 10pcs : Wild Spice , Hickory BBQ , Sour Cream , Teriyaki , Korean Yan…" at bounding box center [615, 339] width 761 height 44
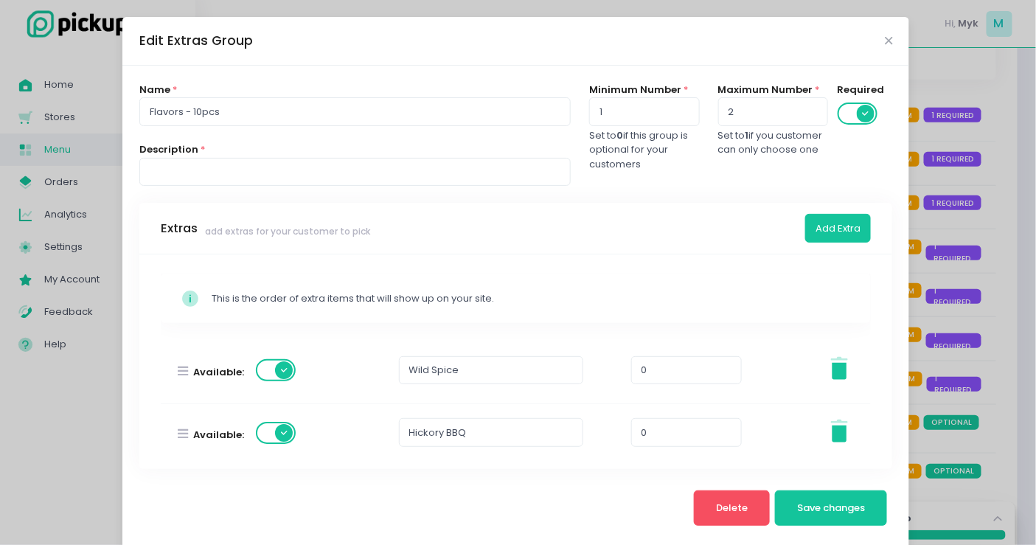
click at [889, 43] on div "Edit Extras Group" at bounding box center [515, 41] width 787 height 49
click at [889, 41] on div "Edit Extras Group" at bounding box center [515, 41] width 787 height 49
click at [886, 41] on div "Edit Extras Group" at bounding box center [515, 41] width 787 height 49
click at [885, 44] on icon "Close" at bounding box center [888, 40] width 7 height 11
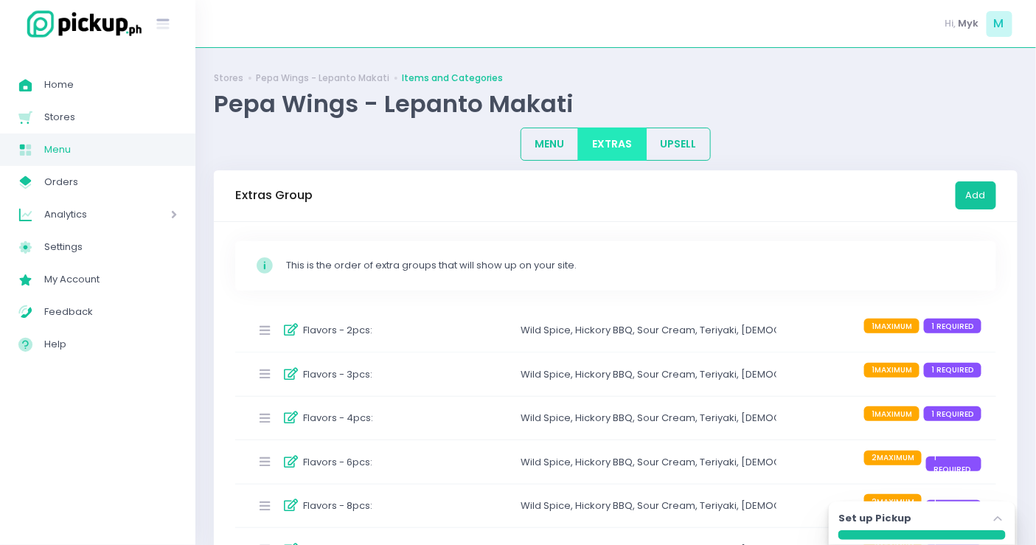
scroll to position [164, 0]
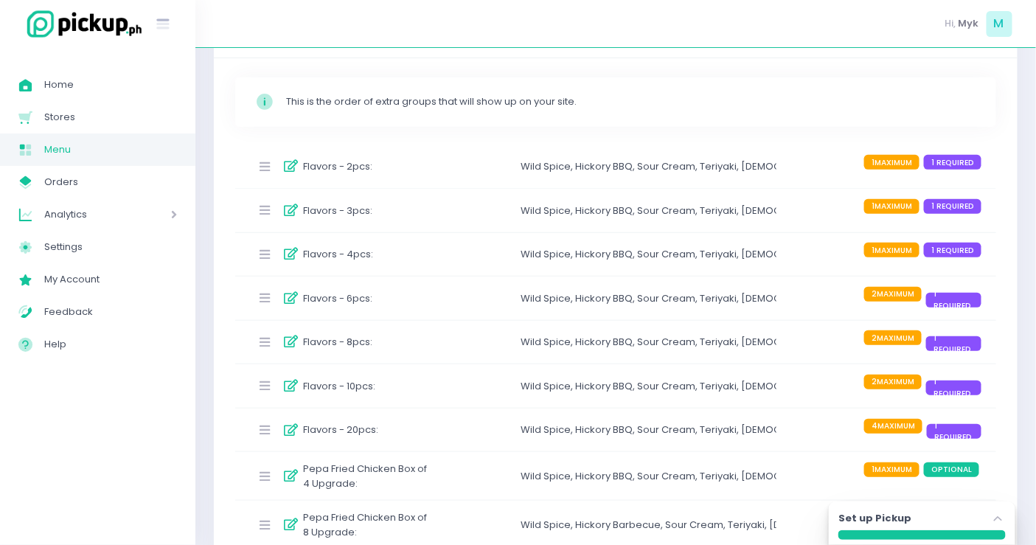
click at [405, 439] on div "Flavors - 20pcs : Wild Spice , Hickory BBQ , Sour Cream , Teriyaki , Korean Yan…" at bounding box center [615, 431] width 761 height 44
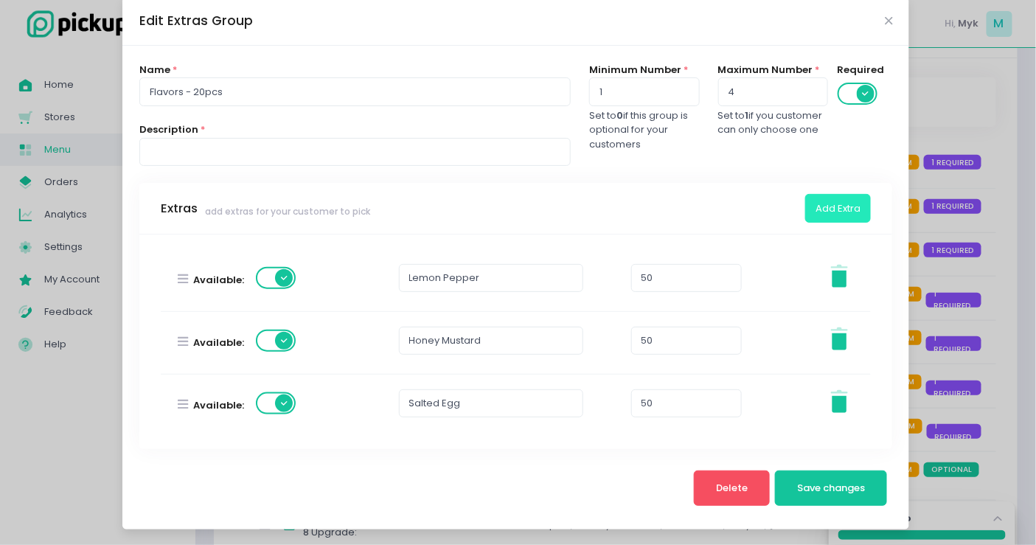
scroll to position [293, 0]
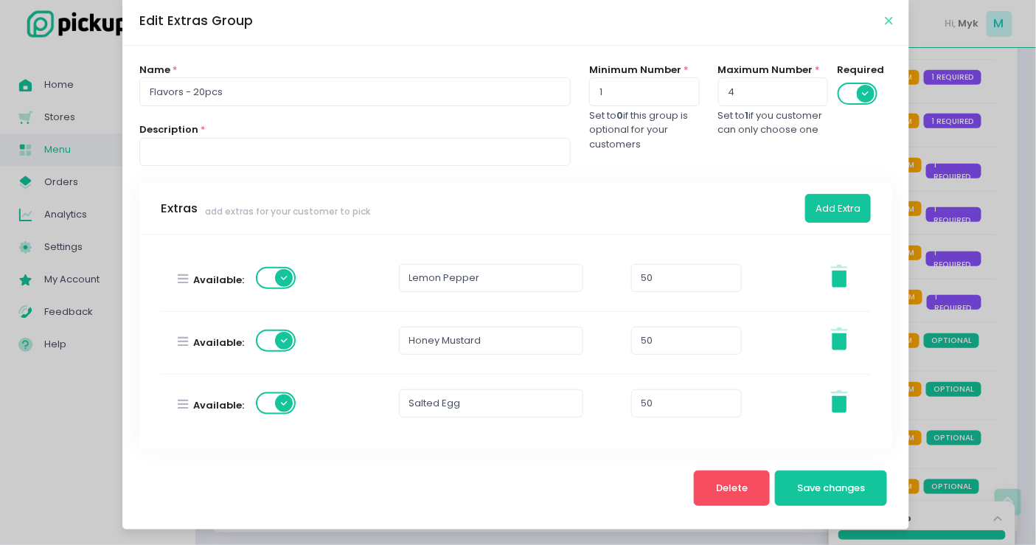
click at [885, 17] on icon "Close" at bounding box center [888, 20] width 7 height 11
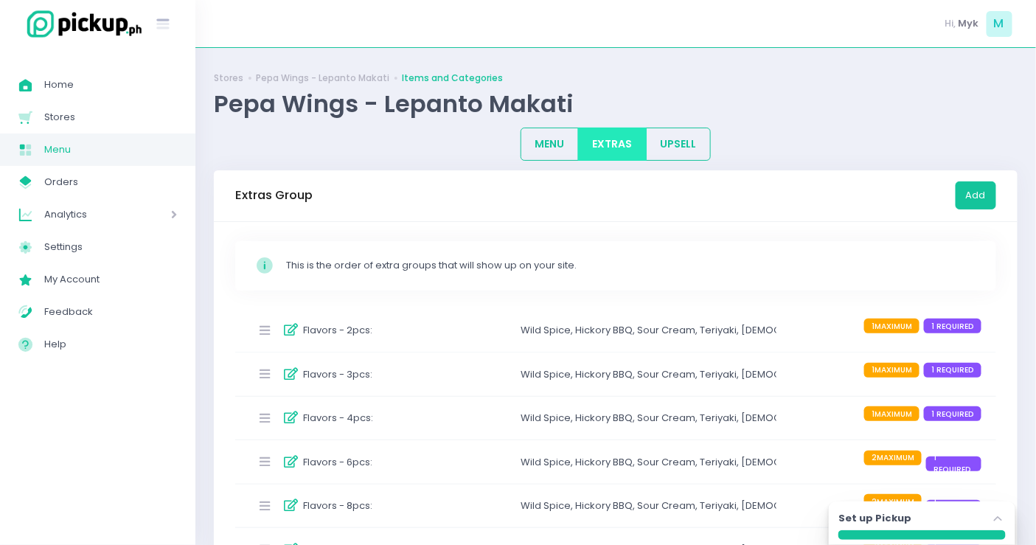
scroll to position [246, 0]
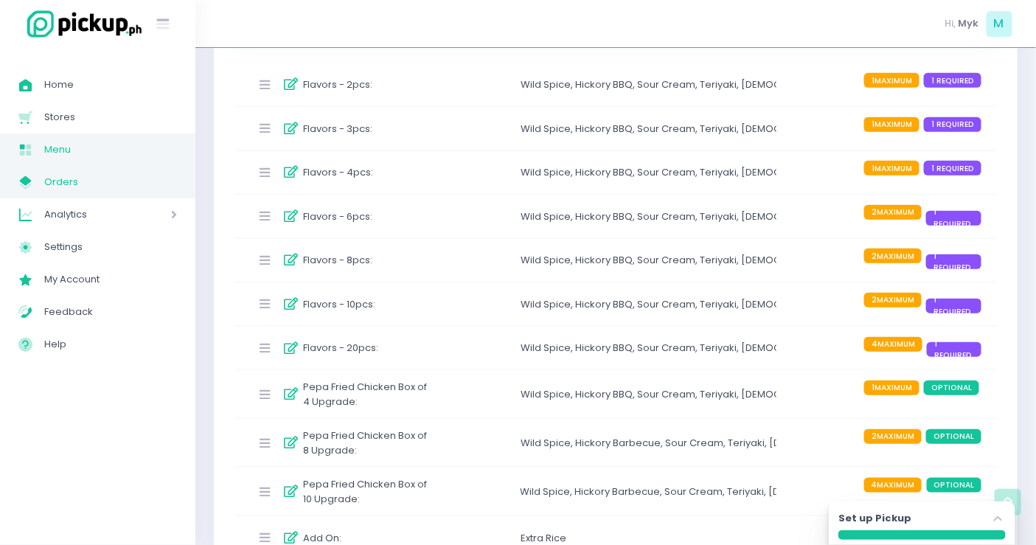
click at [63, 187] on span "Orders" at bounding box center [110, 182] width 133 height 19
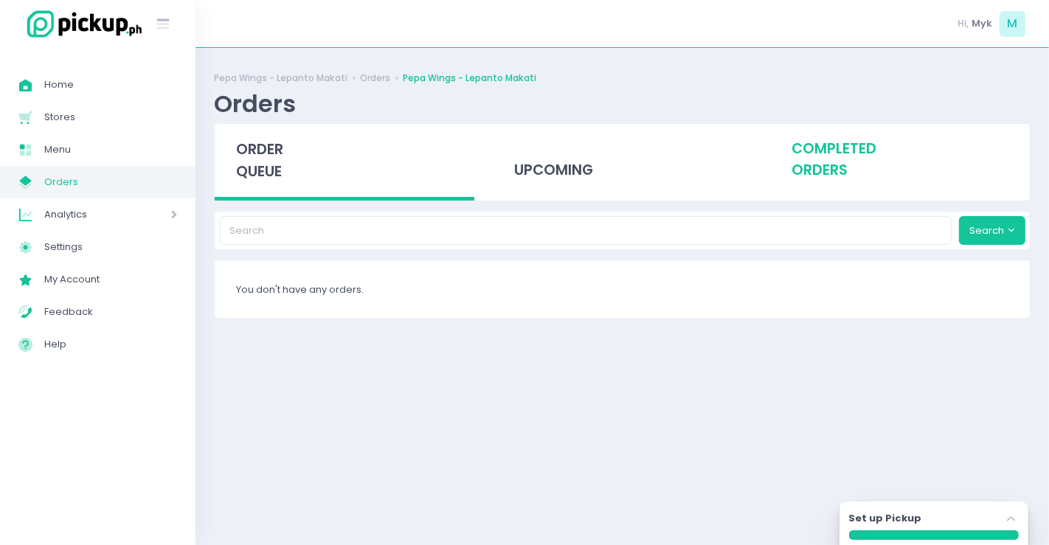
click at [836, 169] on div "completed orders" at bounding box center [900, 160] width 260 height 72
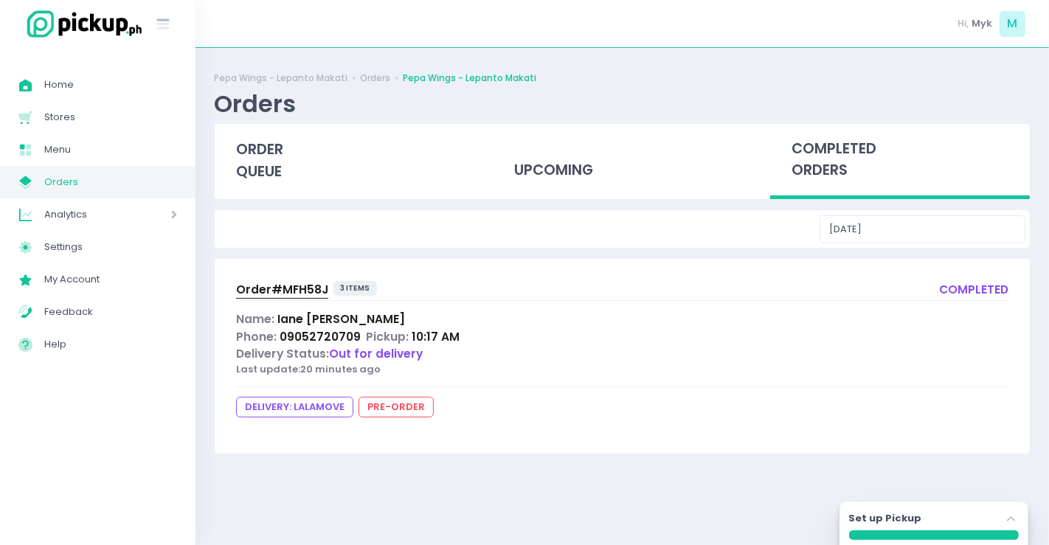
click at [263, 291] on span "Order# MFH58J" at bounding box center [282, 289] width 92 height 15
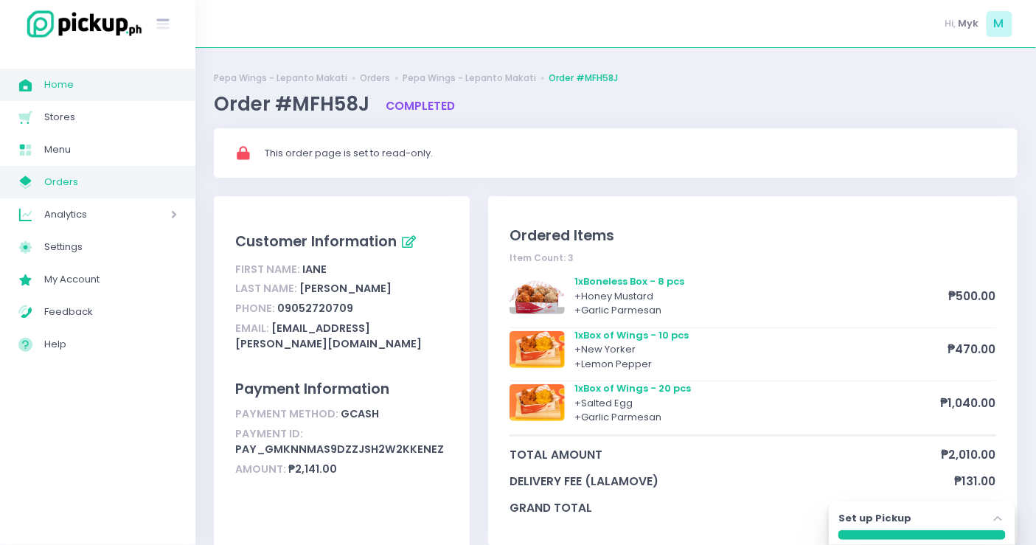
click at [51, 86] on span "Home" at bounding box center [110, 84] width 133 height 19
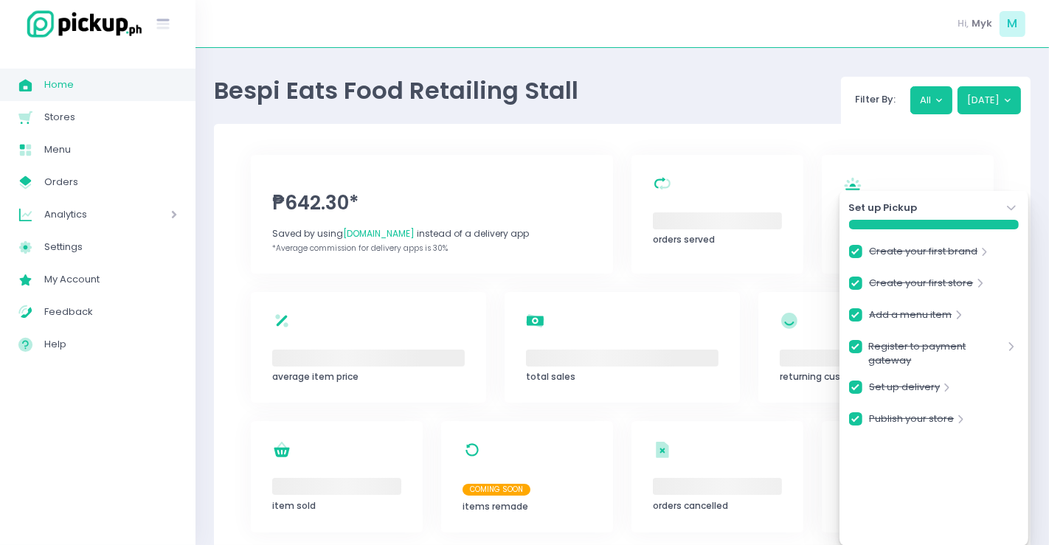
checkbox input "true"
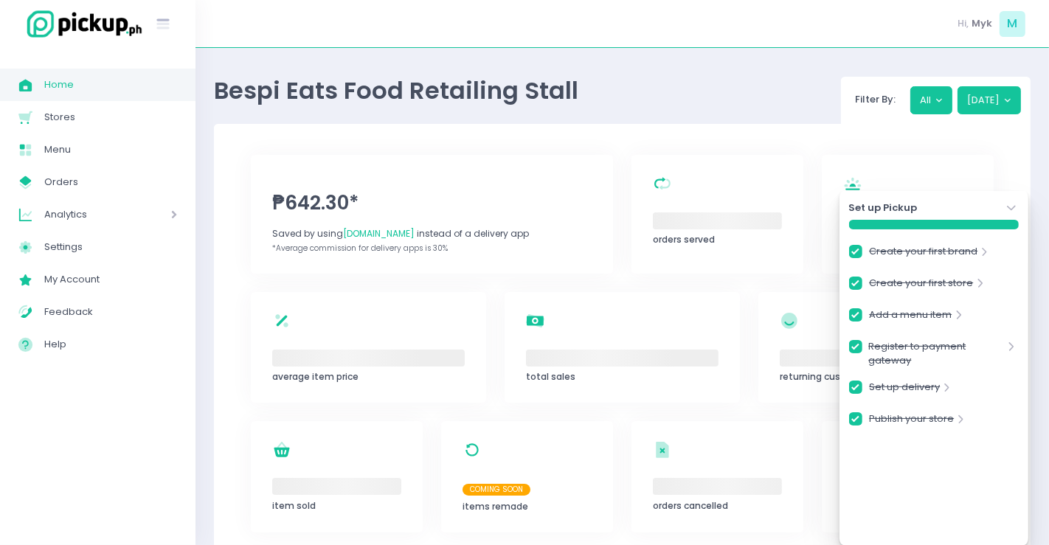
checkbox input "true"
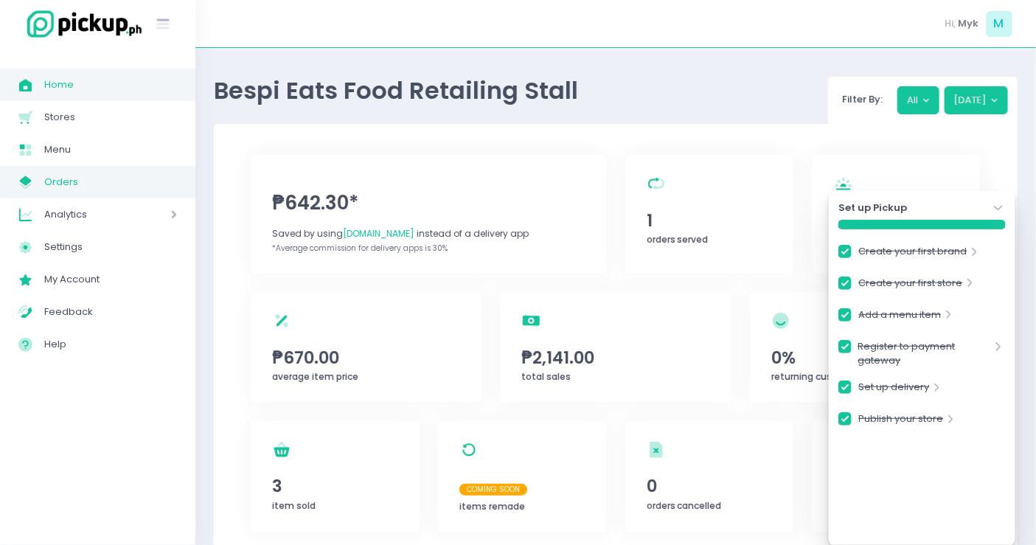
click at [69, 175] on span "Orders" at bounding box center [110, 182] width 133 height 19
checkbox input "true"
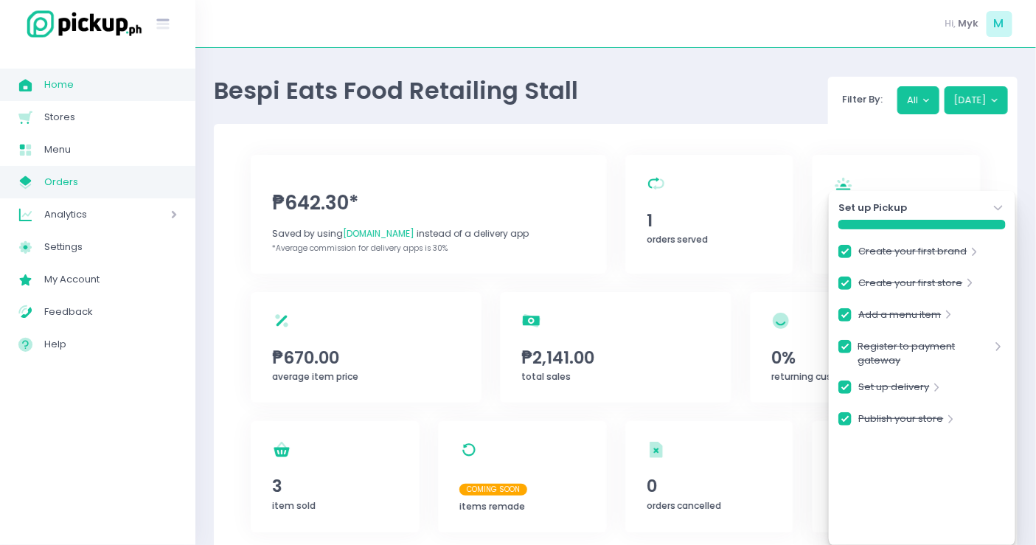
checkbox input "true"
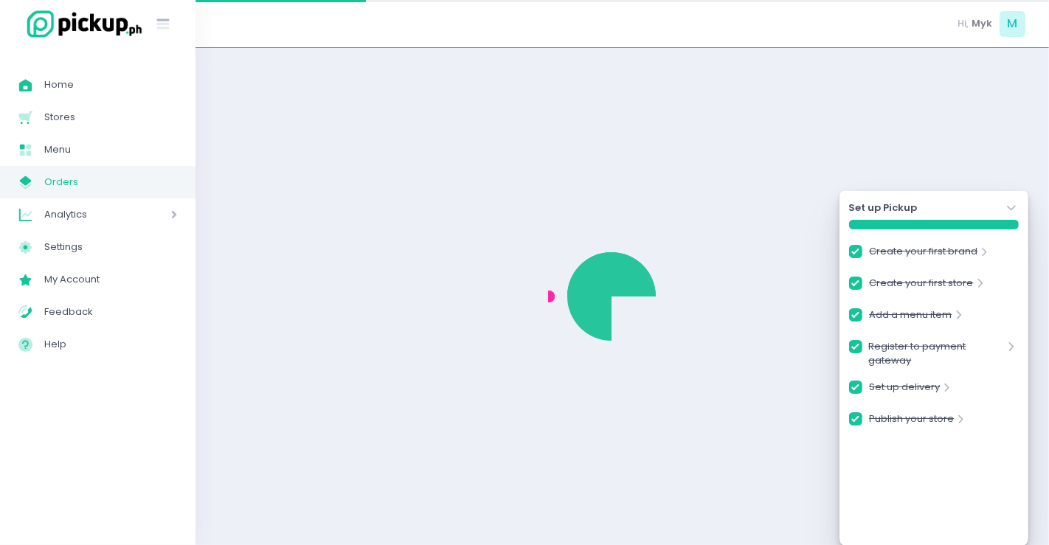
checkbox input "true"
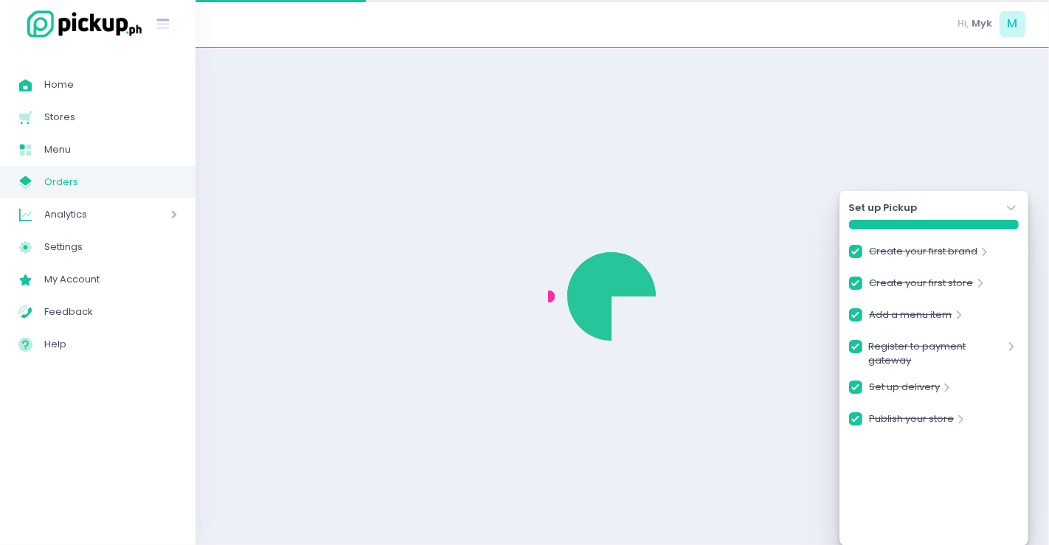
checkbox input "true"
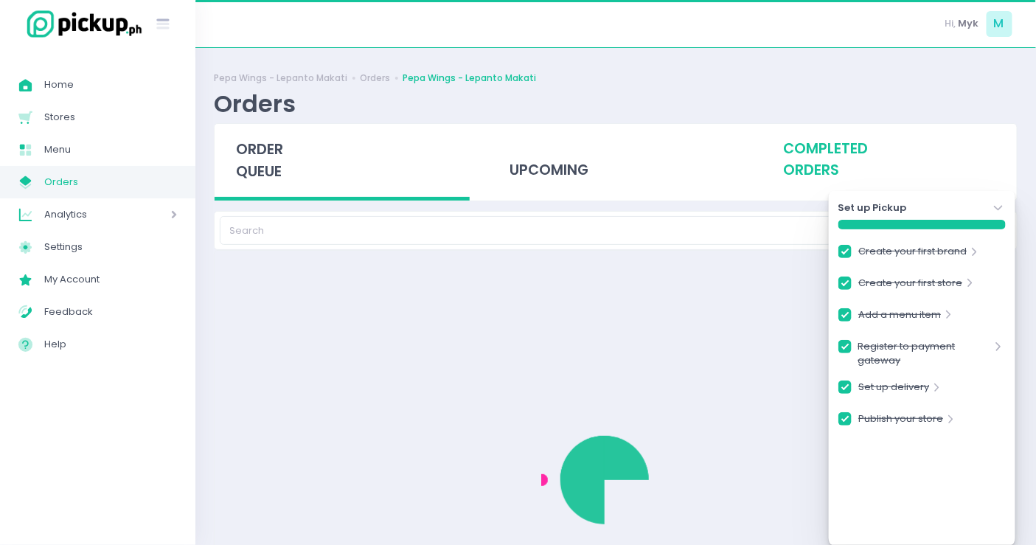
checkbox input "true"
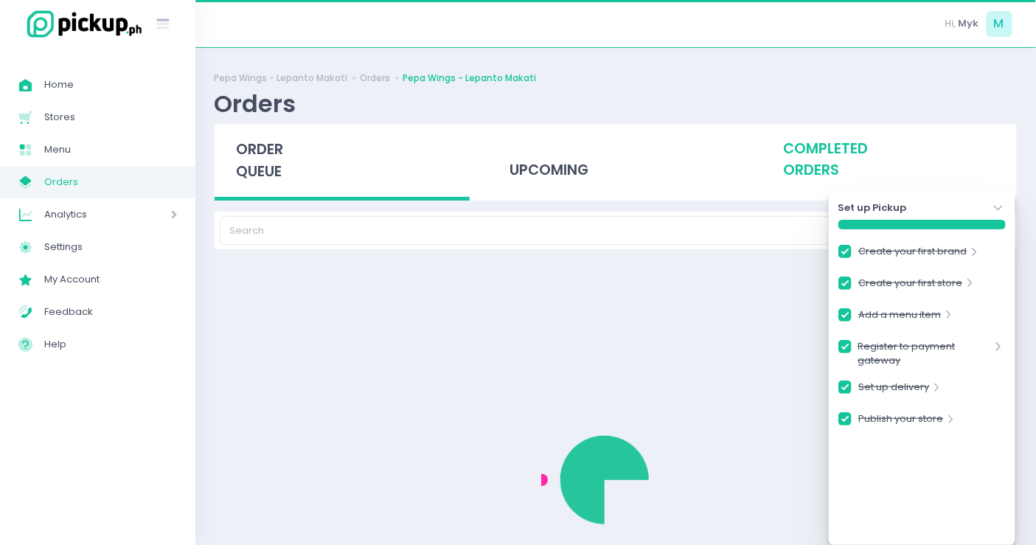
checkbox input "true"
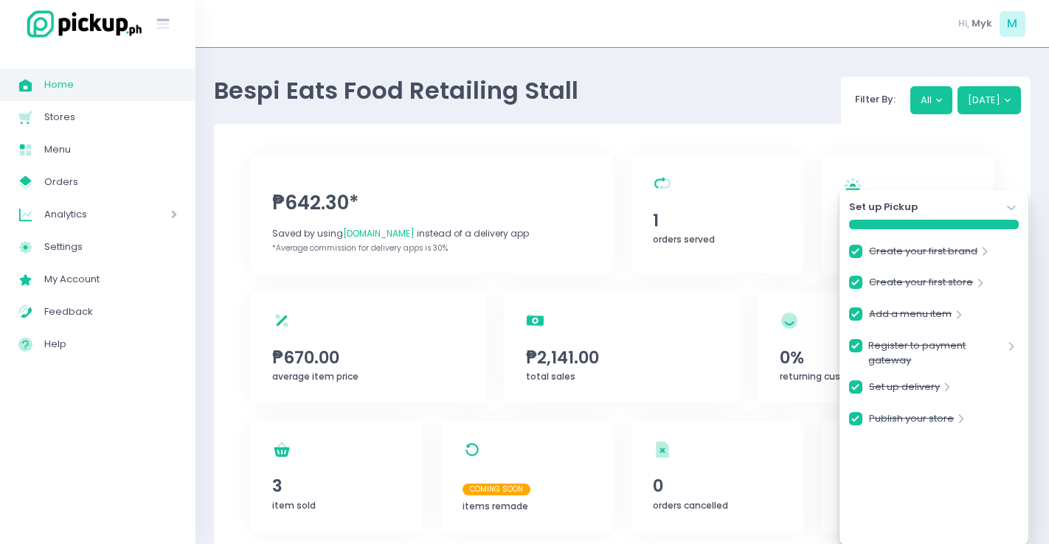
checkbox input "true"
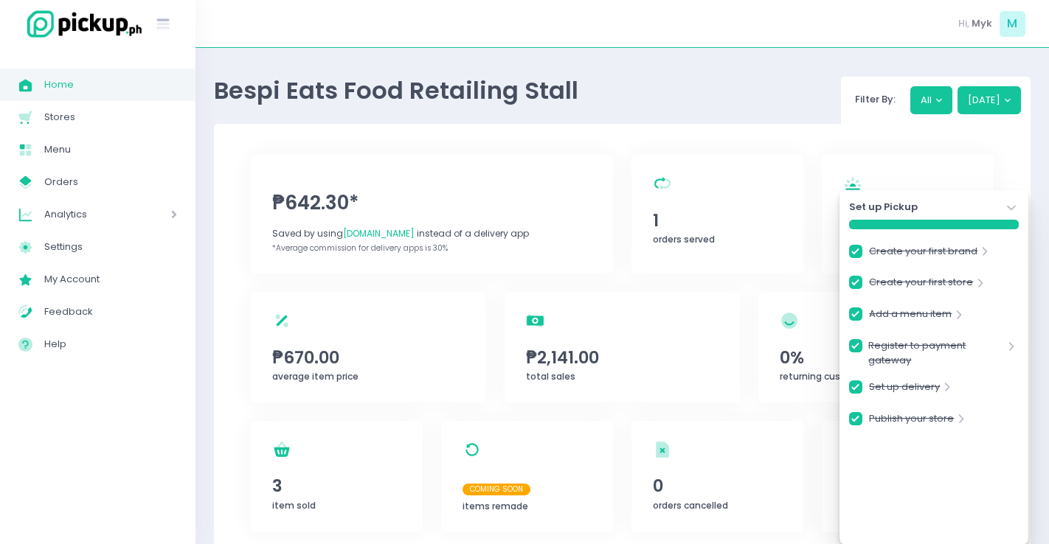
checkbox input "true"
